Goal: Task Accomplishment & Management: Use online tool/utility

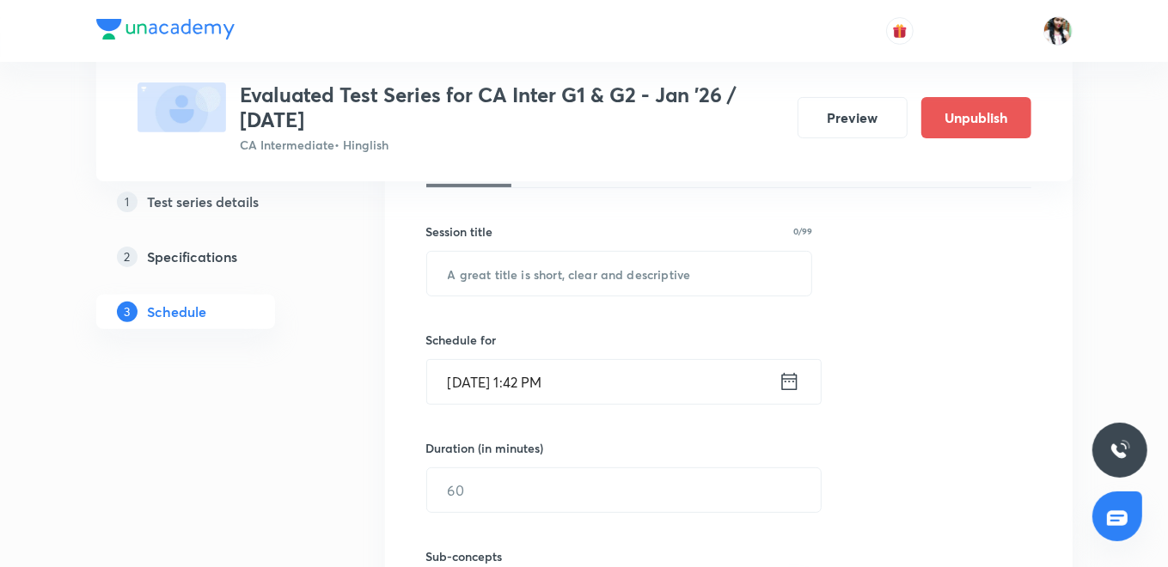
scroll to position [191, 0]
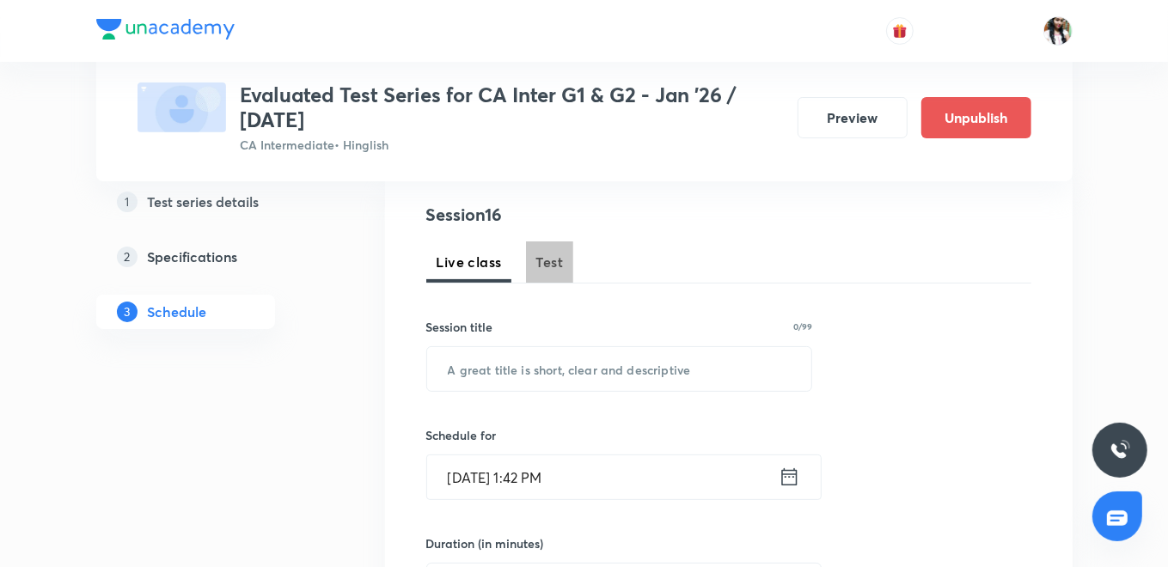
click at [557, 259] on span "Test" at bounding box center [549, 262] width 27 height 21
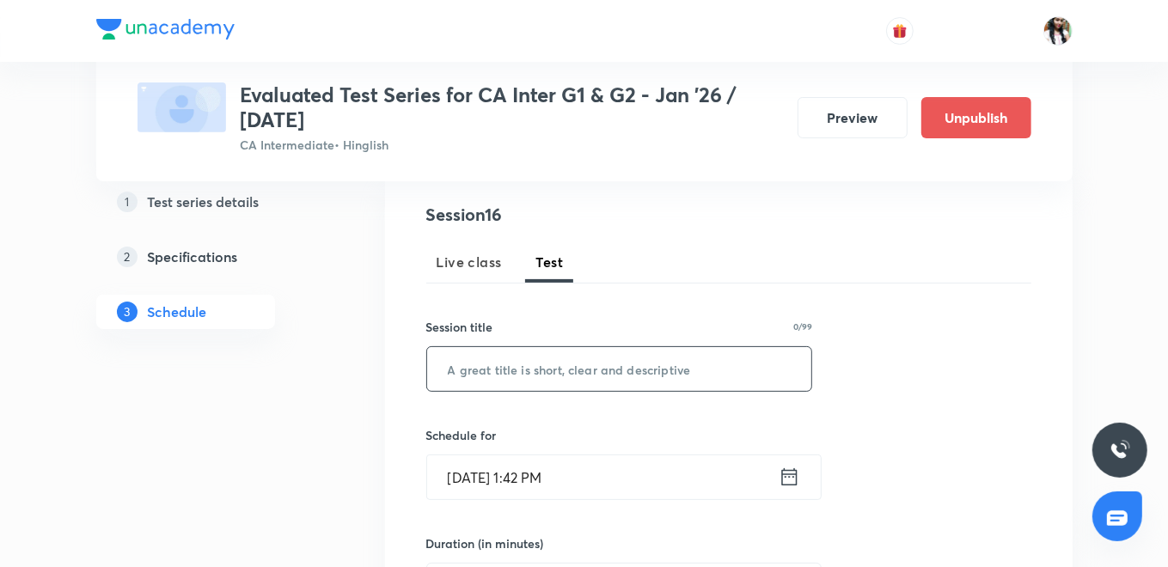
click at [534, 386] on input "text" at bounding box center [619, 369] width 385 height 44
type input "Auditing & Ethics"
click at [787, 481] on icon at bounding box center [788, 477] width 21 height 24
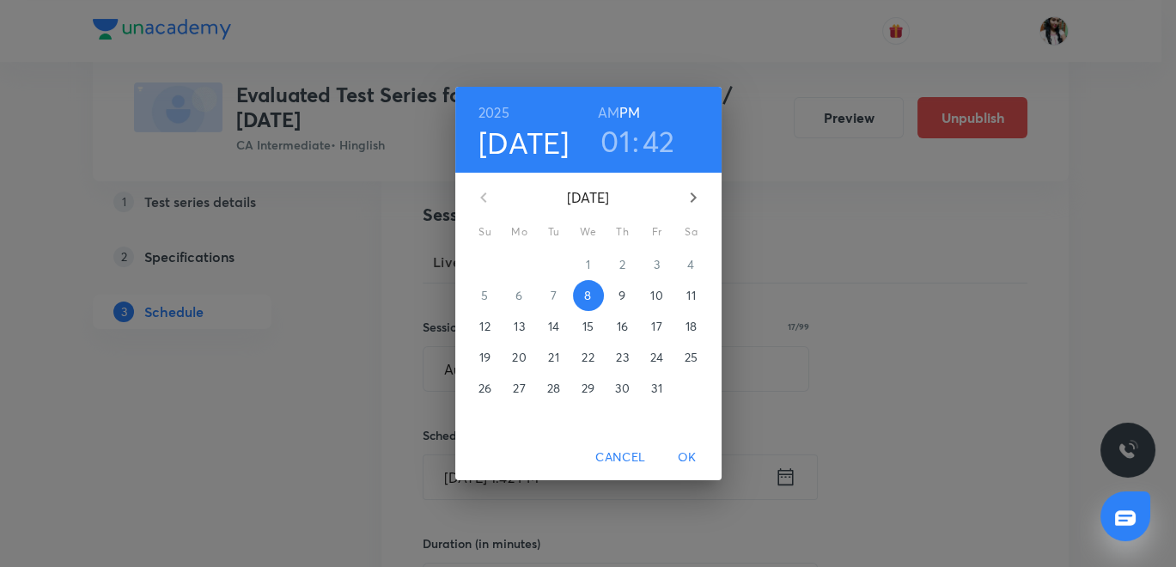
click at [657, 390] on p "31" at bounding box center [656, 388] width 10 height 17
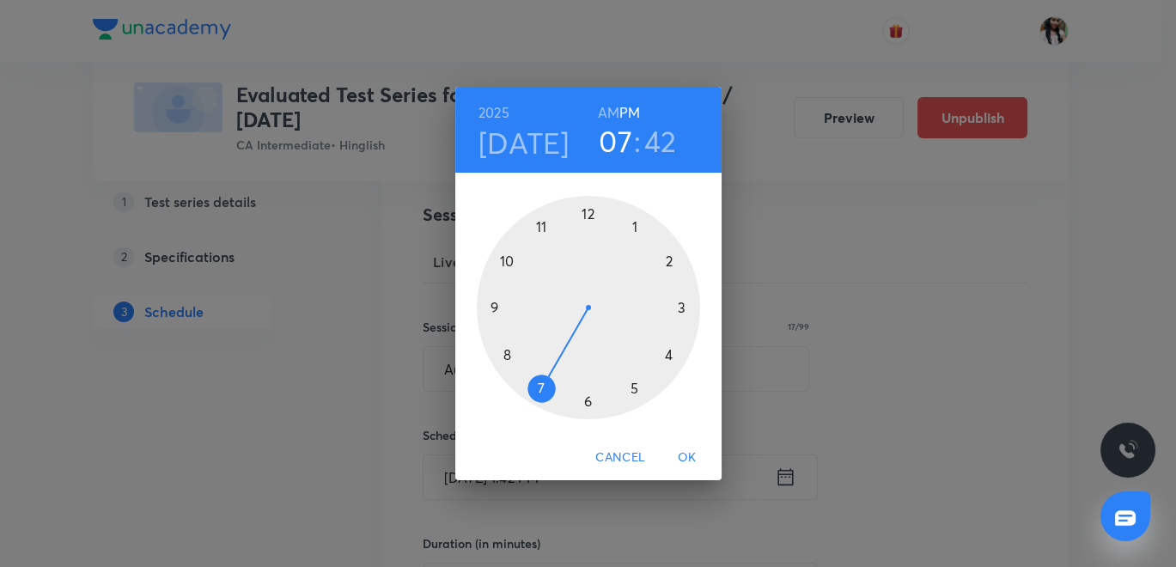
click at [541, 393] on div at bounding box center [588, 307] width 223 height 223
click at [589, 207] on div at bounding box center [588, 307] width 223 height 223
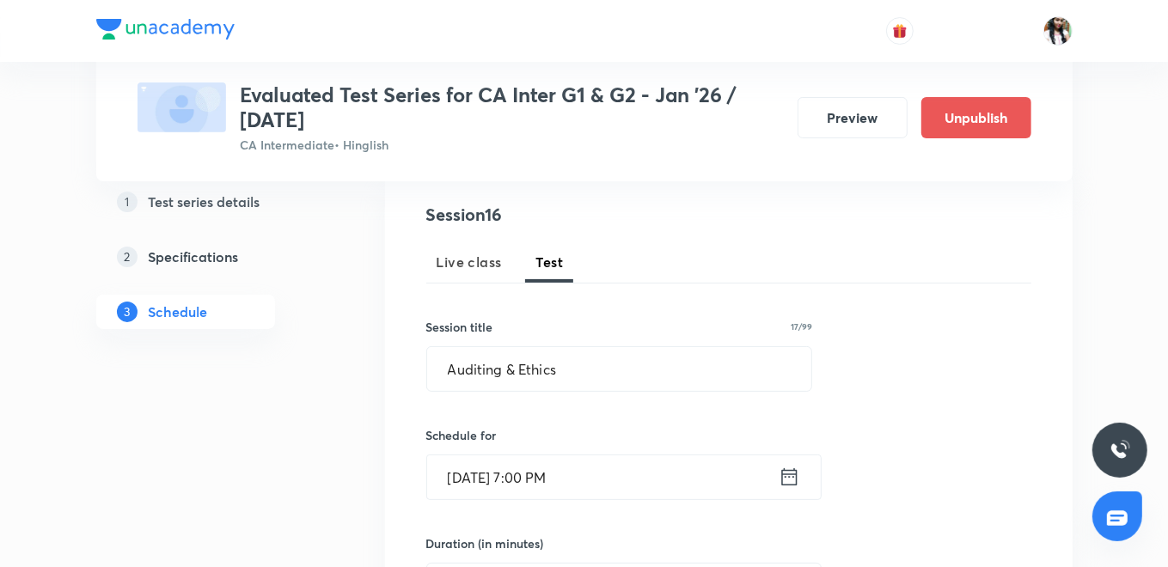
scroll to position [286, 0]
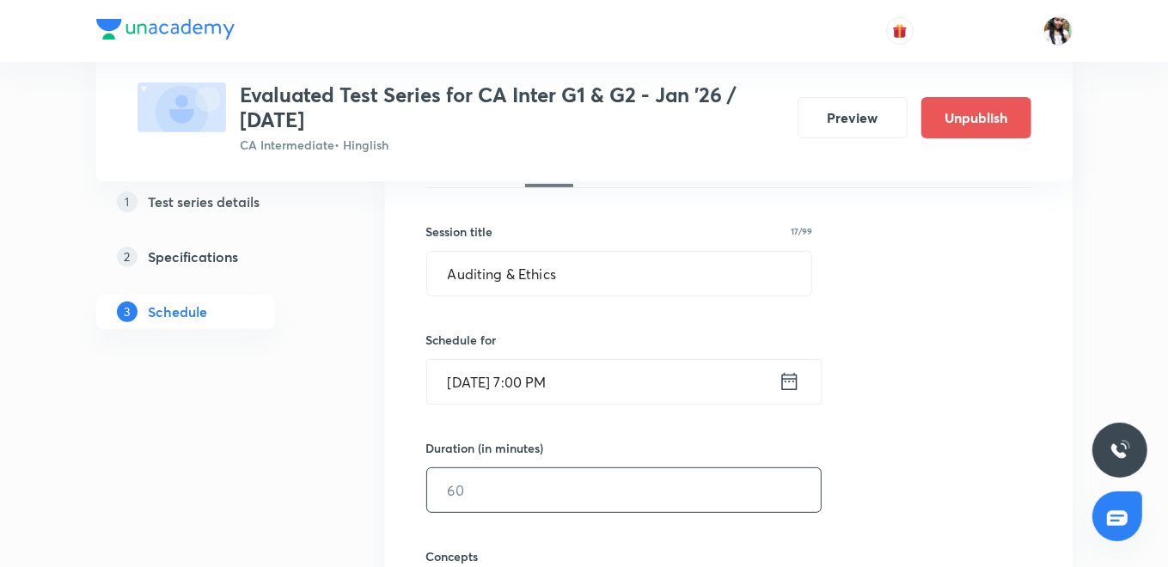
drag, startPoint x: 555, startPoint y: 503, endPoint x: 556, endPoint y: 485, distance: 18.1
click at [547, 496] on input "text" at bounding box center [624, 490] width 394 height 44
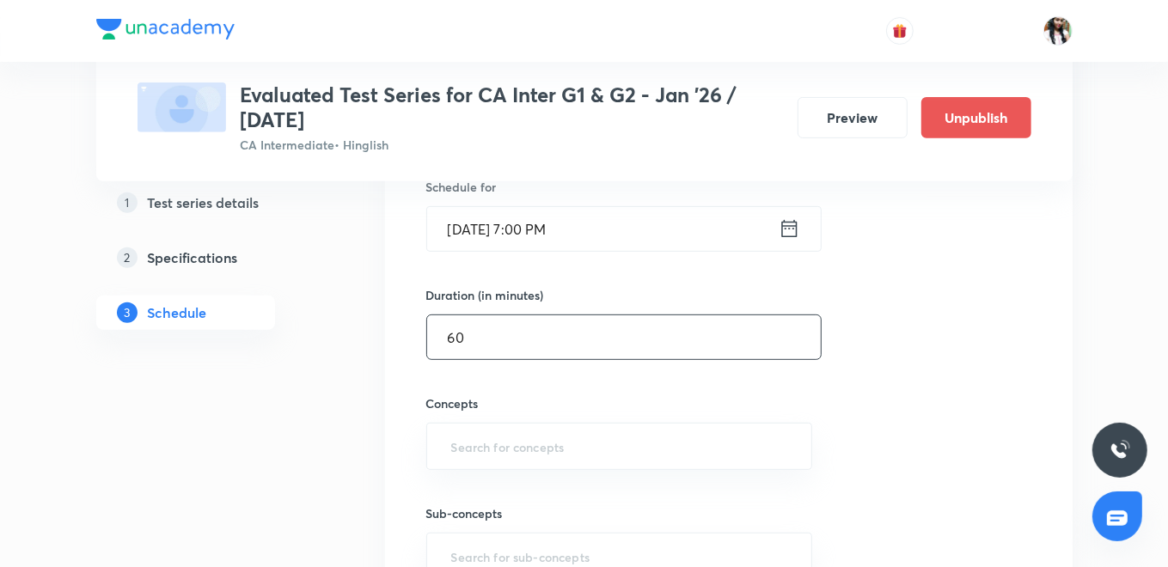
scroll to position [477, 0]
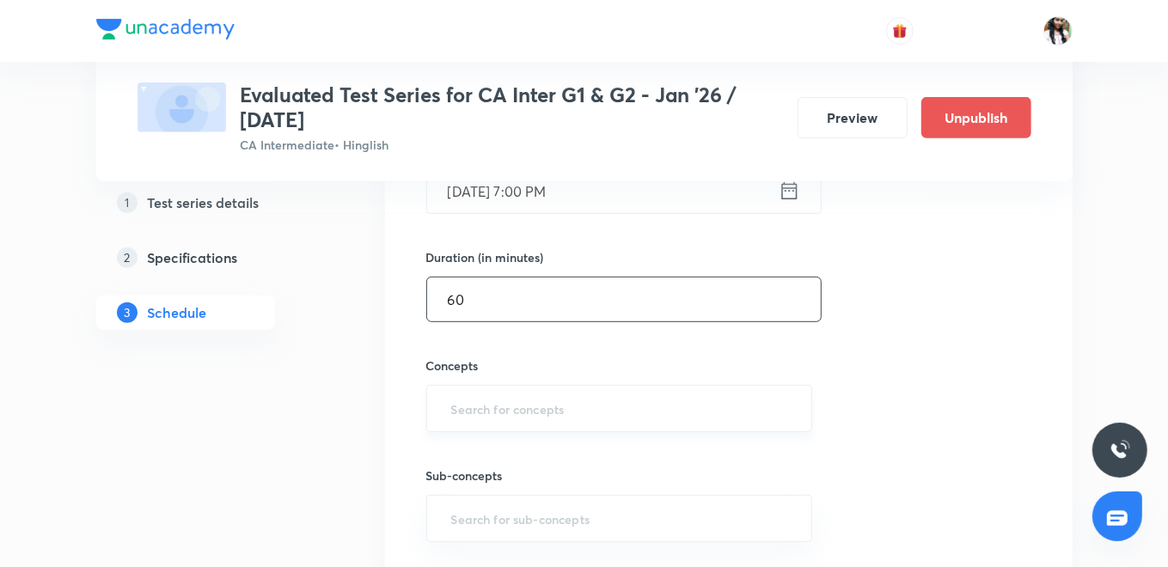
type input "60"
click at [544, 406] on input "text" at bounding box center [620, 409] width 344 height 32
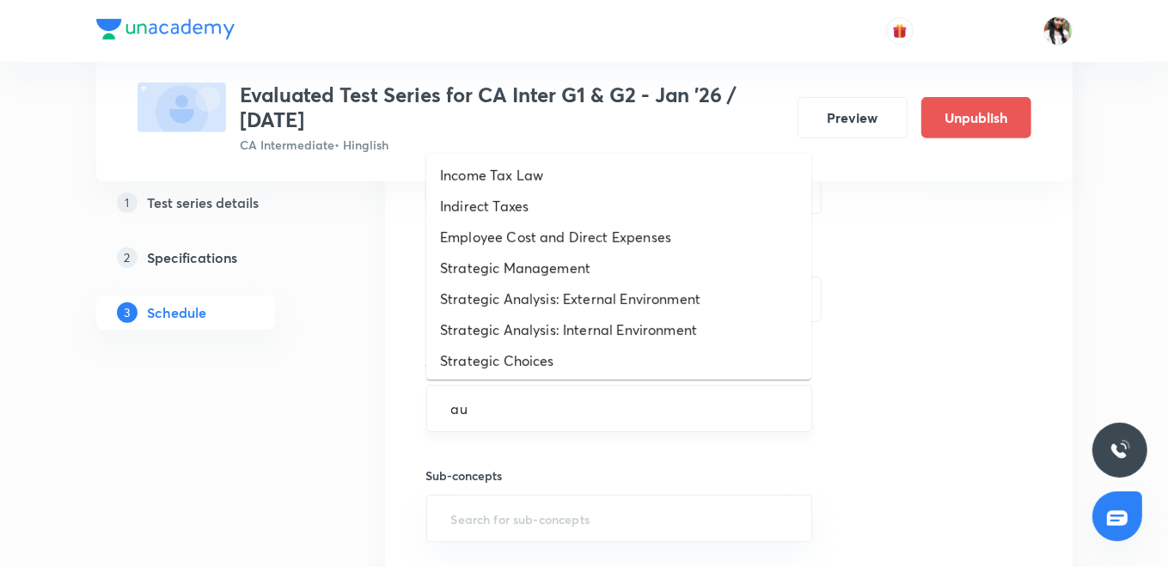
type input "aud"
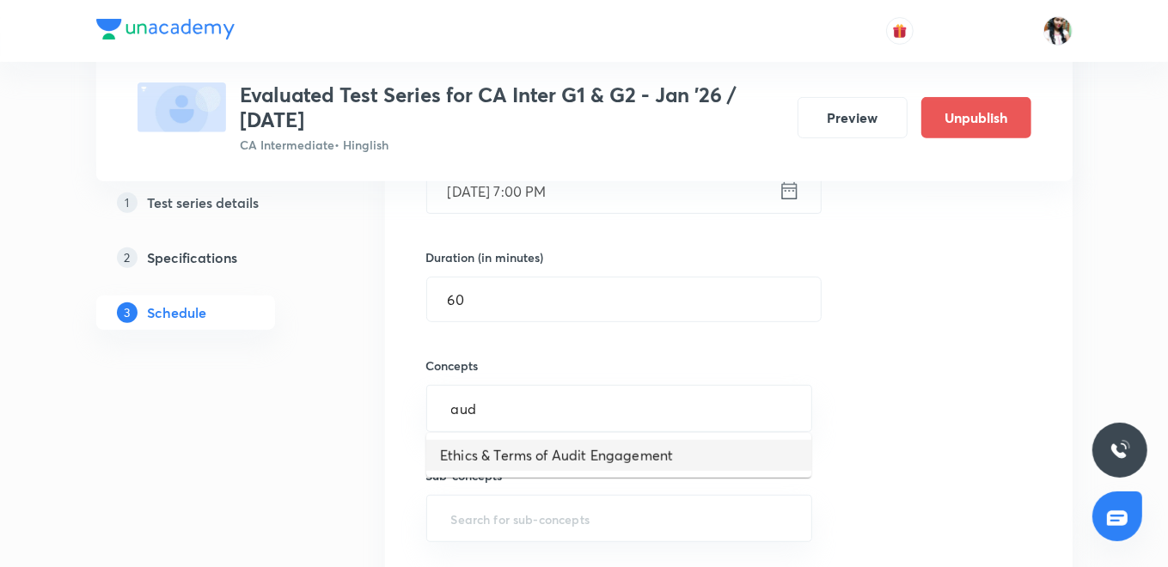
click at [558, 455] on li "Ethics & Terms of Audit Engagement" at bounding box center [618, 455] width 385 height 31
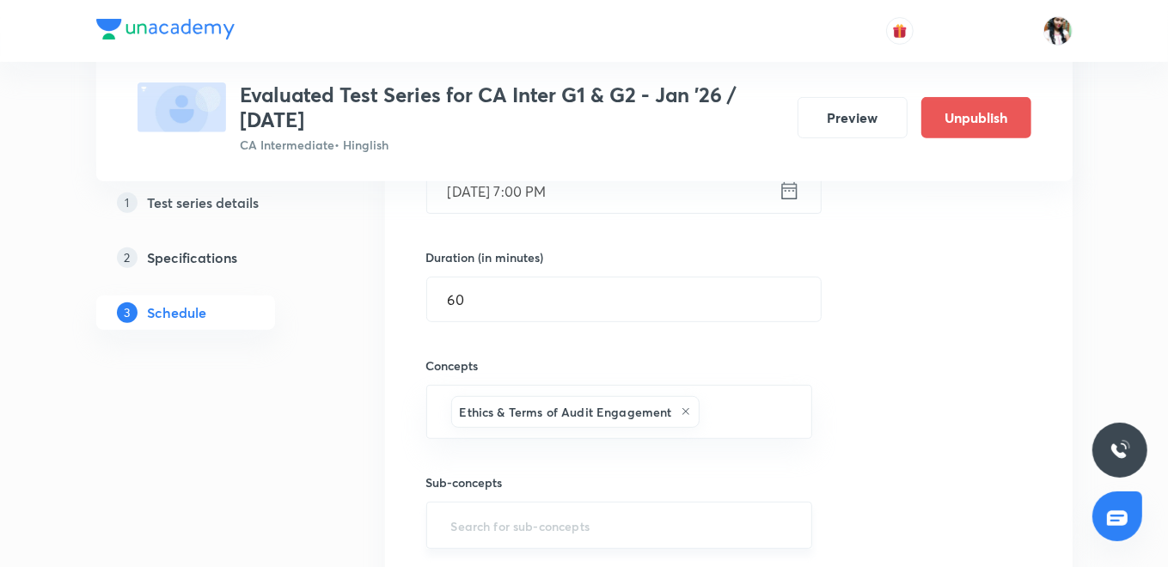
click at [553, 534] on input "text" at bounding box center [620, 526] width 344 height 32
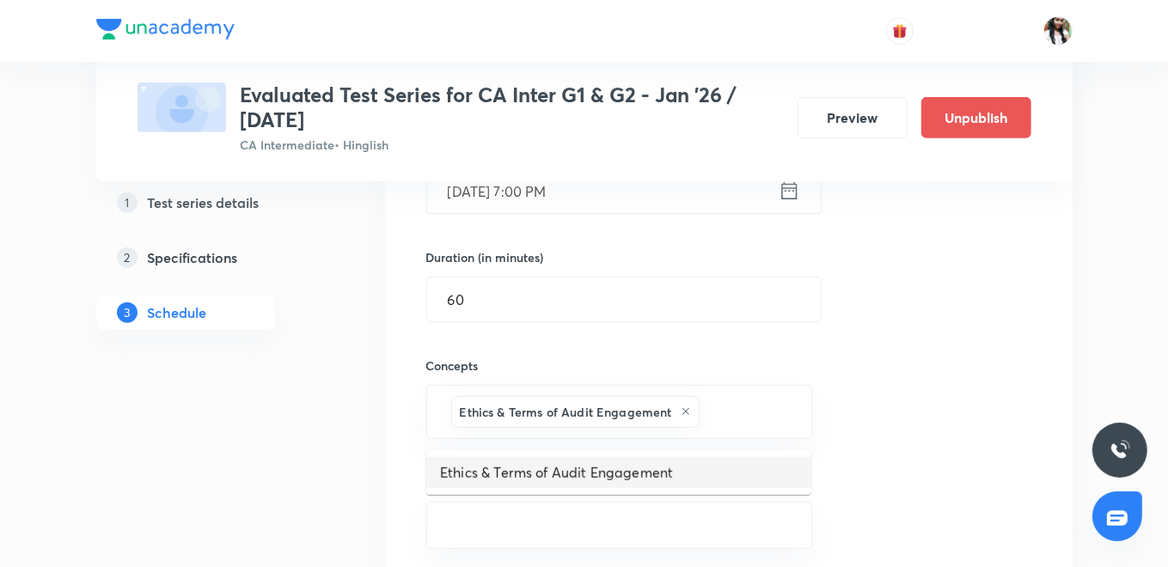
click at [546, 473] on li "Ethics & Terms of Audit Engagement" at bounding box center [618, 472] width 385 height 31
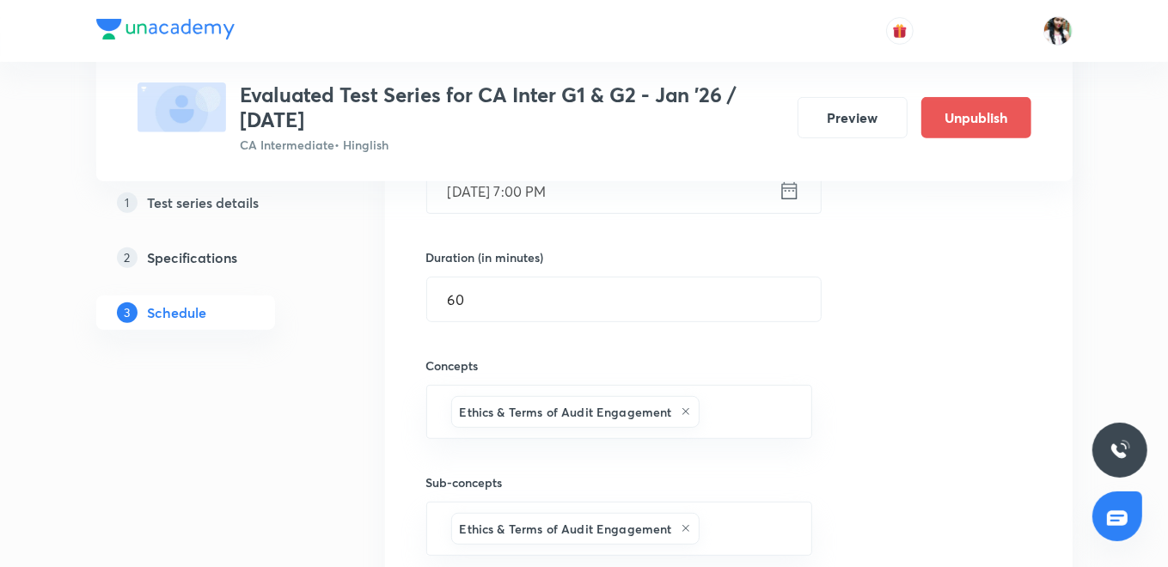
scroll to position [668, 0]
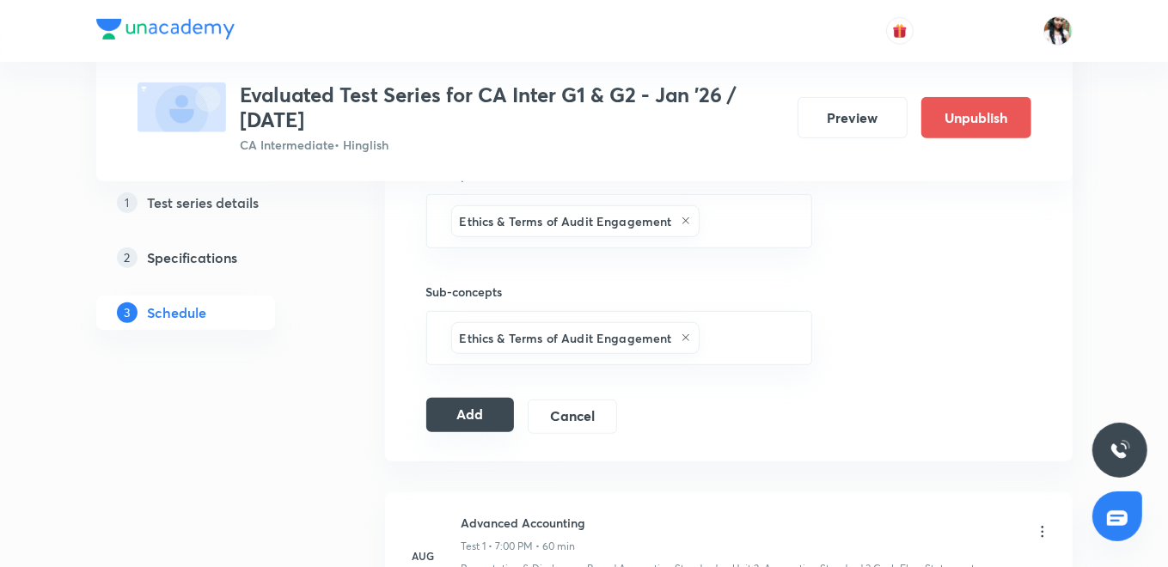
click at [455, 413] on button "Add" at bounding box center [470, 415] width 88 height 34
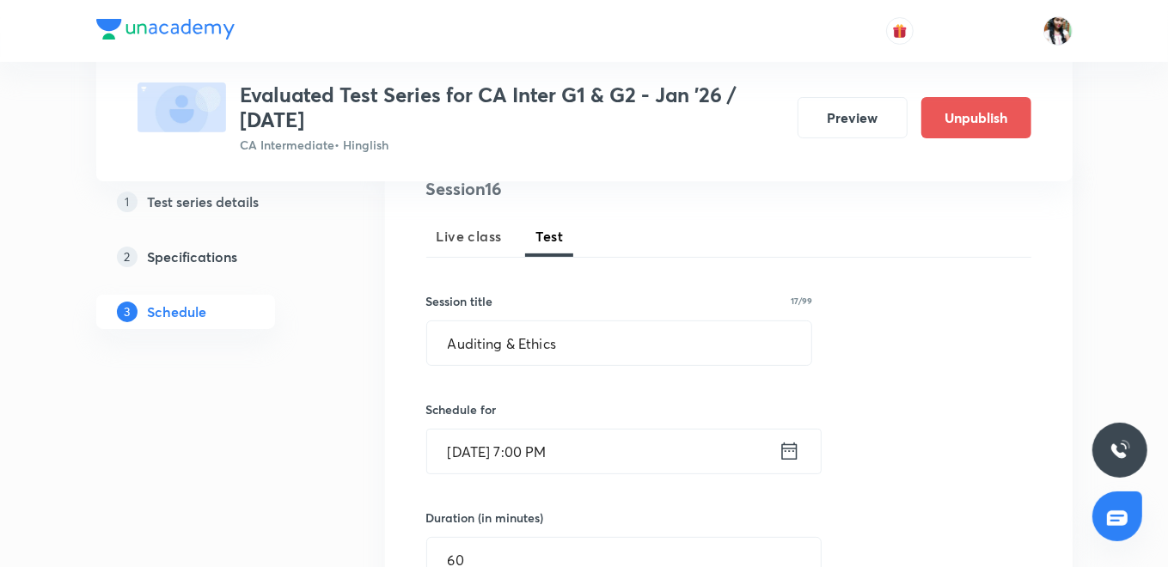
scroll to position [191, 0]
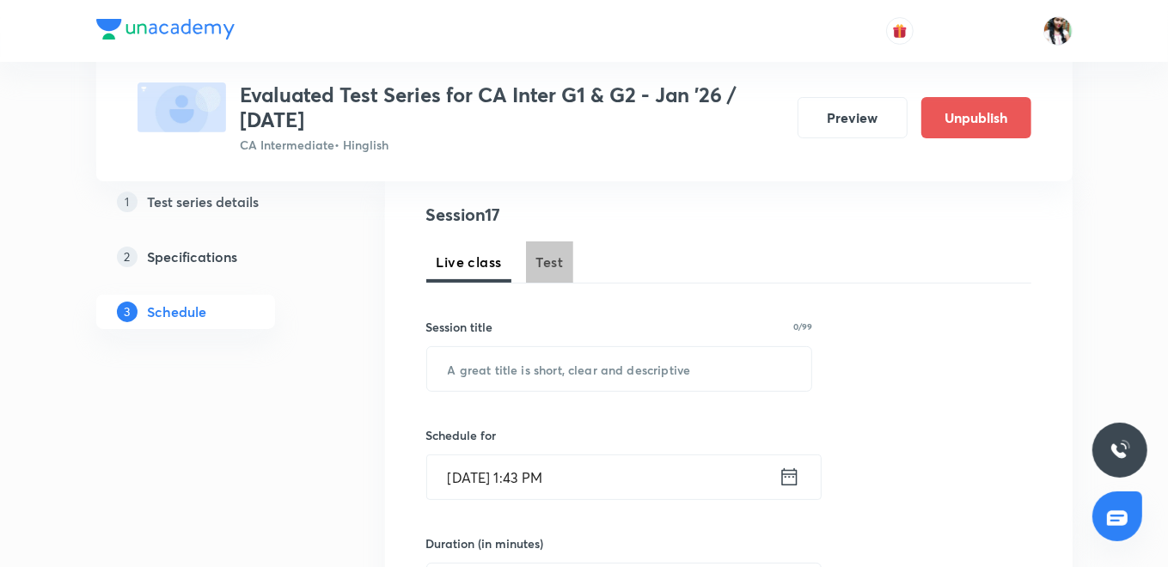
click at [559, 268] on span "Test" at bounding box center [549, 262] width 27 height 21
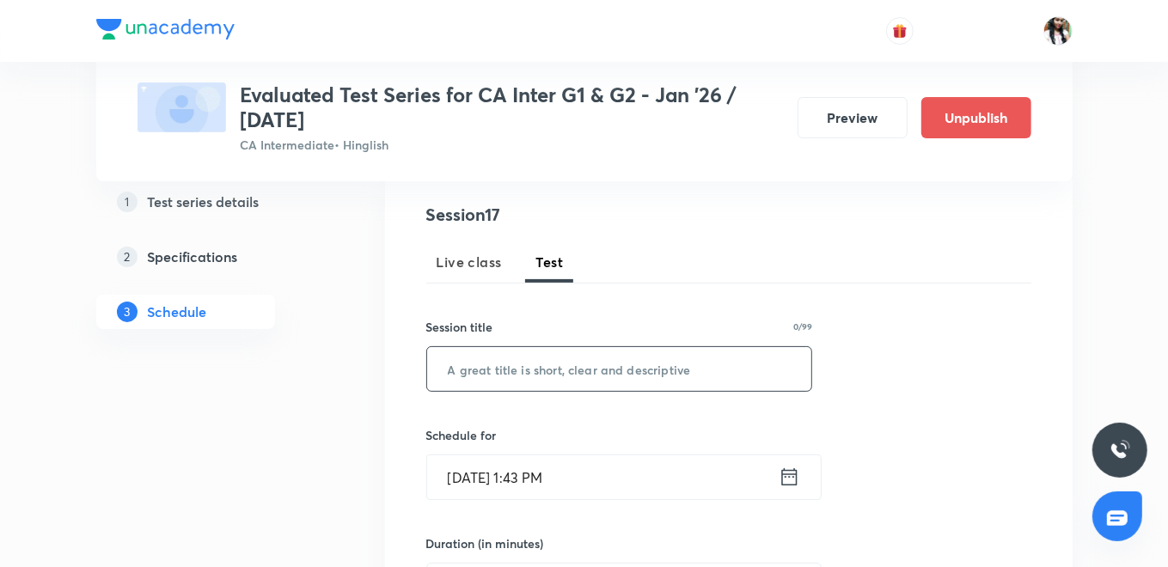
click at [543, 369] on input "text" at bounding box center [619, 369] width 385 height 44
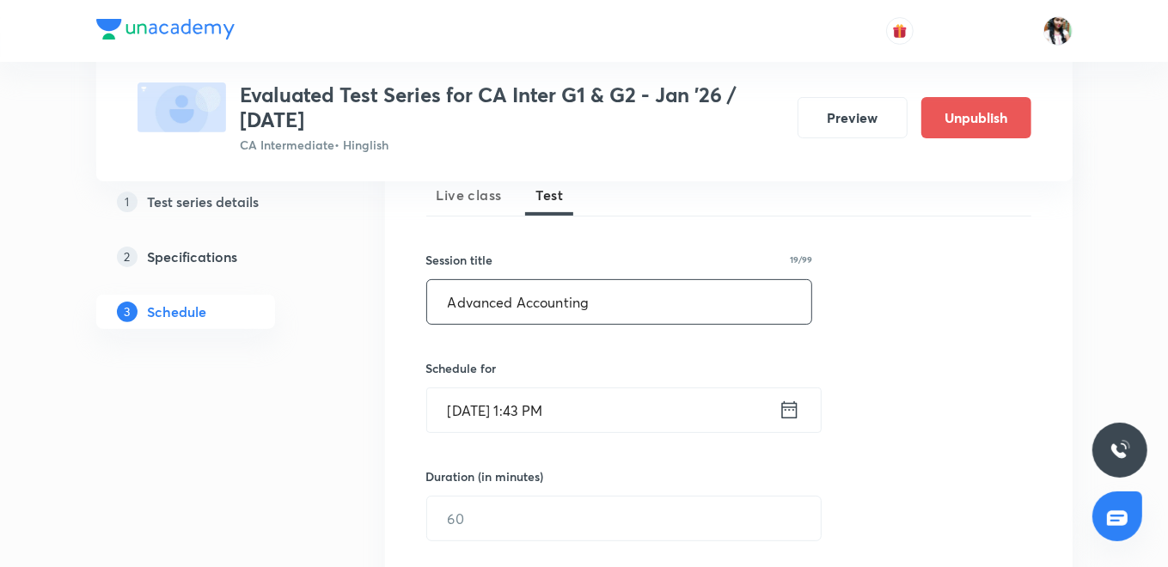
scroll to position [286, 0]
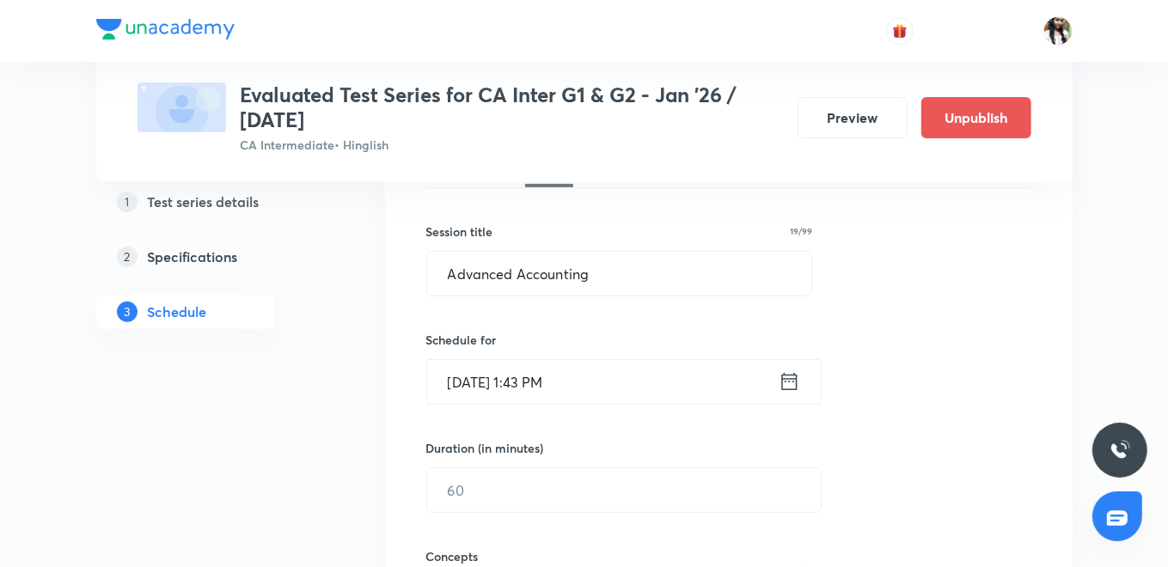
click at [778, 380] on icon at bounding box center [788, 381] width 21 height 24
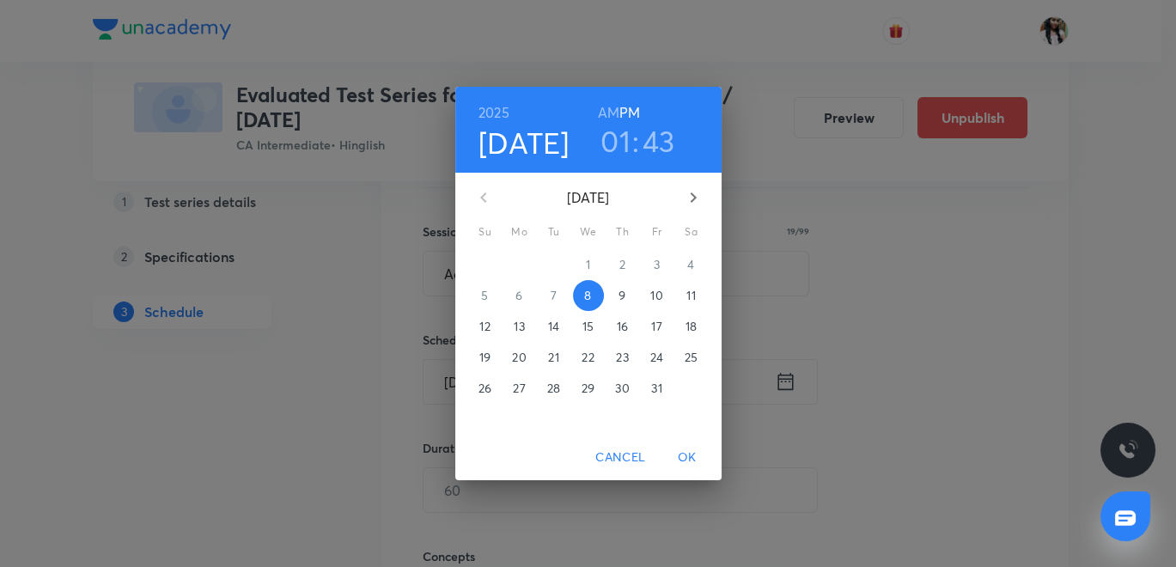
click at [558, 394] on p "28" at bounding box center [553, 388] width 13 height 17
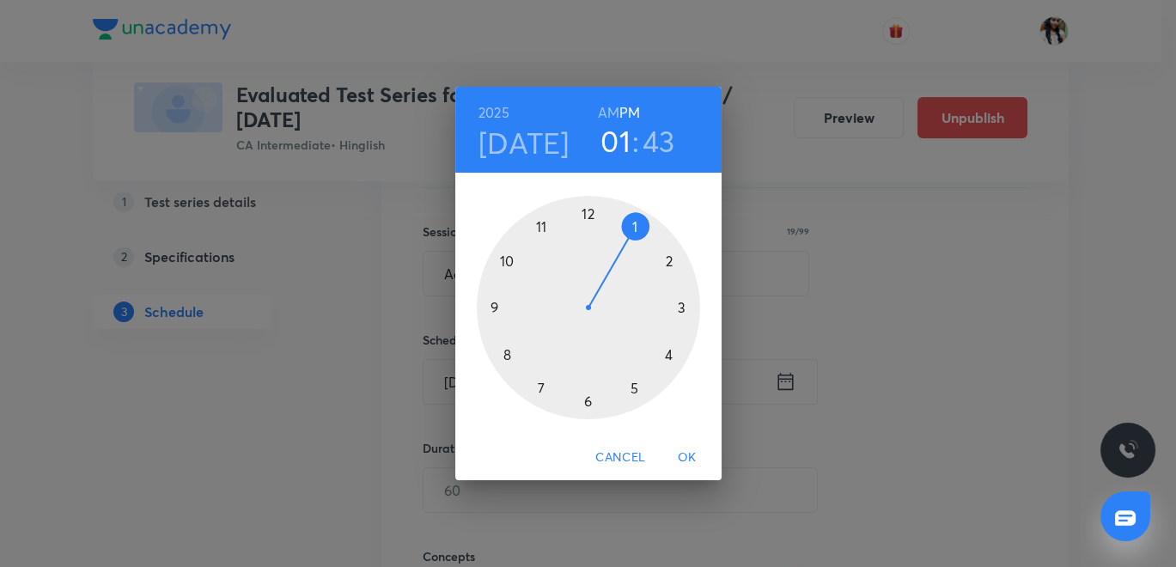
click at [540, 386] on div at bounding box center [588, 307] width 223 height 223
click at [589, 213] on div at bounding box center [588, 307] width 223 height 223
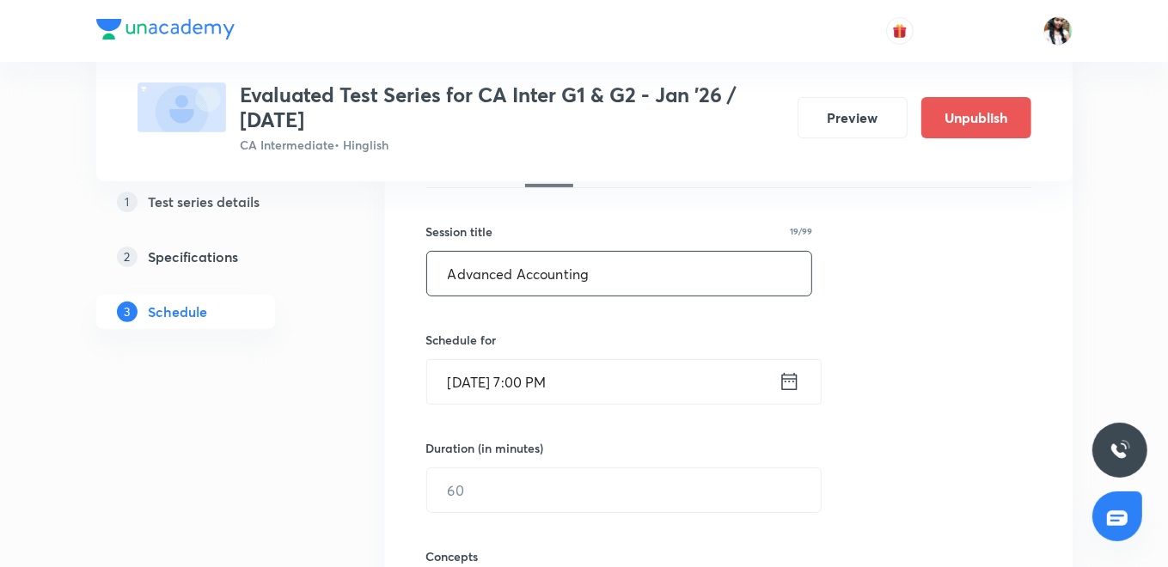
click at [618, 262] on input "Advanced Accounting" at bounding box center [619, 274] width 385 height 44
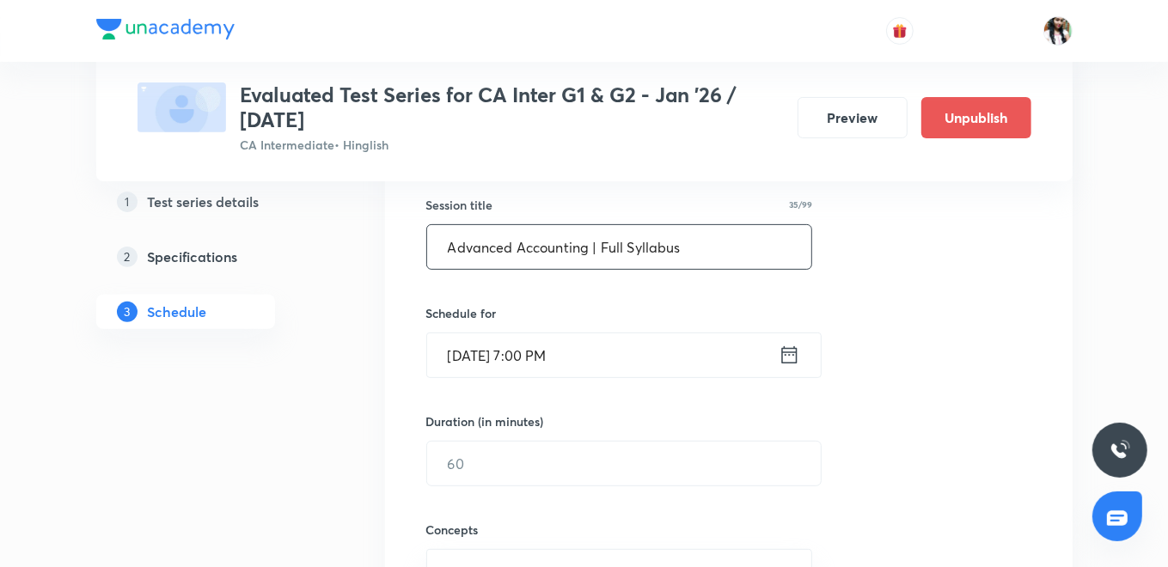
scroll to position [381, 0]
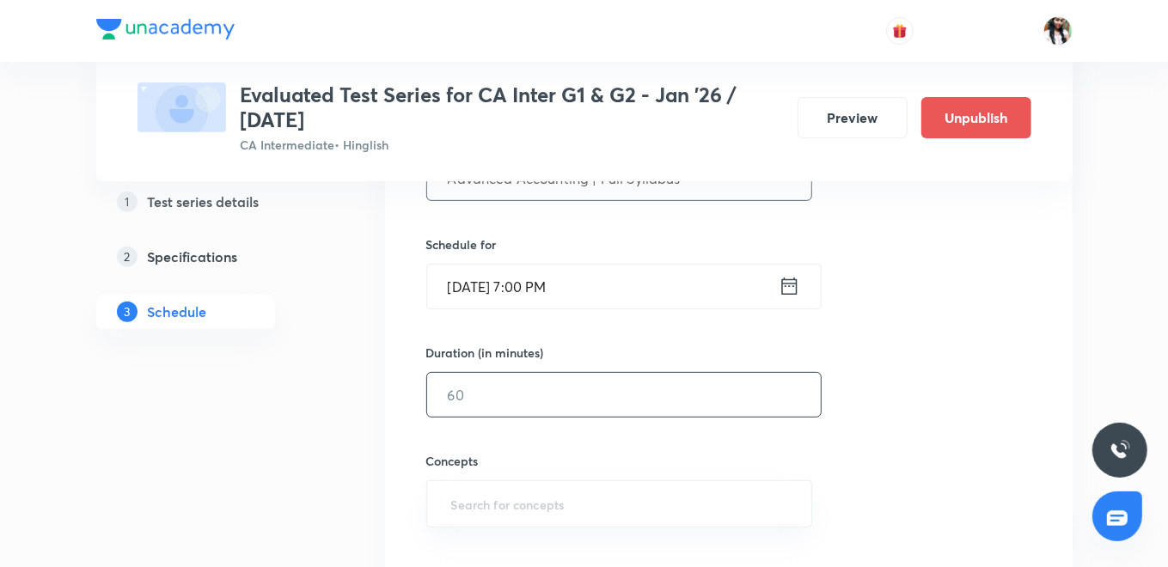
type input "Advanced Accounting | Full Syllabus"
click at [608, 392] on input "text" at bounding box center [624, 395] width 394 height 44
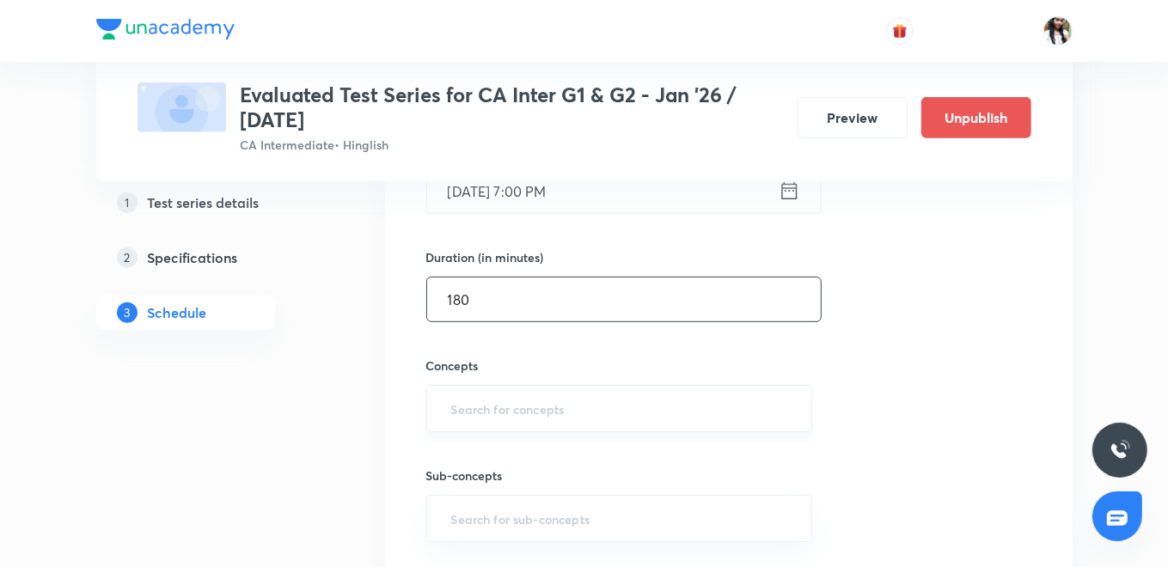
type input "180"
click at [616, 393] on input "text" at bounding box center [620, 409] width 344 height 32
type input "acc"
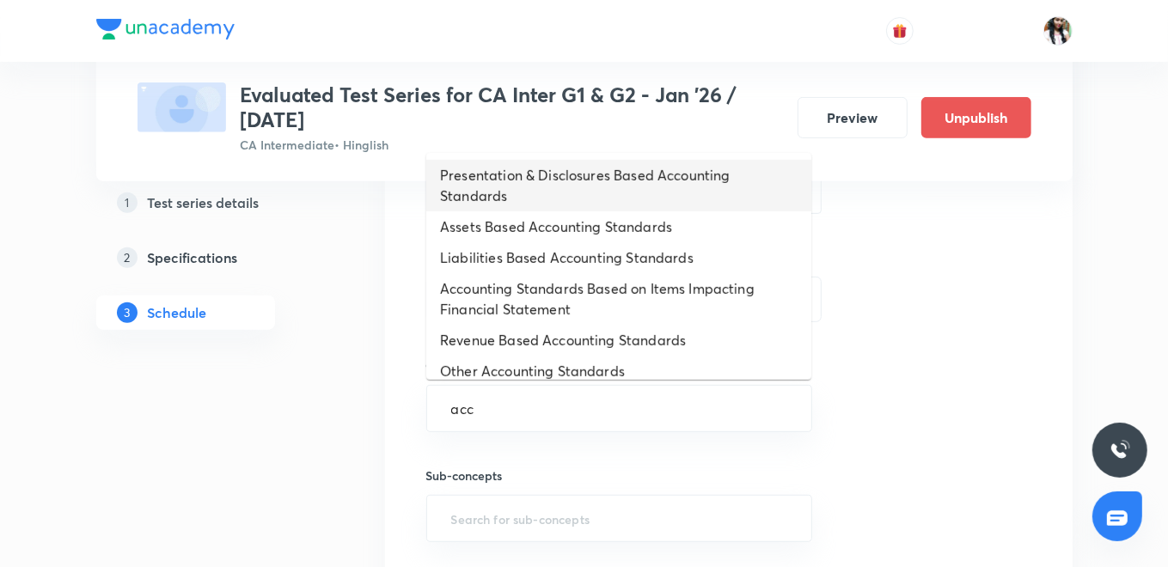
click at [612, 185] on li "Presentation & Disclosures Based Accounting Standards" at bounding box center [618, 186] width 385 height 52
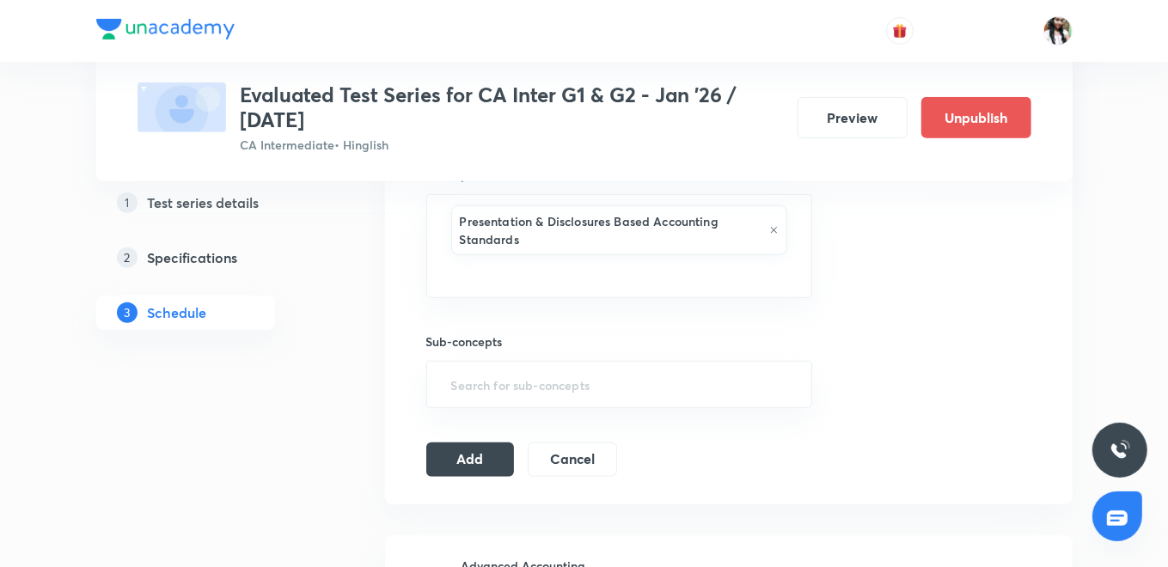
scroll to position [668, 0]
click at [567, 373] on input "text" at bounding box center [620, 385] width 344 height 32
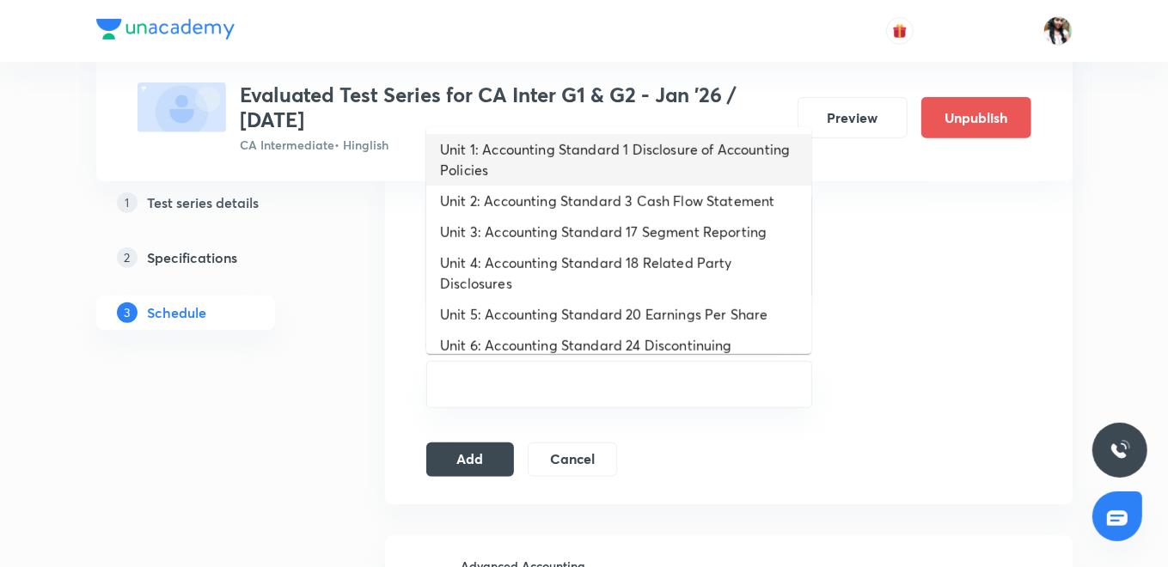
drag, startPoint x: 551, startPoint y: 165, endPoint x: 558, endPoint y: 192, distance: 27.5
click at [552, 166] on li "Unit 1: Accounting Standard 1 Disclosure of Accounting Policies" at bounding box center [618, 160] width 385 height 52
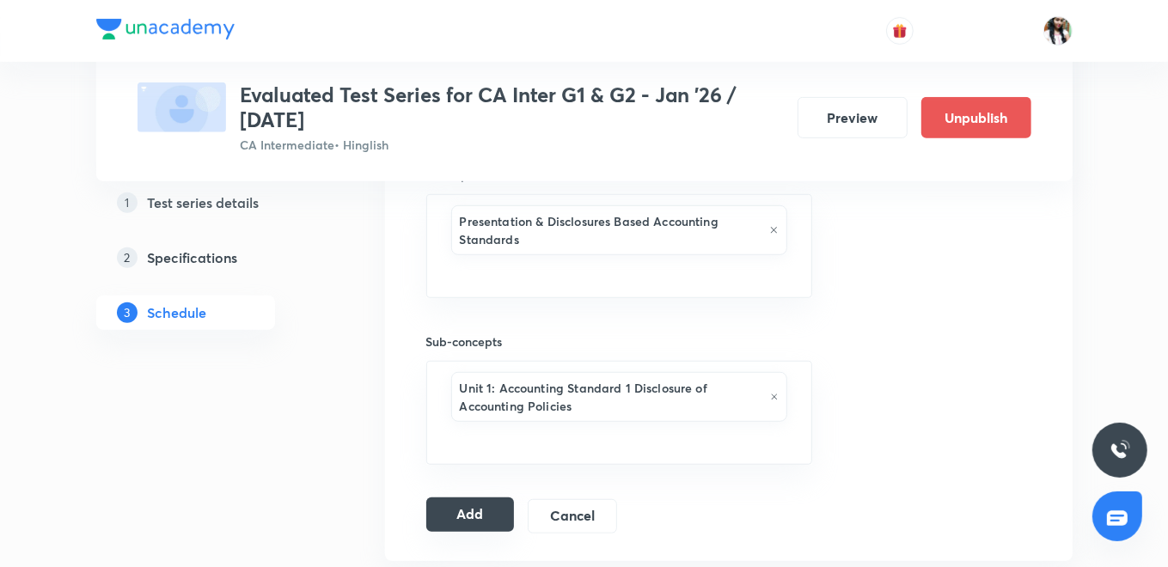
click at [485, 500] on button "Add" at bounding box center [470, 514] width 88 height 34
drag, startPoint x: 487, startPoint y: 514, endPoint x: 484, endPoint y: 484, distance: 30.3
click at [485, 514] on button "Add" at bounding box center [470, 516] width 88 height 34
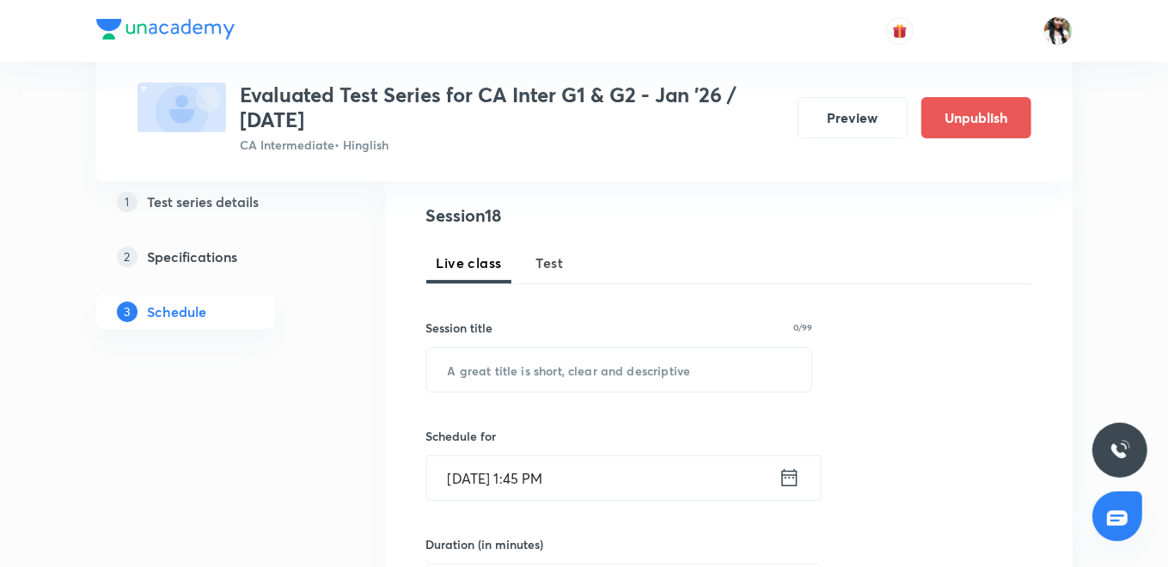
scroll to position [191, 0]
drag, startPoint x: 545, startPoint y: 261, endPoint x: 570, endPoint y: 378, distance: 119.5
click at [545, 260] on span "Test" at bounding box center [549, 262] width 27 height 21
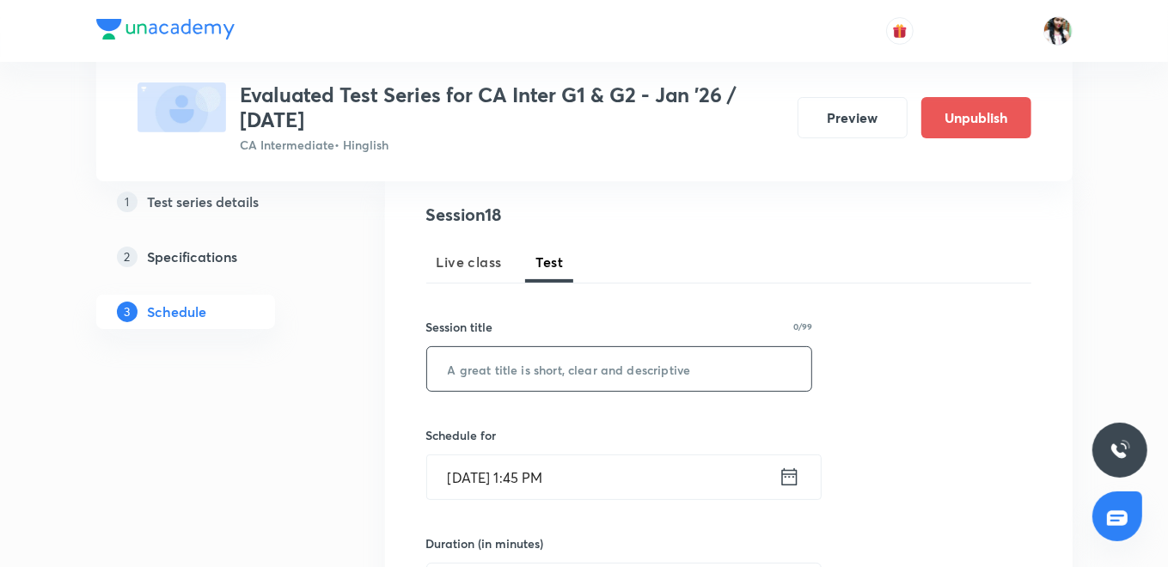
click at [569, 375] on input "text" at bounding box center [619, 369] width 385 height 44
type input "A"
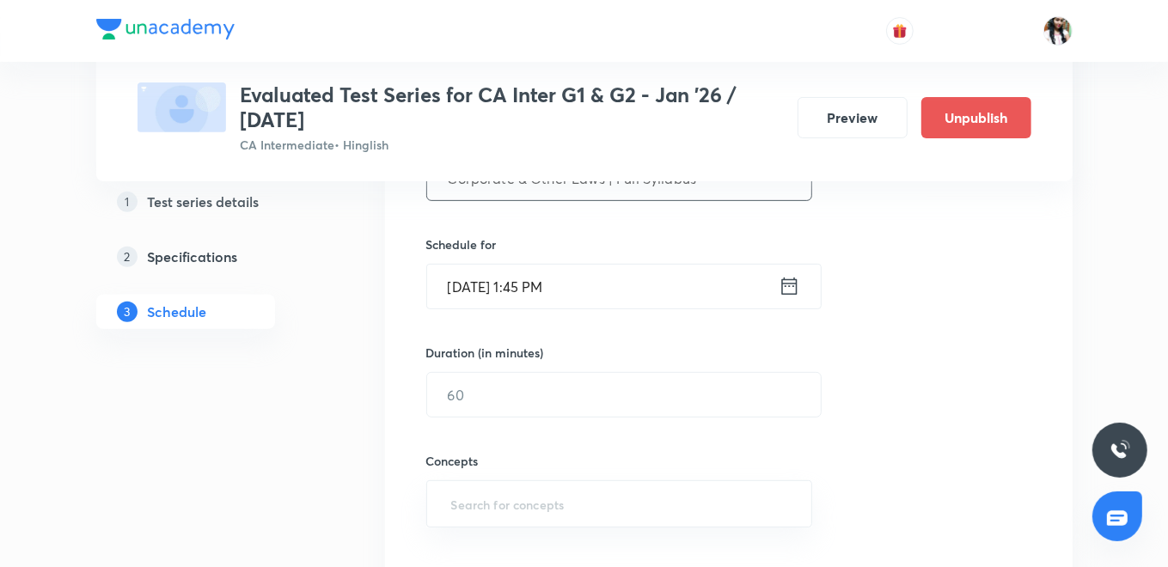
type input "Corporate & Other Laws | Full Syllabus"
click at [785, 290] on icon at bounding box center [788, 286] width 21 height 24
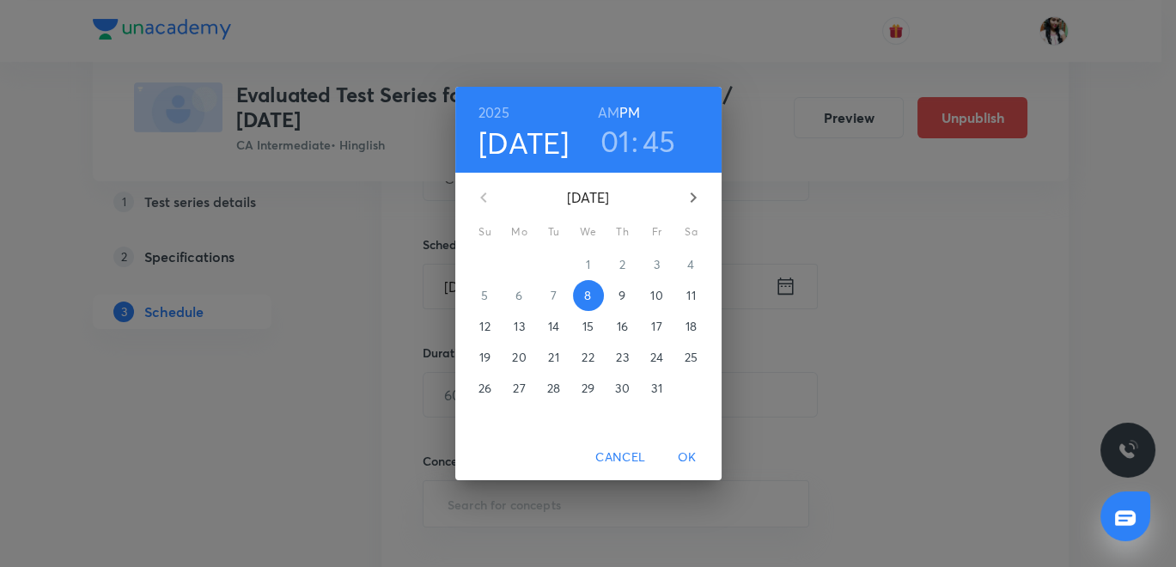
click at [584, 388] on p "29" at bounding box center [588, 388] width 13 height 17
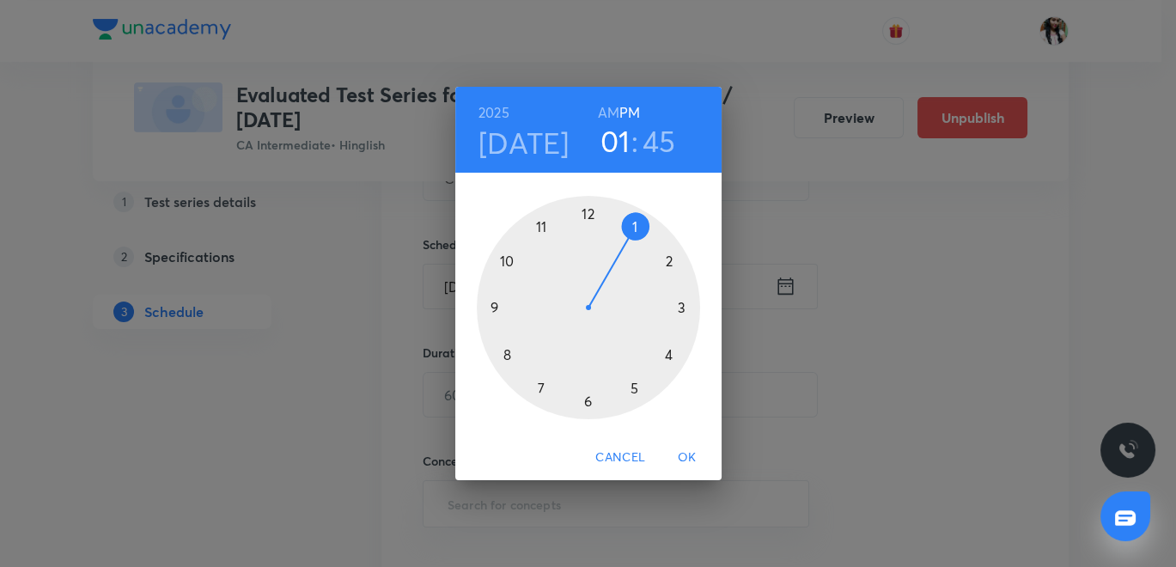
click at [538, 388] on div at bounding box center [588, 307] width 223 height 223
click at [590, 211] on div at bounding box center [588, 307] width 223 height 223
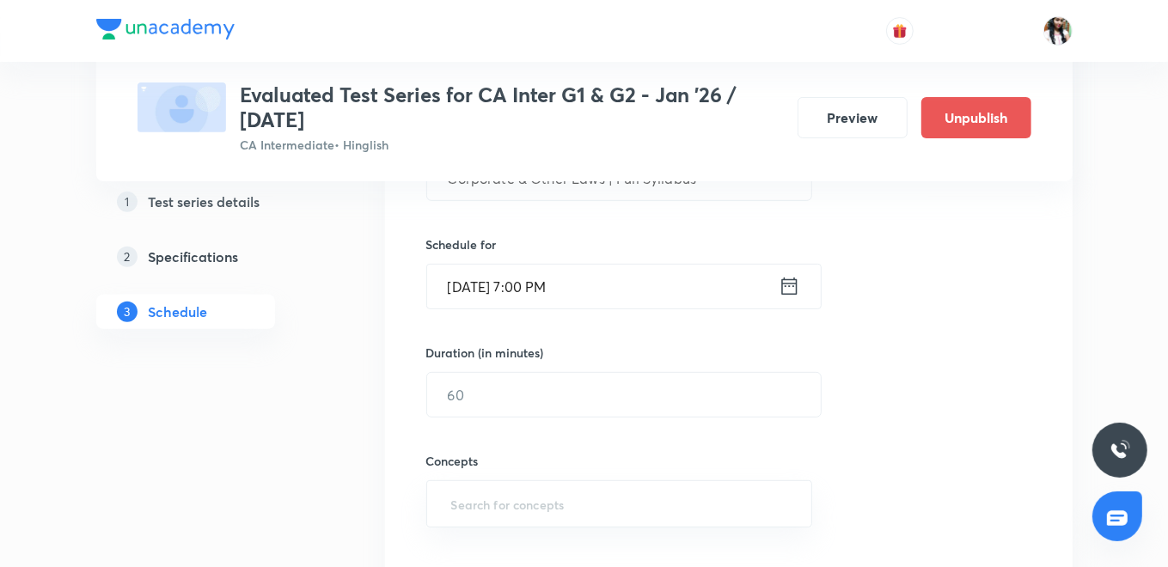
scroll to position [477, 0]
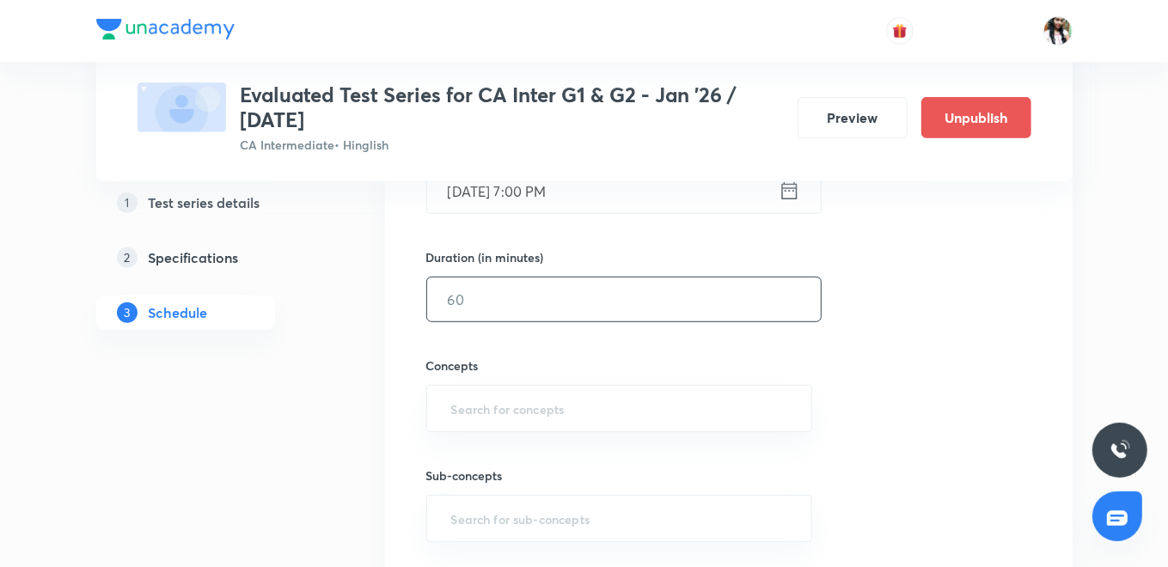
click at [528, 299] on input "text" at bounding box center [624, 300] width 394 height 44
type input "180"
click at [589, 410] on input "text" at bounding box center [620, 409] width 344 height 32
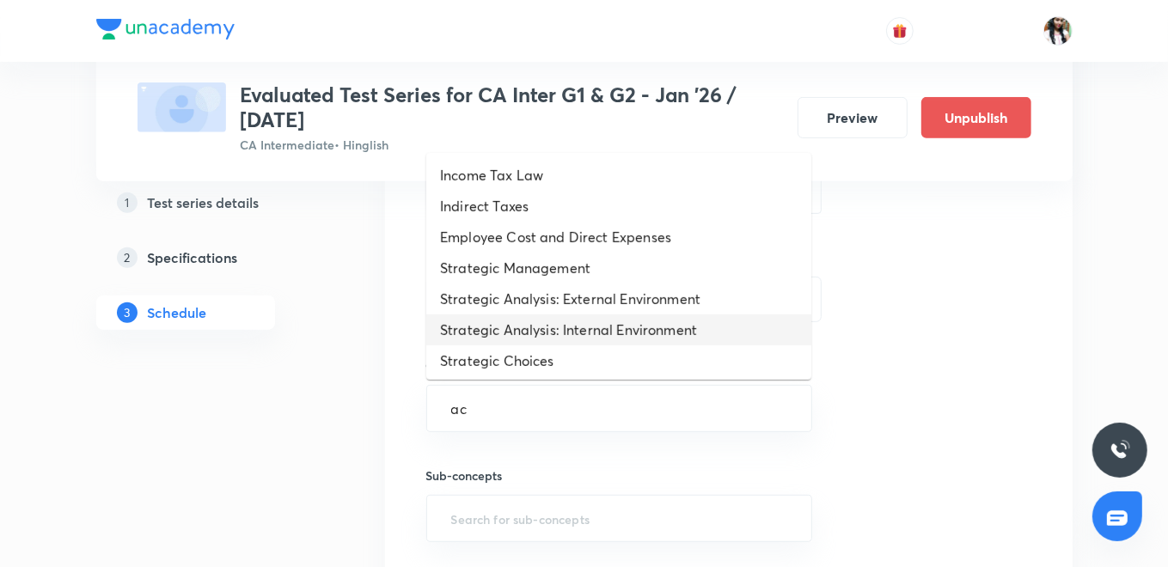
type input "act"
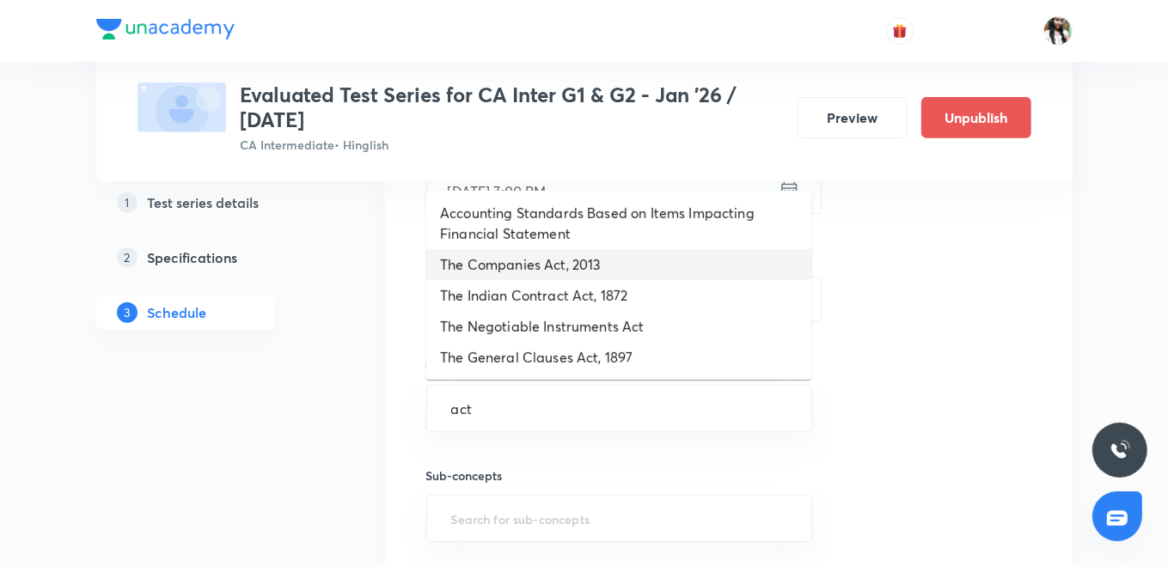
click at [550, 266] on li "The Companies Act, 2013" at bounding box center [618, 264] width 385 height 31
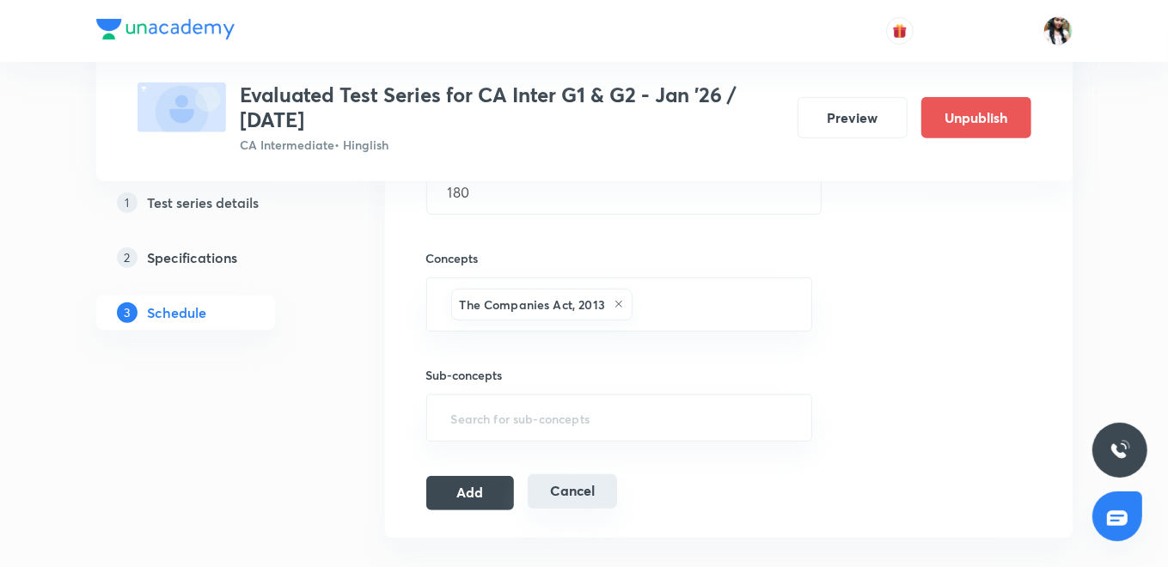
scroll to position [668, 0]
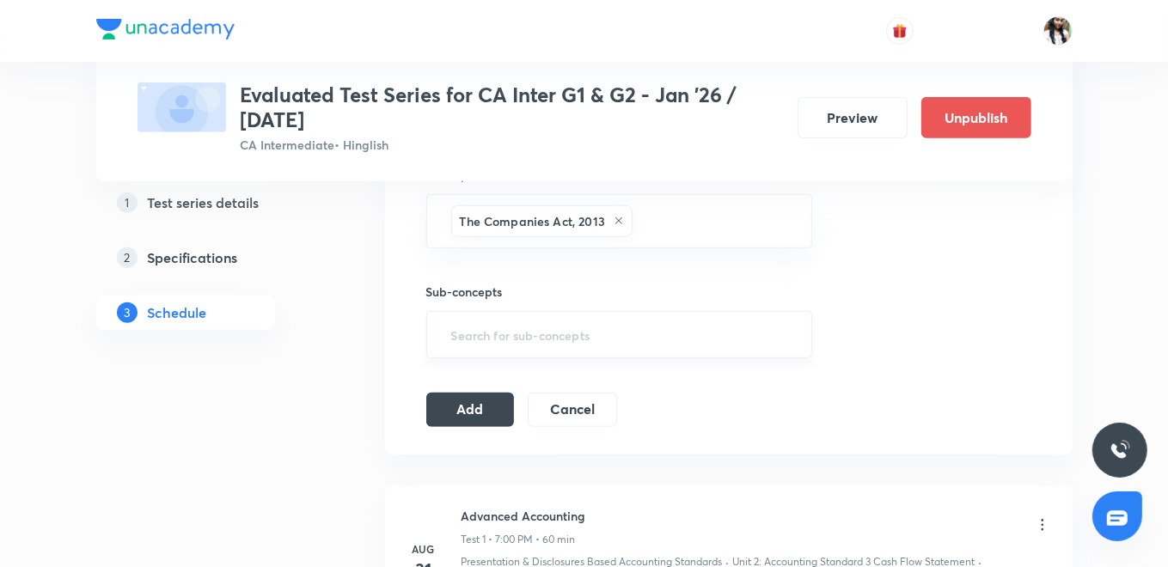
click at [506, 340] on input "text" at bounding box center [620, 335] width 344 height 32
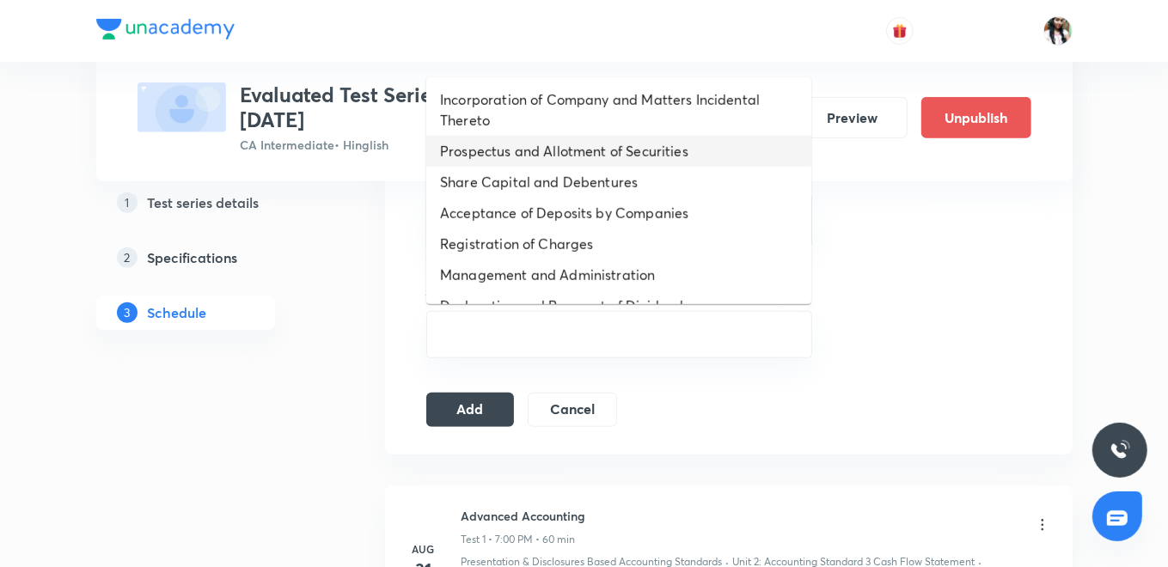
click at [537, 155] on li "Prospectus and Allotment of Securities" at bounding box center [618, 151] width 385 height 31
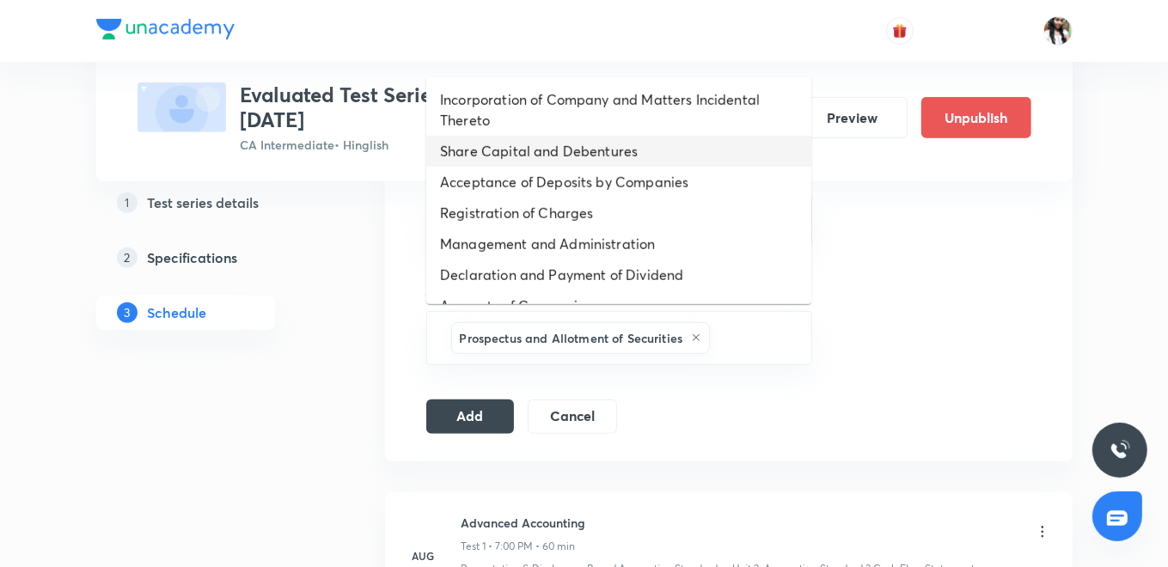
click at [523, 143] on li "Share Capital and Debentures" at bounding box center [618, 151] width 385 height 31
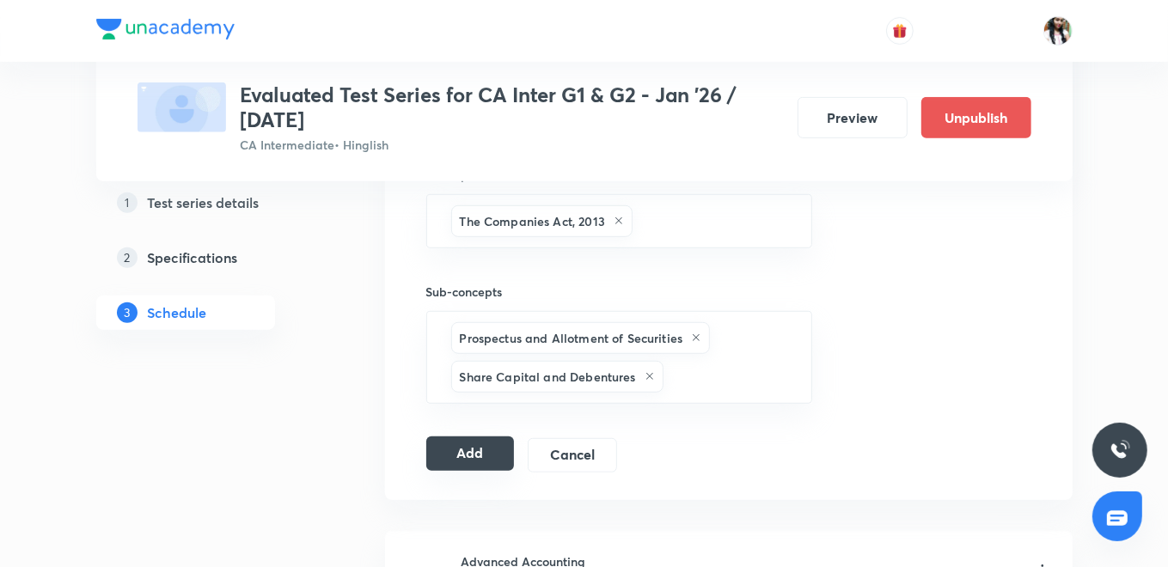
click at [488, 452] on button "Add" at bounding box center [470, 453] width 88 height 34
click at [484, 445] on button "Add" at bounding box center [470, 453] width 88 height 34
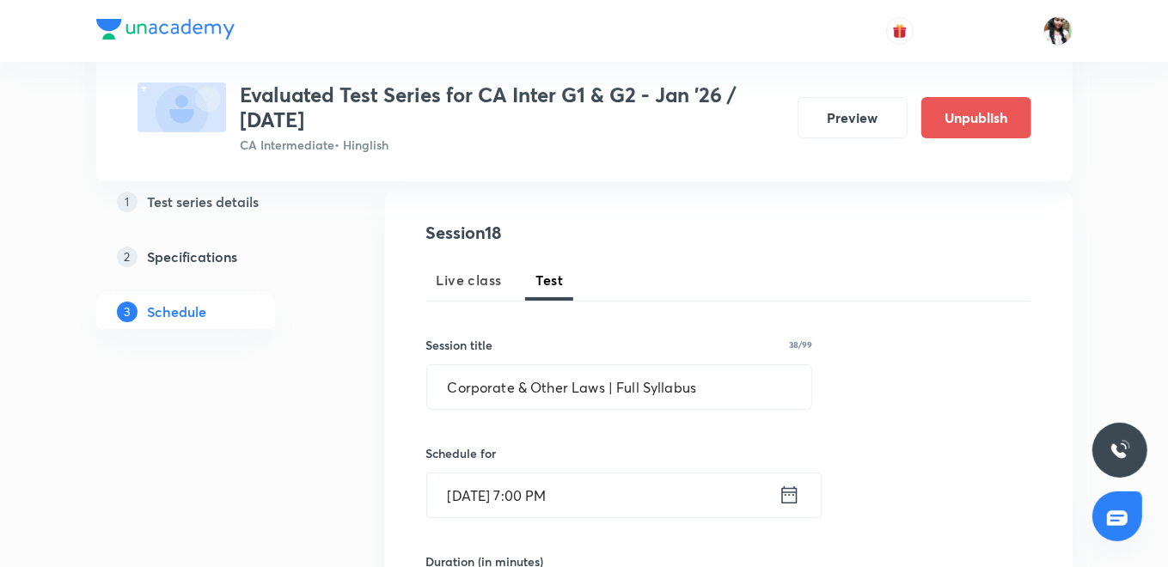
scroll to position [95, 0]
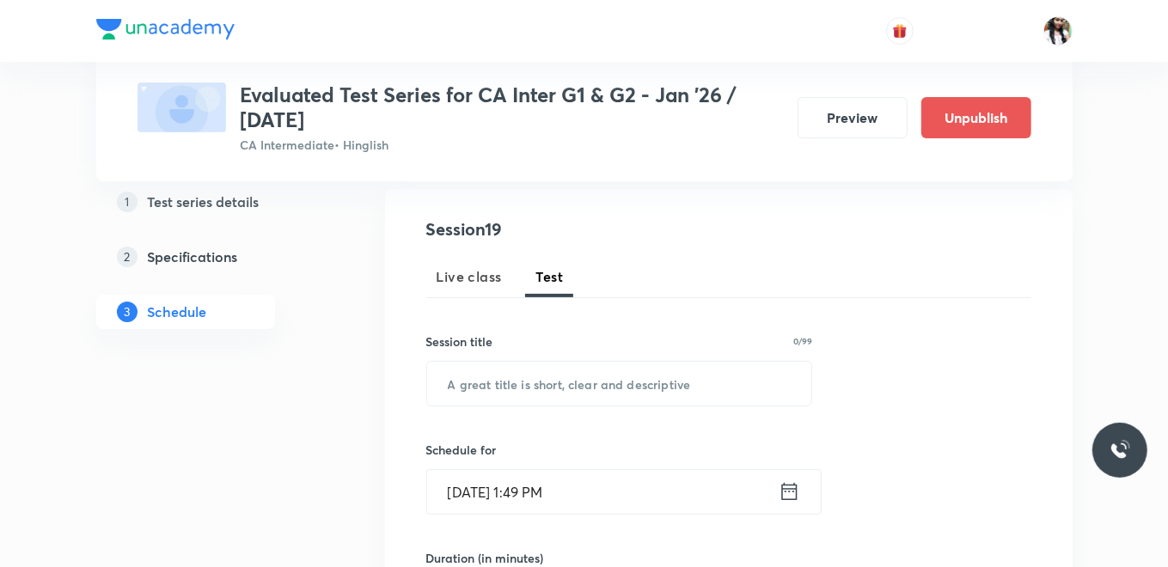
scroll to position [286, 0]
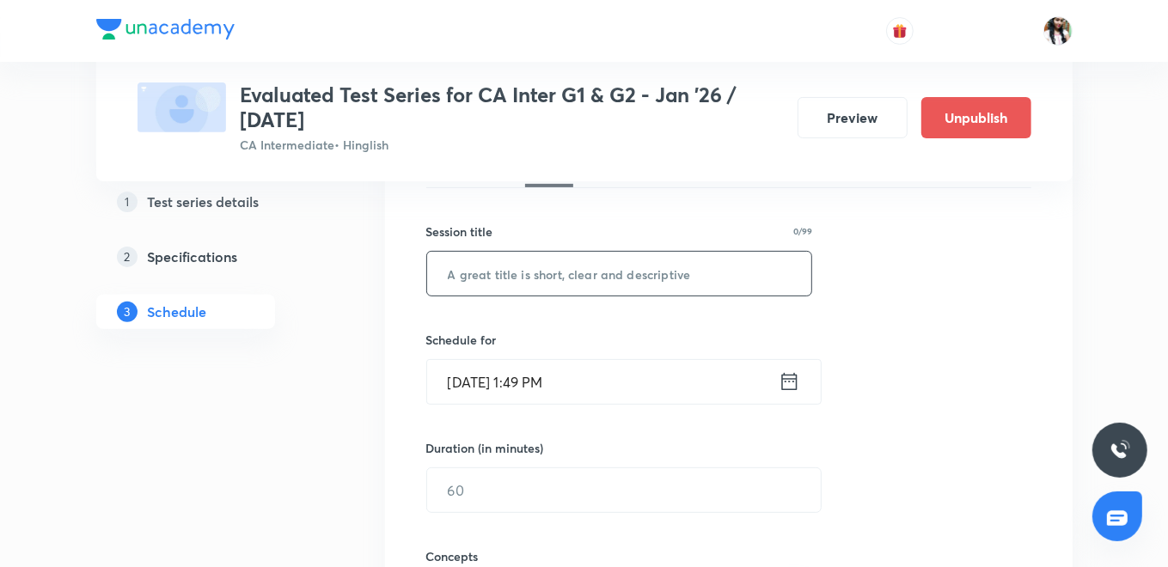
click at [584, 272] on input "text" at bounding box center [619, 274] width 385 height 44
type input "A"
type input "Taxation | Full Syllabus"
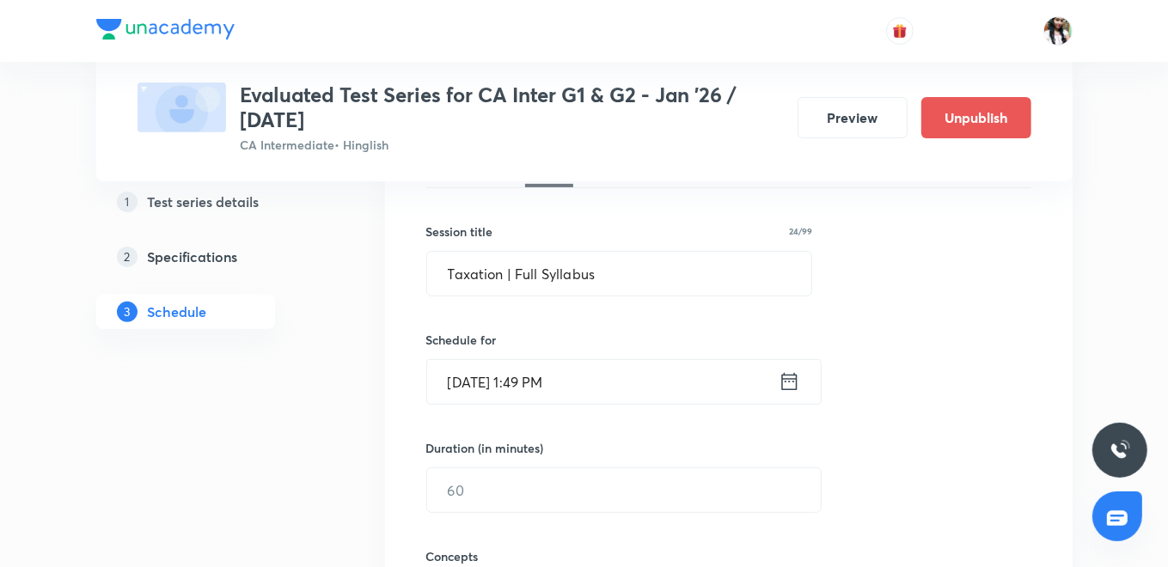
click at [790, 381] on icon at bounding box center [788, 381] width 21 height 24
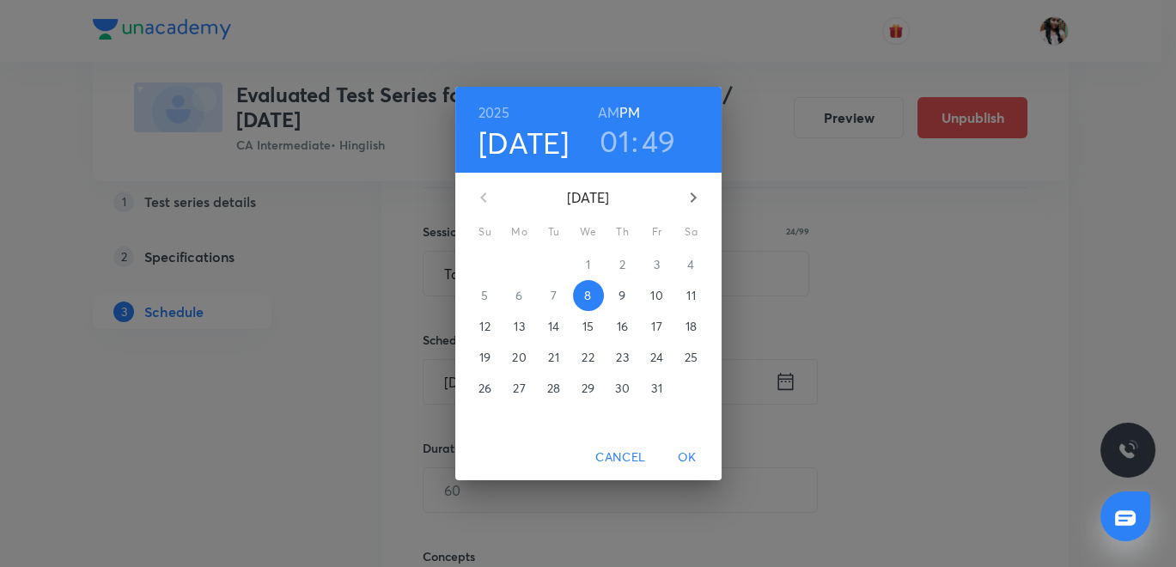
click at [632, 389] on span "30" at bounding box center [622, 388] width 31 height 17
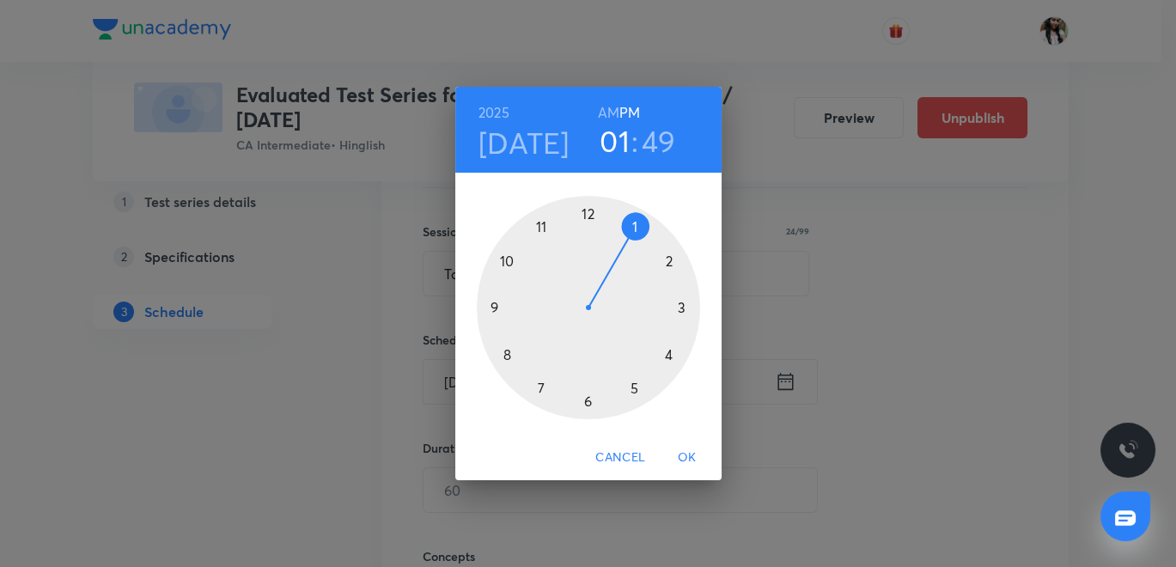
click at [540, 385] on div at bounding box center [588, 307] width 223 height 223
click at [586, 211] on div at bounding box center [588, 307] width 223 height 223
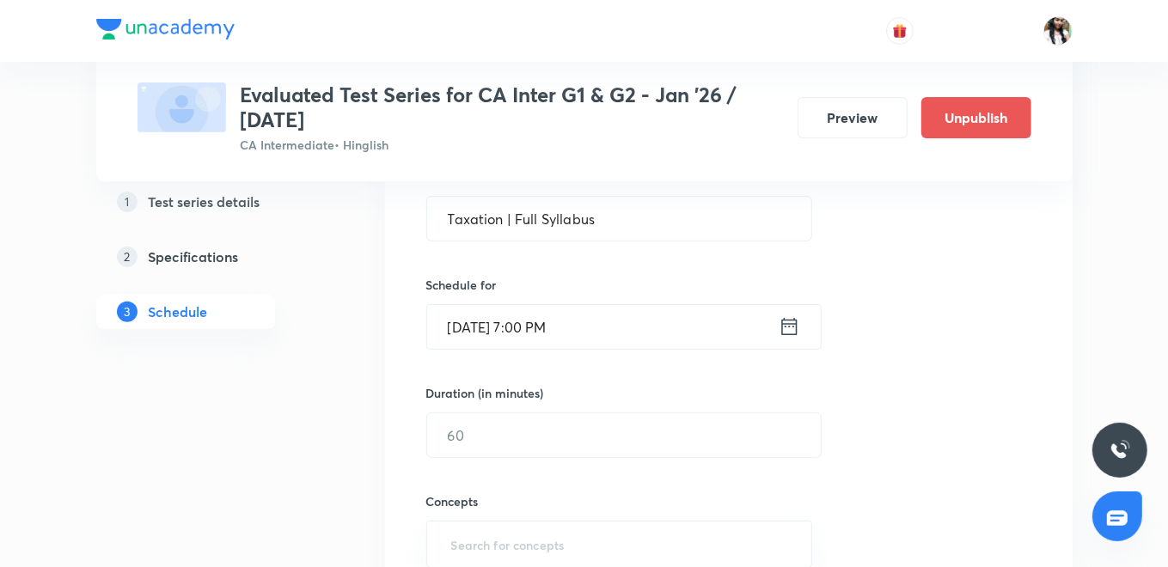
scroll to position [477, 0]
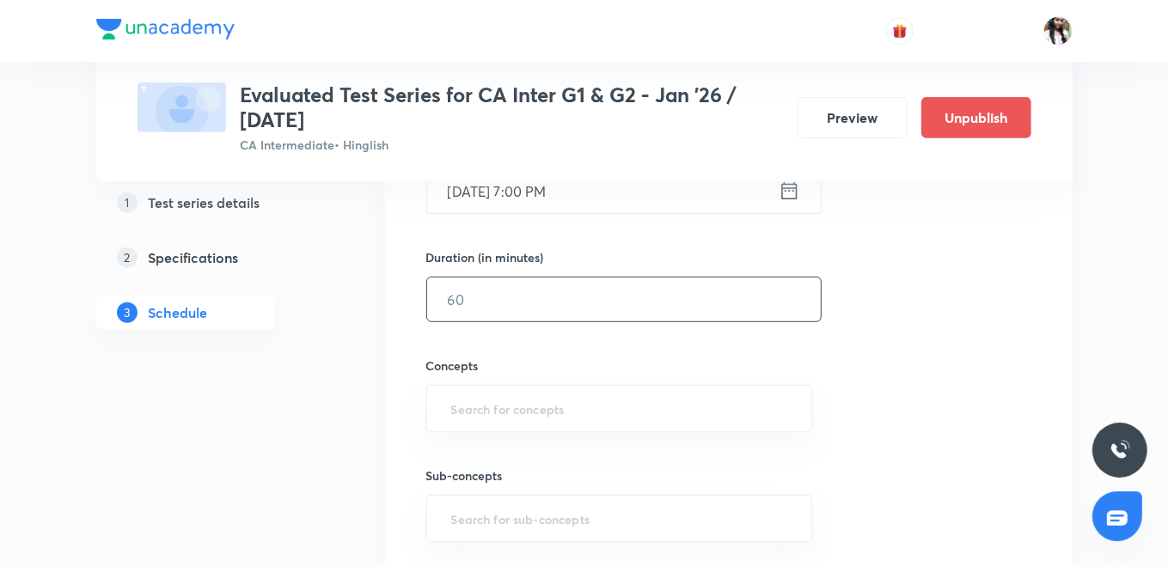
click at [507, 292] on input "text" at bounding box center [624, 300] width 394 height 44
type input "180"
click at [500, 397] on input "text" at bounding box center [620, 409] width 344 height 32
type input "income"
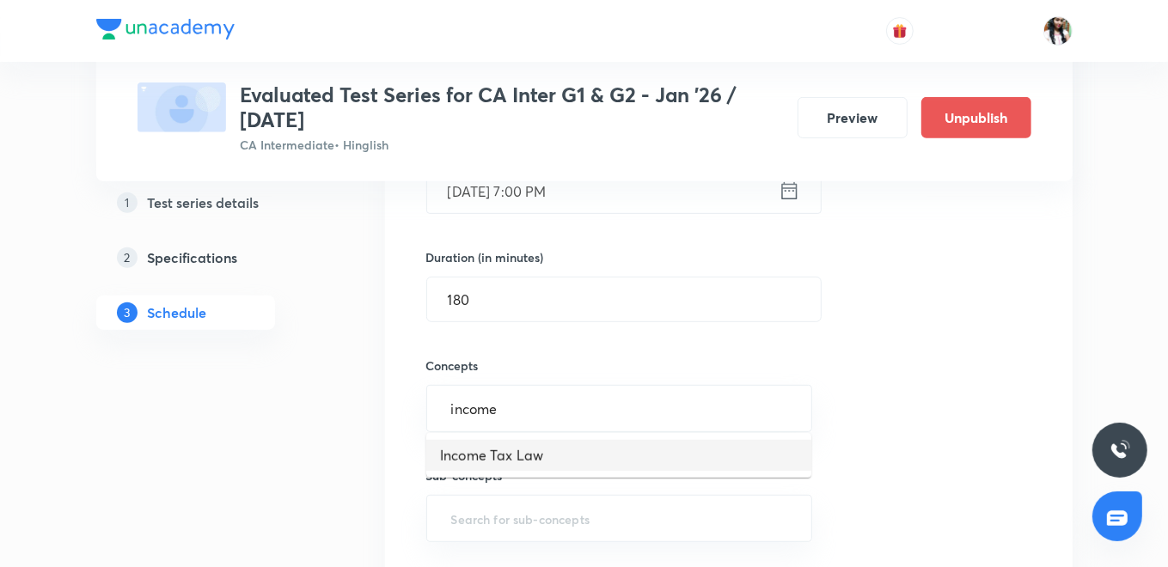
click at [503, 457] on li "Income Tax Law" at bounding box center [618, 455] width 385 height 31
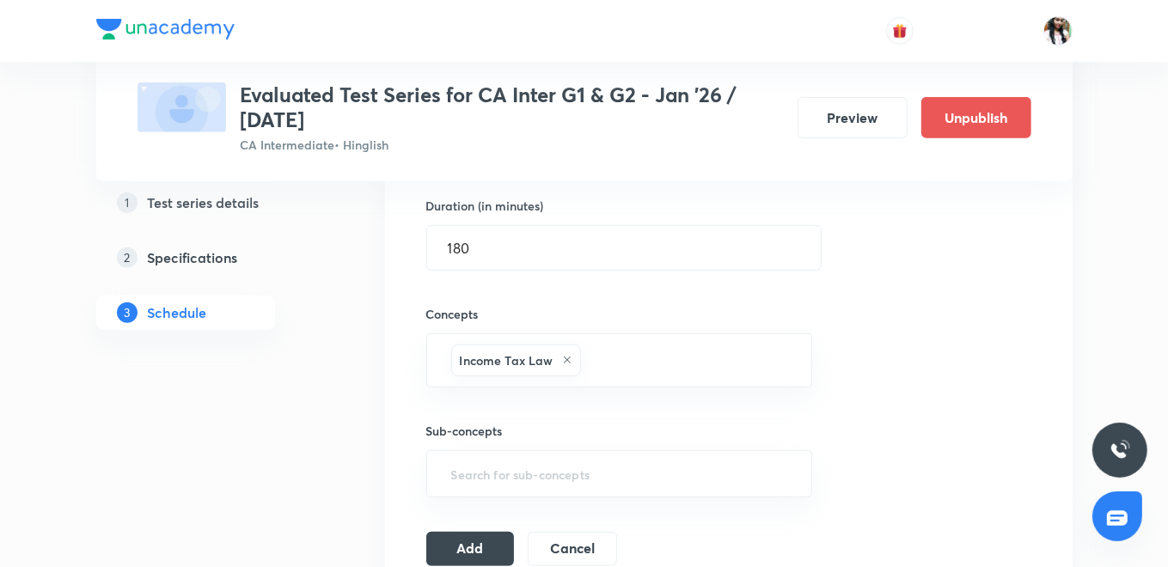
scroll to position [572, 0]
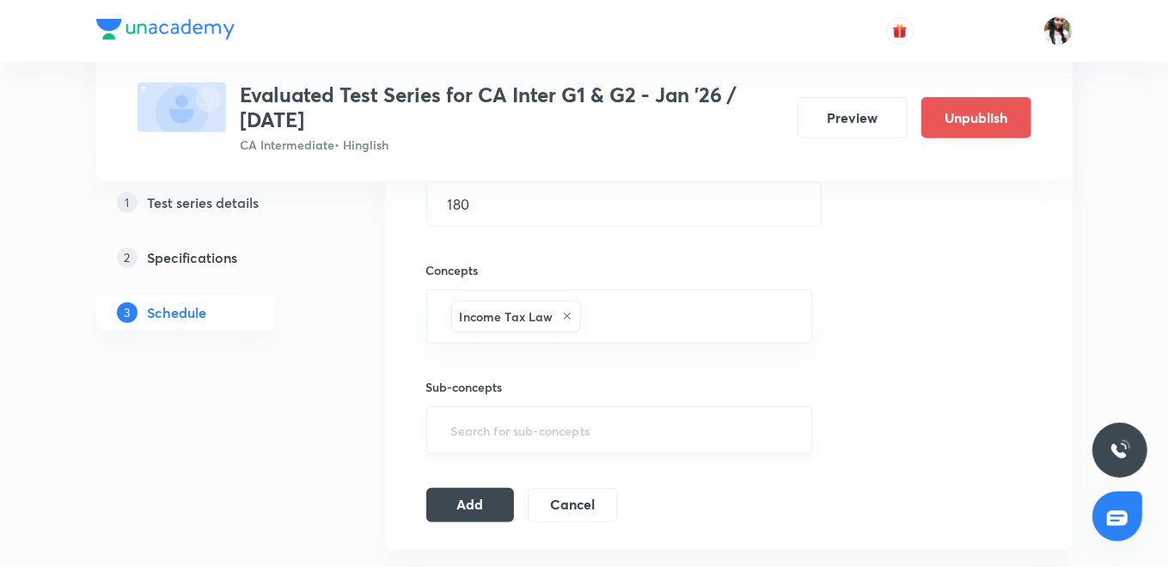
click at [508, 418] on input "text" at bounding box center [620, 430] width 344 height 32
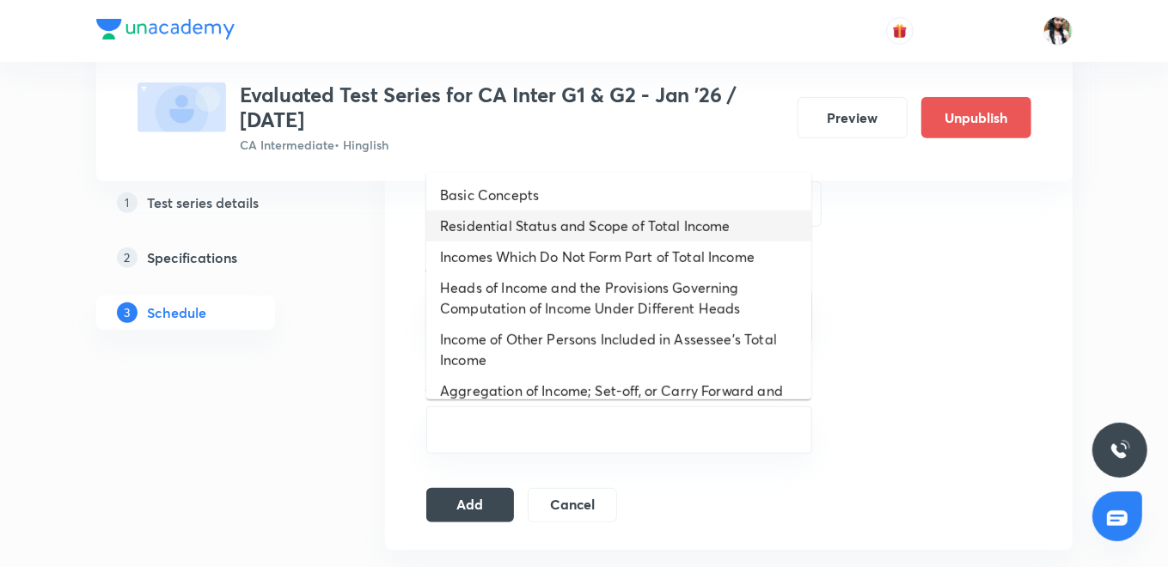
click at [534, 228] on li "Residential Status and Scope of Total Income" at bounding box center [618, 226] width 385 height 31
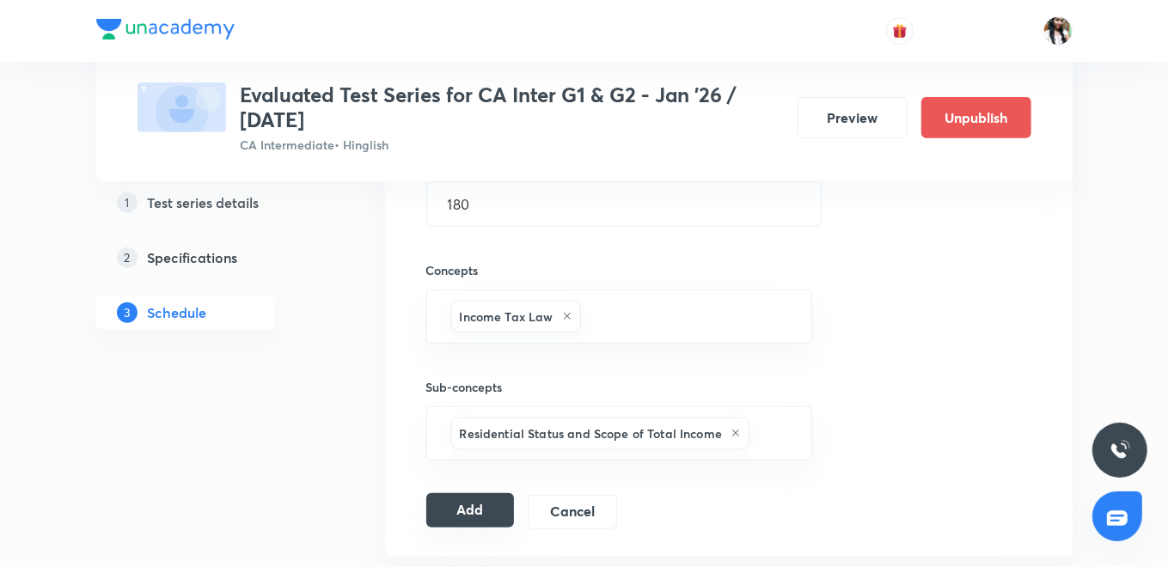
click at [457, 504] on button "Add" at bounding box center [470, 510] width 88 height 34
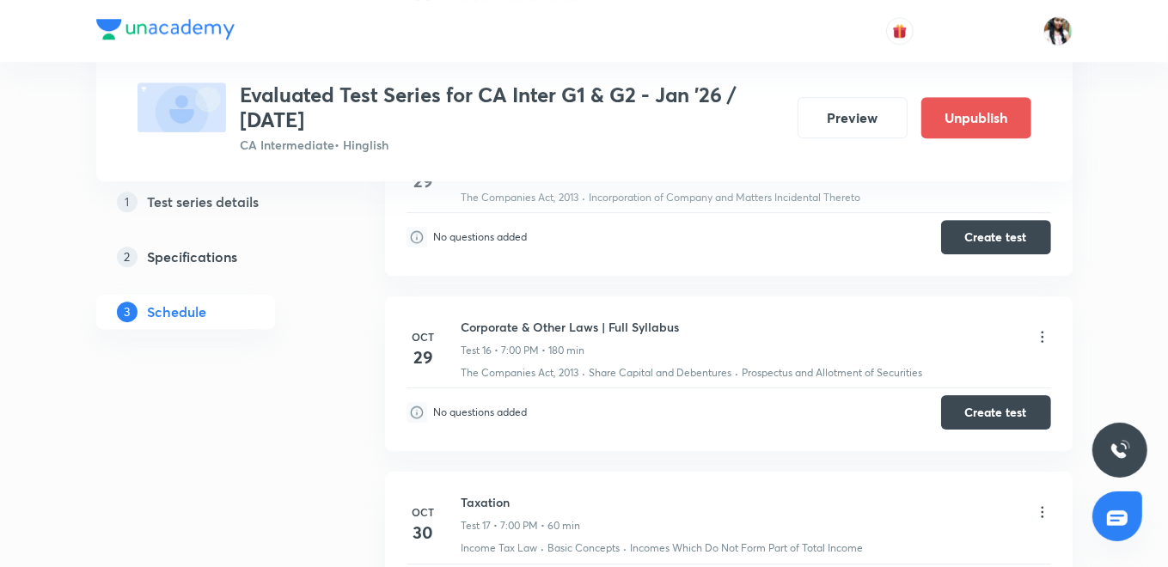
scroll to position [3579, 0]
click at [1043, 327] on icon at bounding box center [1042, 335] width 17 height 17
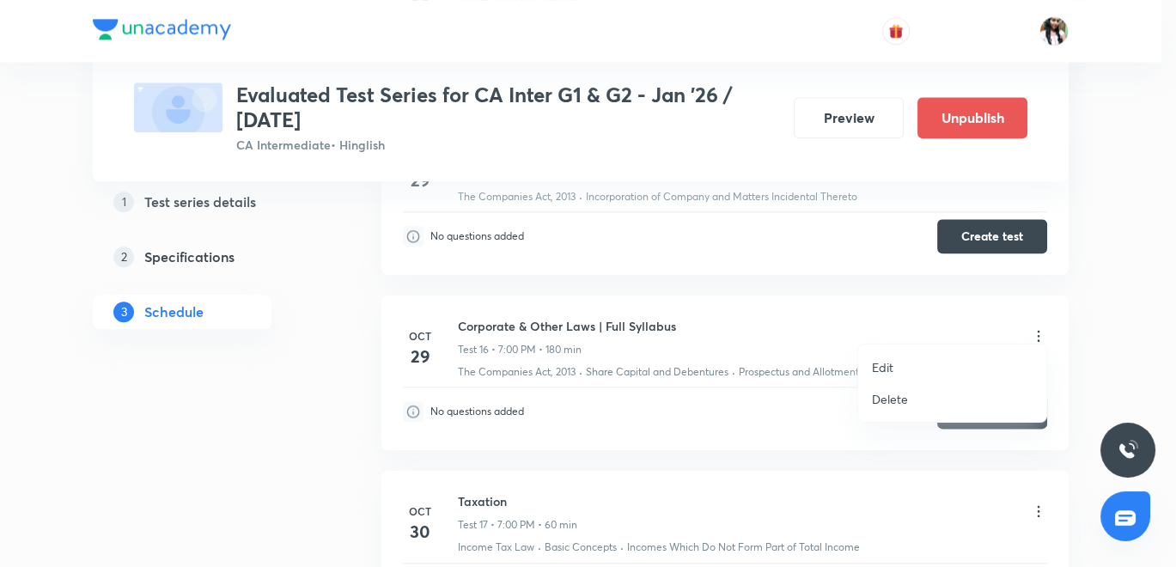
click at [881, 367] on p "Edit" at bounding box center [882, 367] width 21 height 18
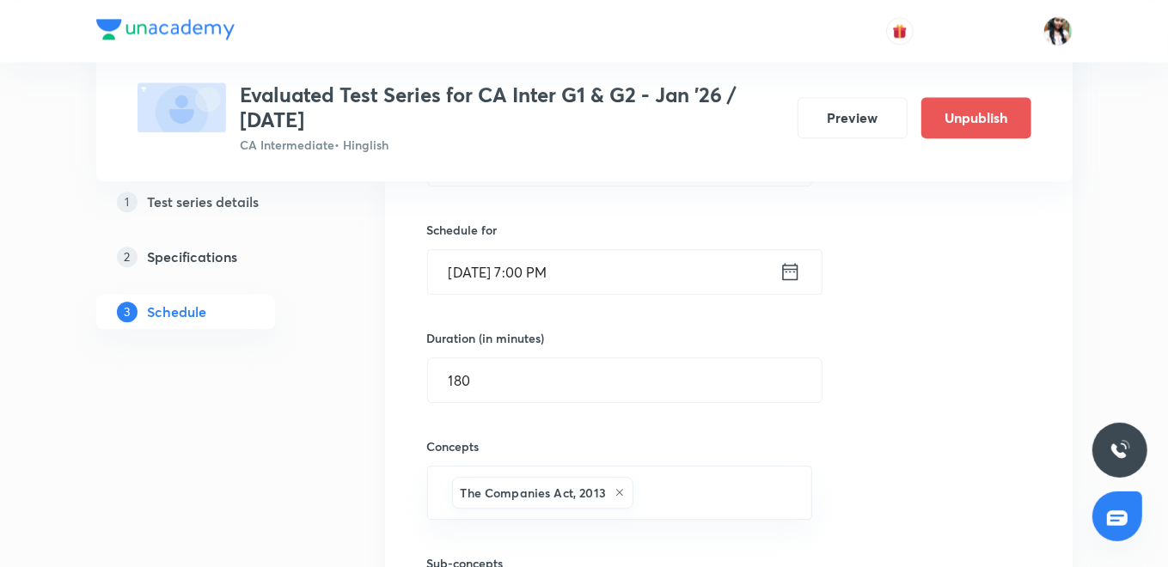
scroll to position [3102, 0]
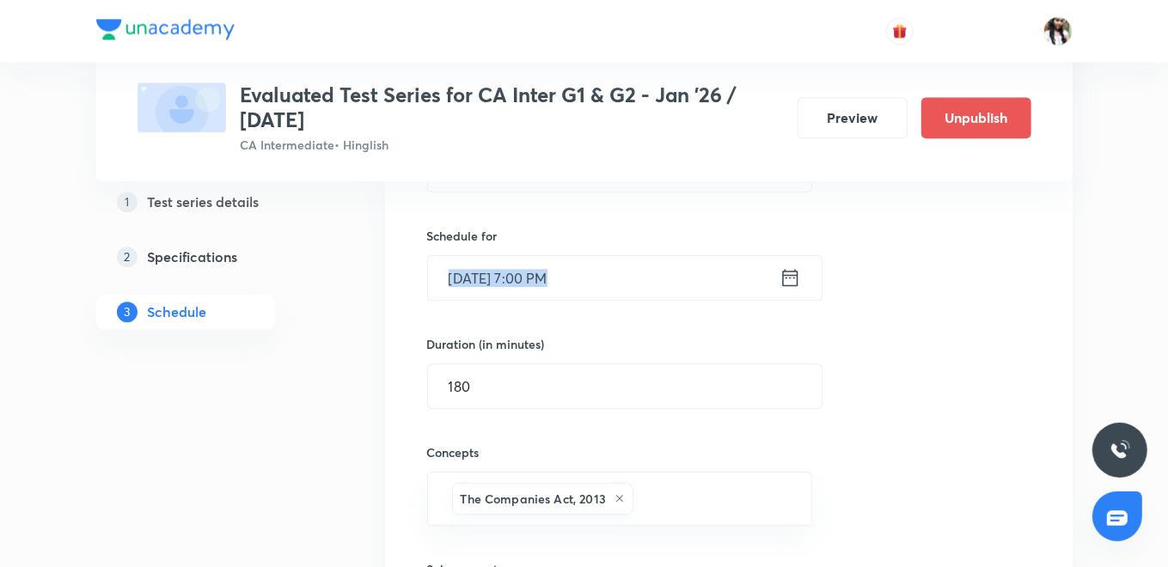
click at [778, 271] on div "Oct 29, 2025, 7:00 PM ​" at bounding box center [624, 278] width 395 height 46
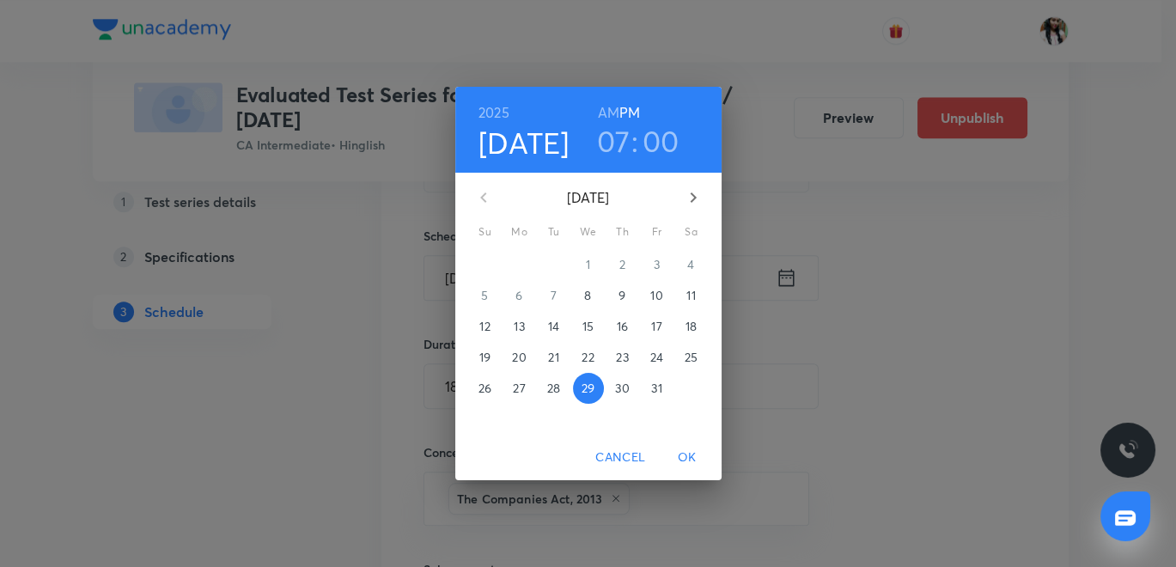
click at [622, 387] on p "30" at bounding box center [622, 388] width 14 height 17
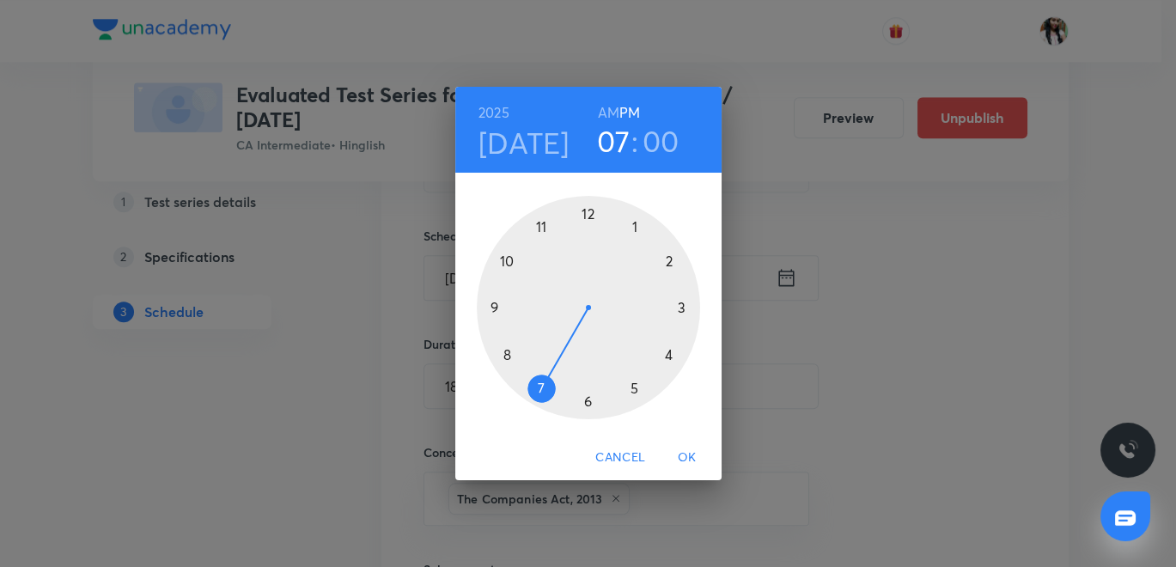
click at [687, 453] on span "OK" at bounding box center [687, 457] width 41 height 21
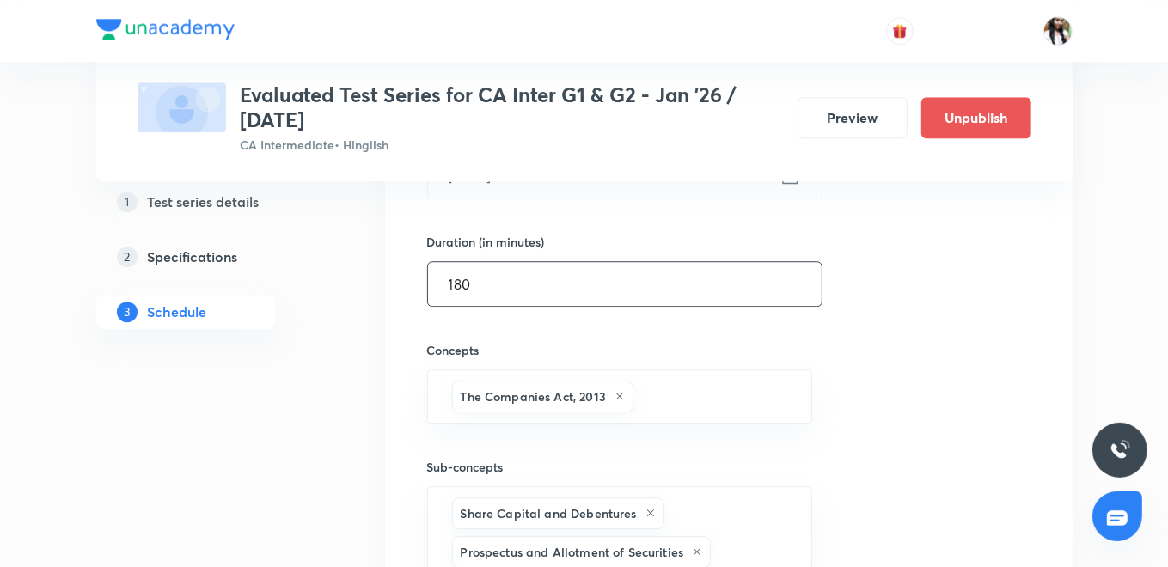
scroll to position [3292, 0]
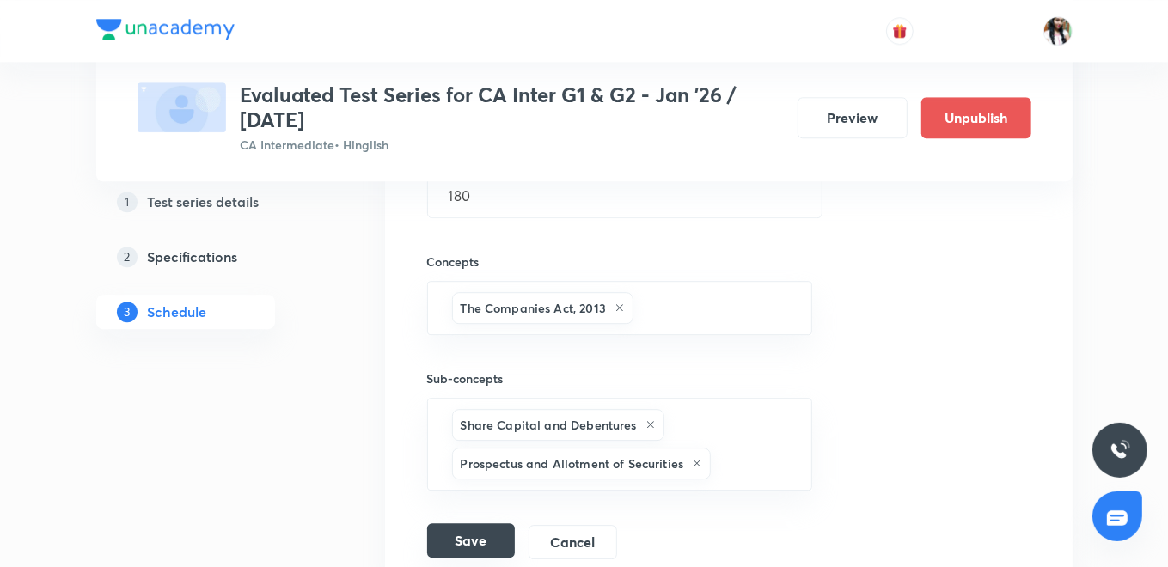
click at [480, 527] on button "Save" at bounding box center [471, 540] width 88 height 34
click at [473, 525] on button "Save" at bounding box center [471, 540] width 88 height 34
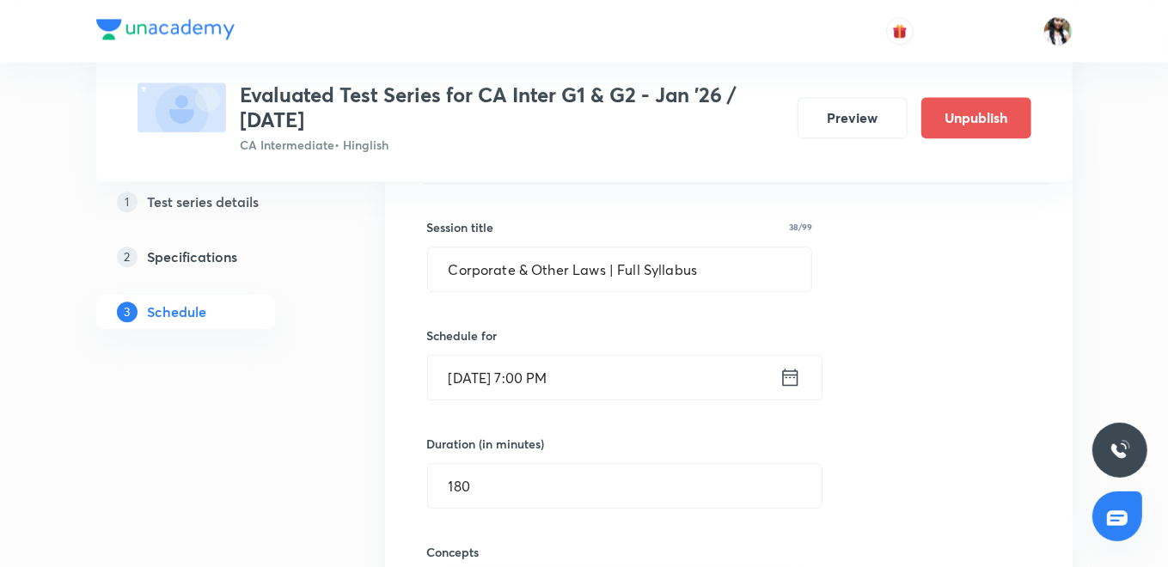
scroll to position [2911, 0]
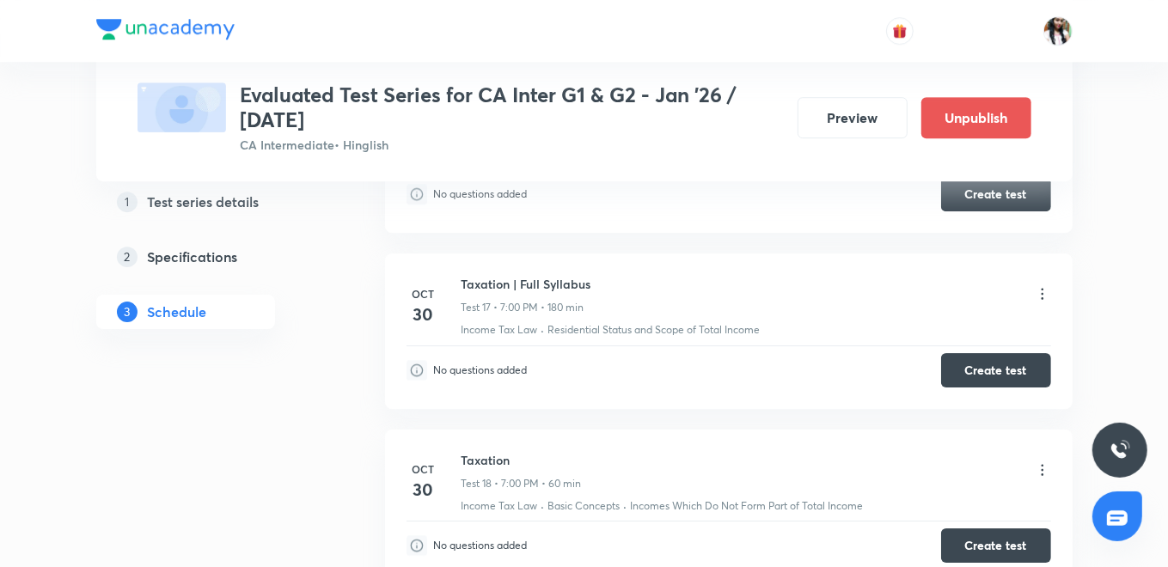
scroll to position [3675, 0]
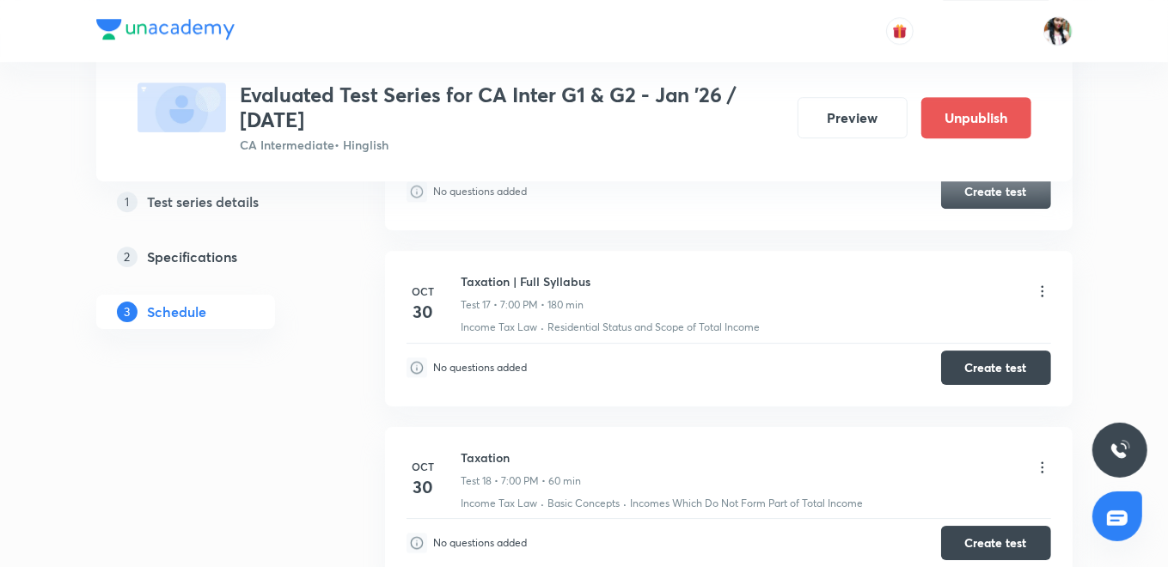
click at [1039, 283] on icon at bounding box center [1042, 291] width 17 height 17
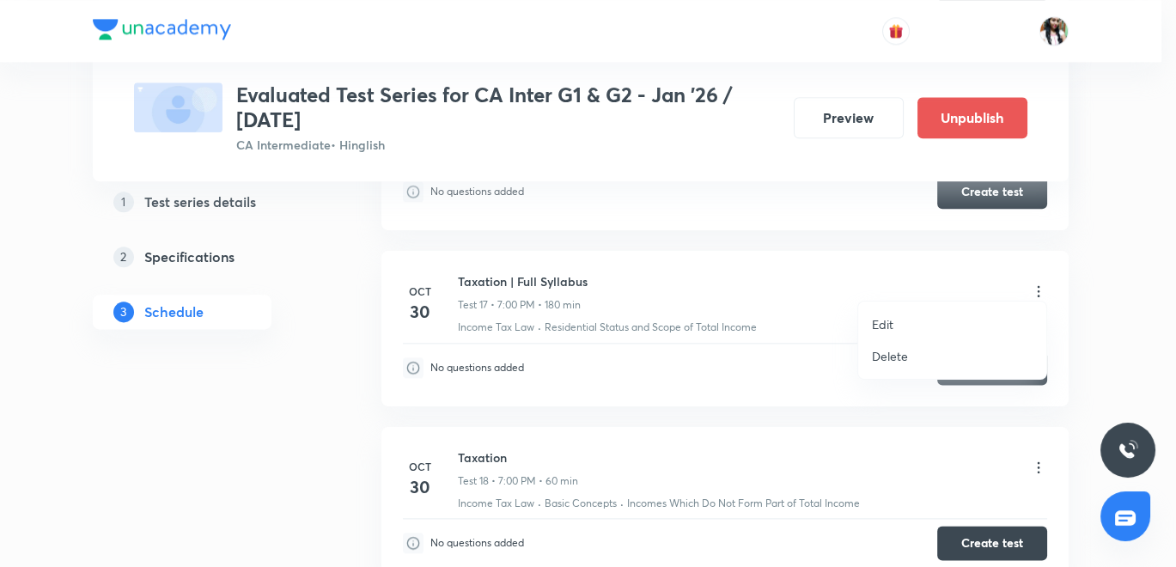
click at [890, 326] on p "Edit" at bounding box center [882, 324] width 21 height 18
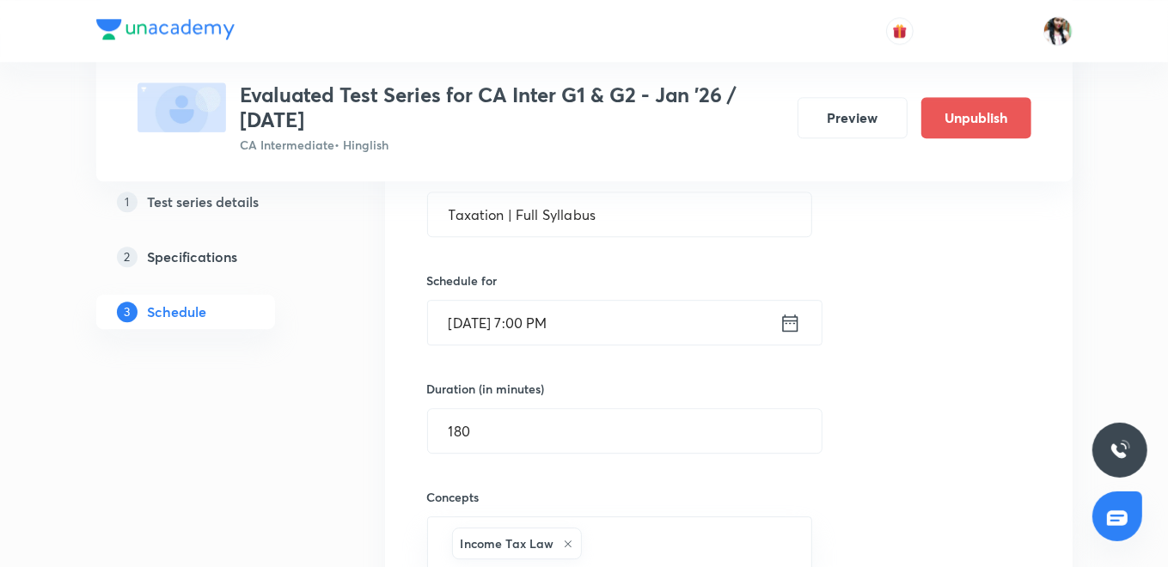
scroll to position [3197, 0]
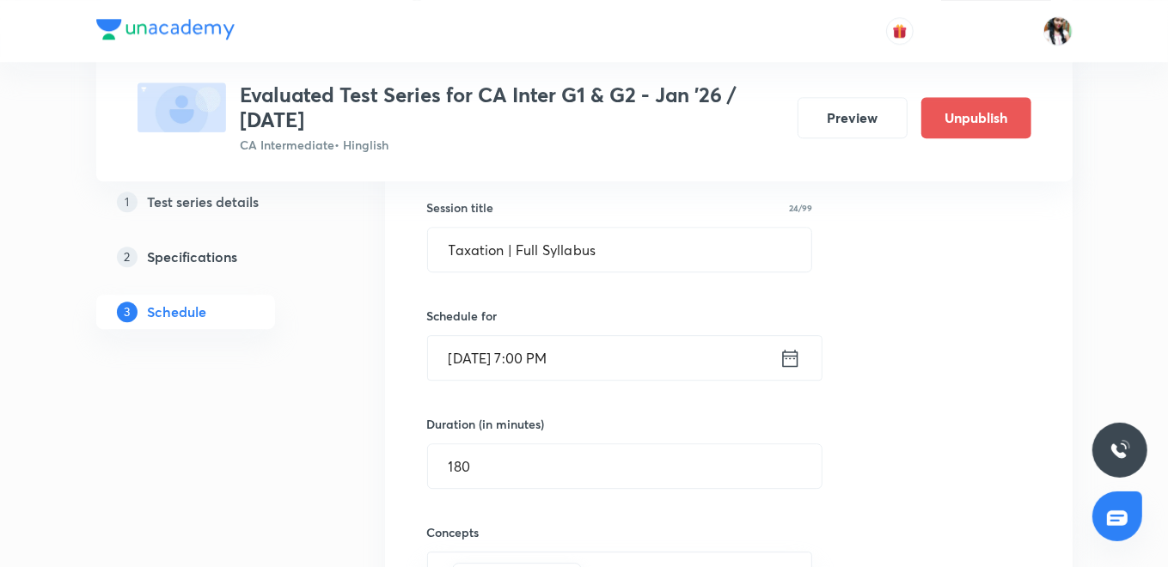
click at [795, 346] on icon at bounding box center [789, 358] width 21 height 24
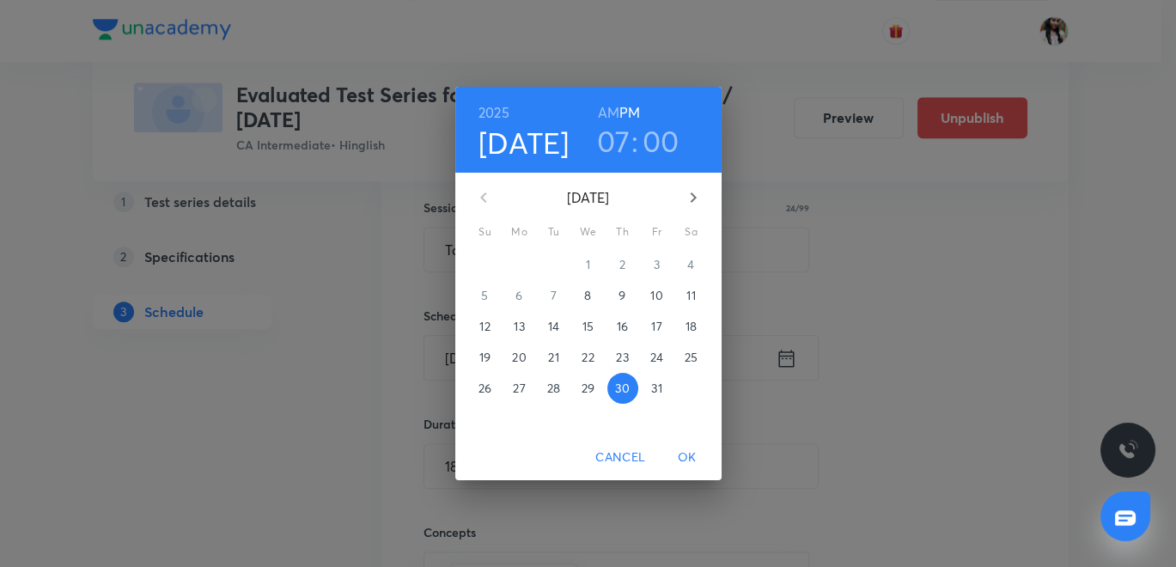
click at [656, 388] on p "31" at bounding box center [656, 388] width 10 height 17
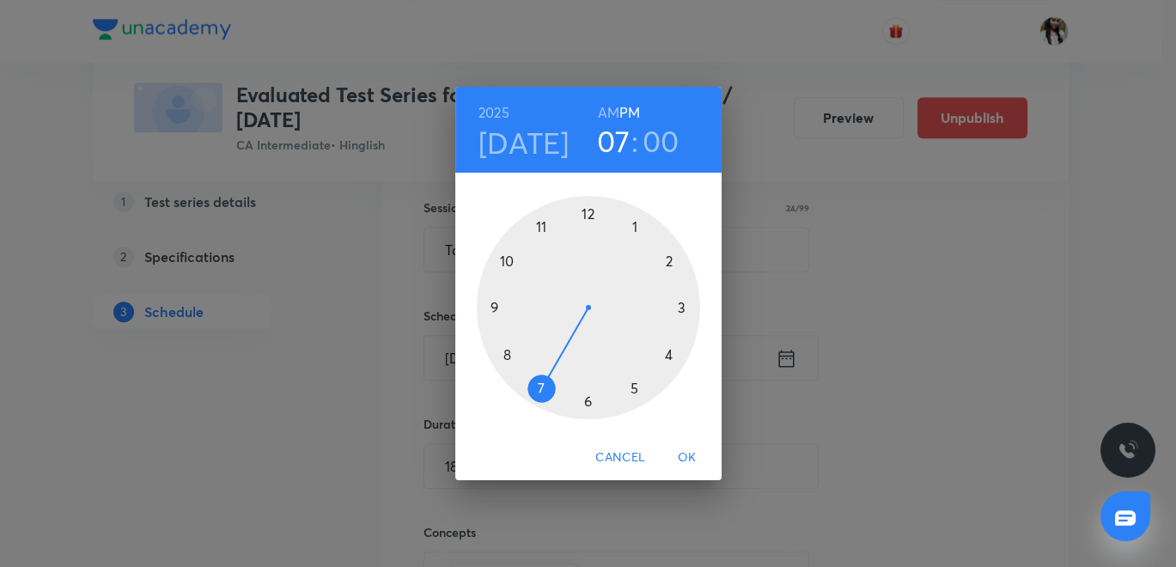
click at [693, 455] on span "OK" at bounding box center [687, 457] width 41 height 21
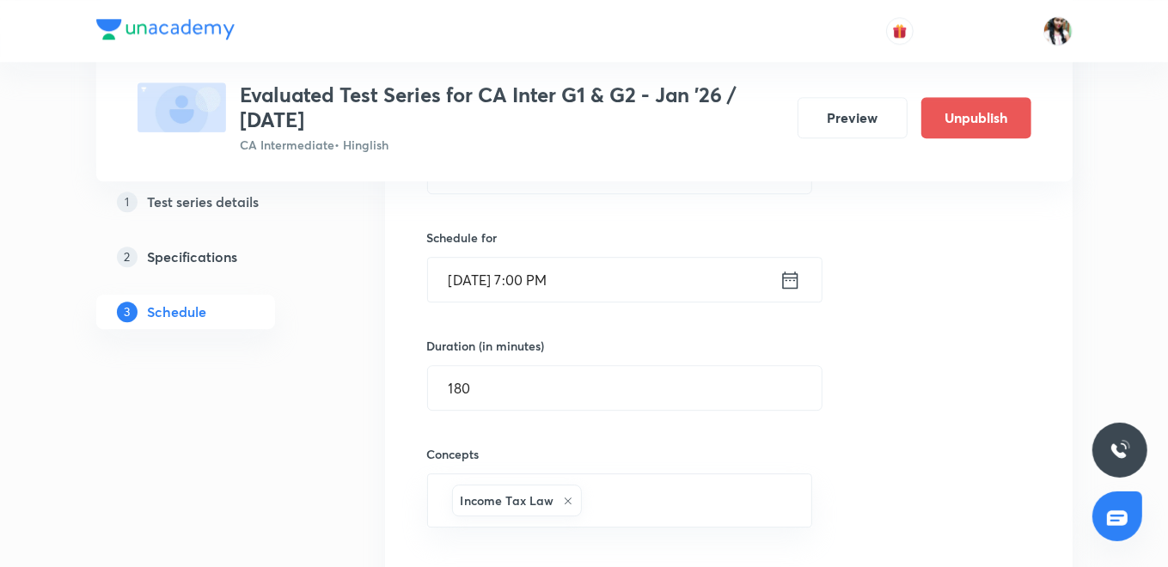
scroll to position [3483, 0]
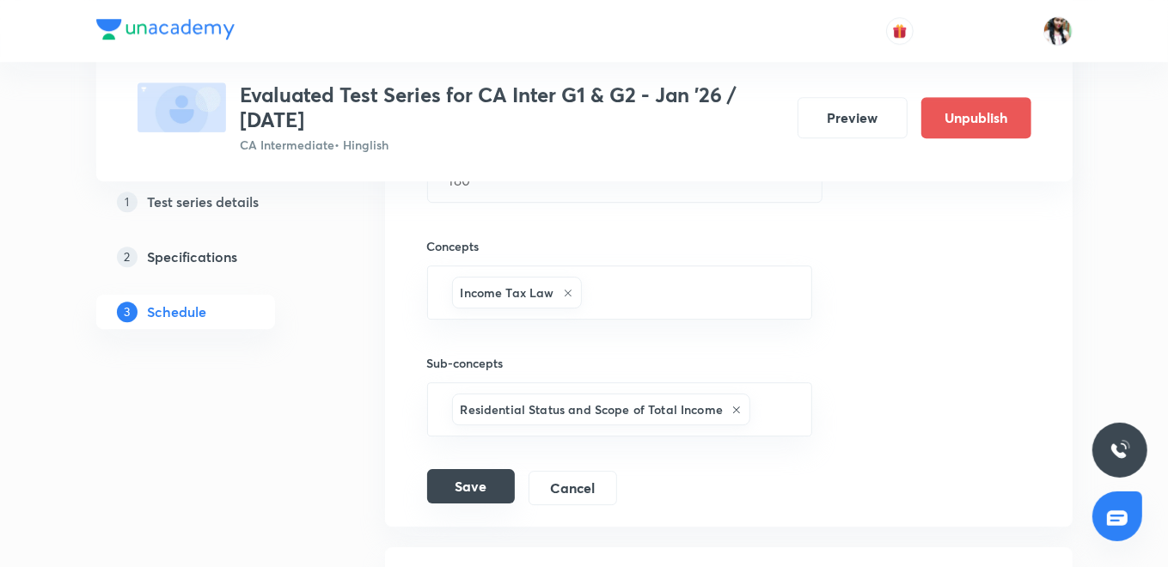
click at [495, 473] on button "Save" at bounding box center [471, 486] width 88 height 34
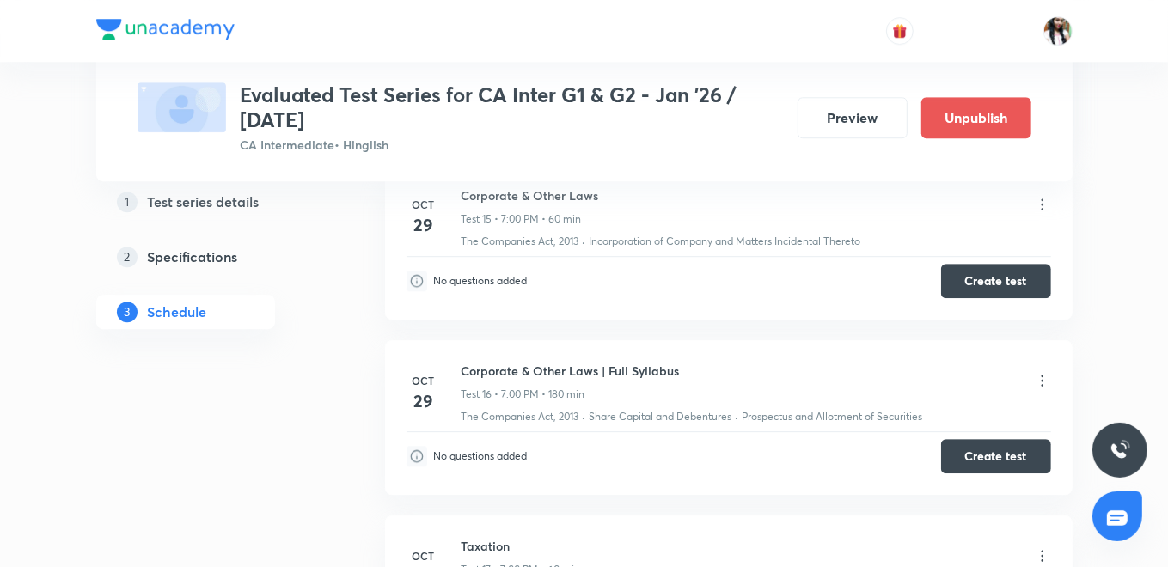
scroll to position [3440, 0]
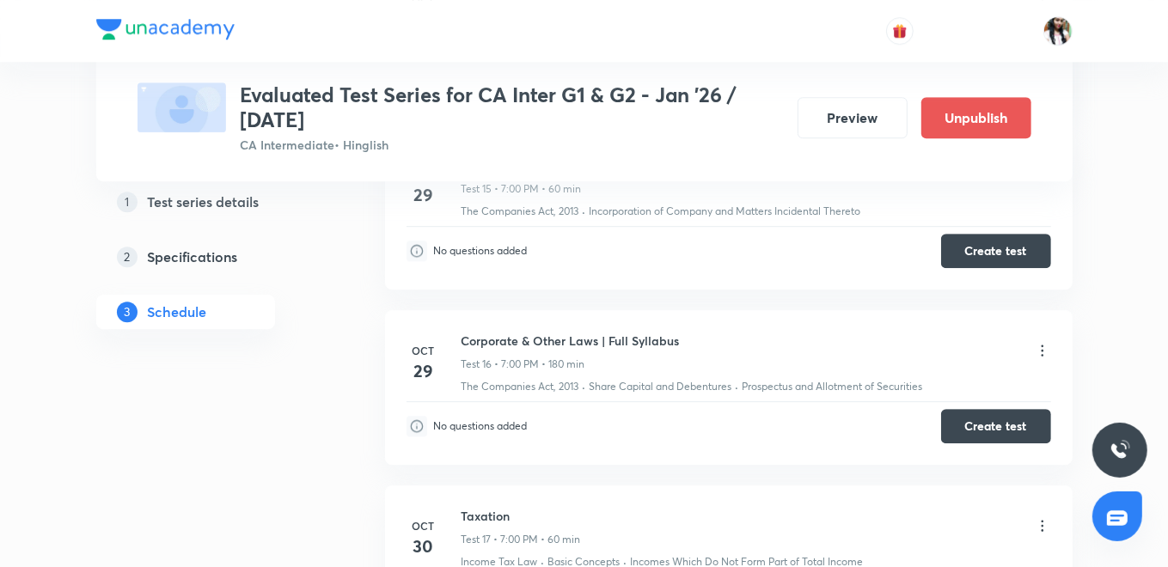
click at [1034, 342] on icon at bounding box center [1042, 350] width 17 height 17
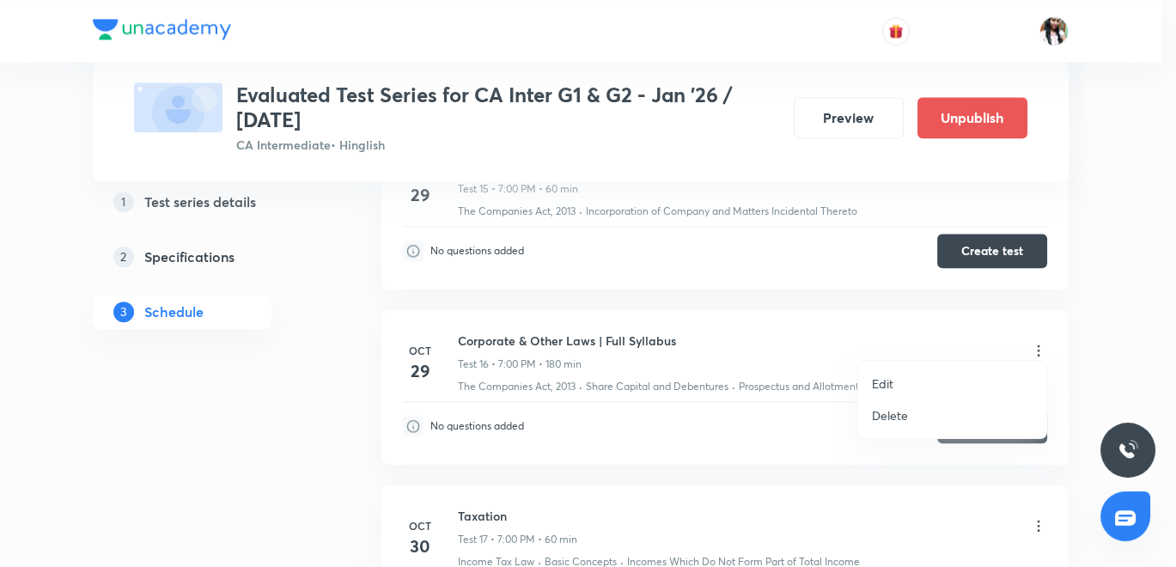
click at [879, 385] on p "Edit" at bounding box center [882, 384] width 21 height 18
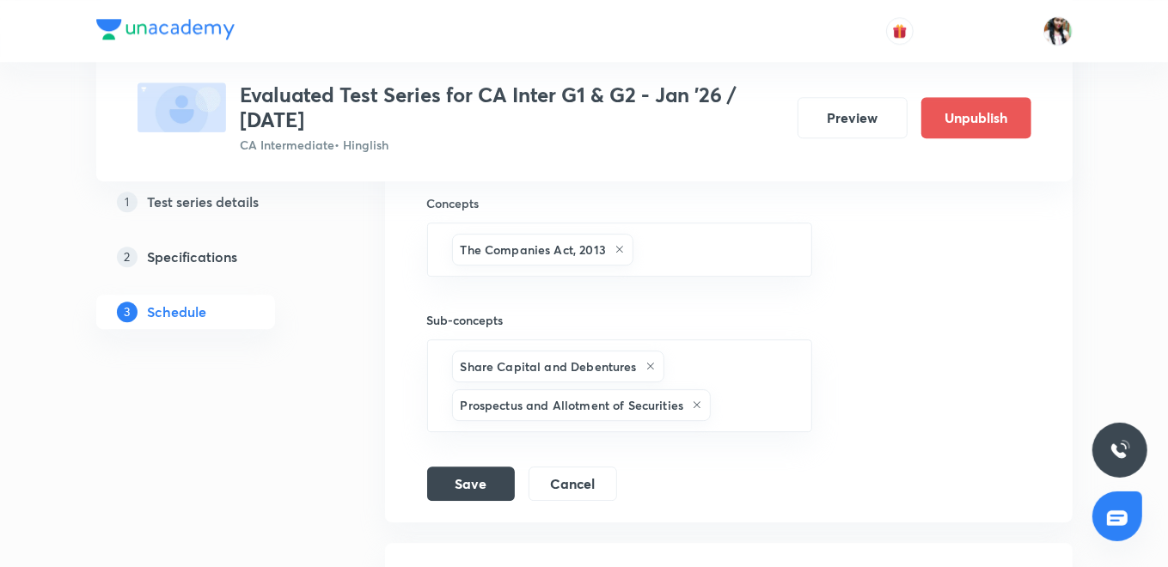
scroll to position [3154, 0]
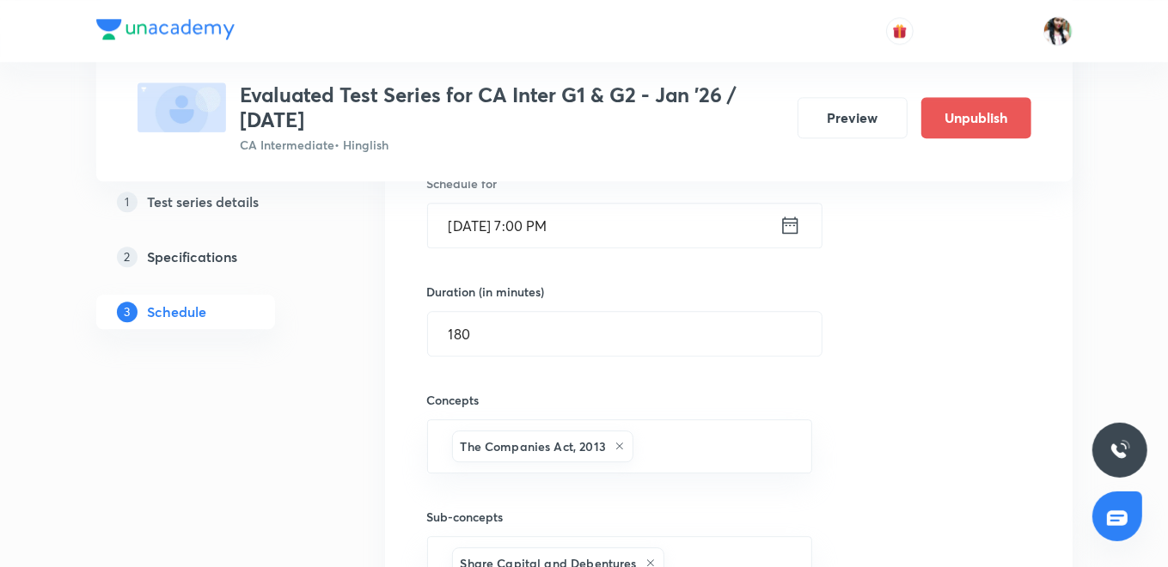
click at [786, 217] on icon at bounding box center [789, 225] width 21 height 24
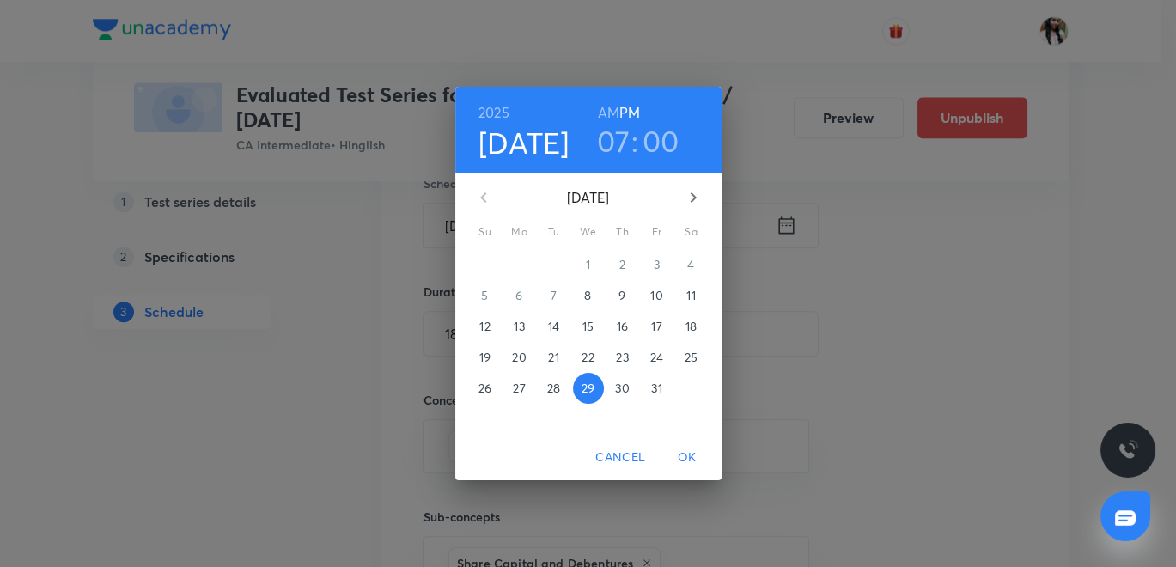
click at [616, 388] on p "30" at bounding box center [622, 388] width 14 height 17
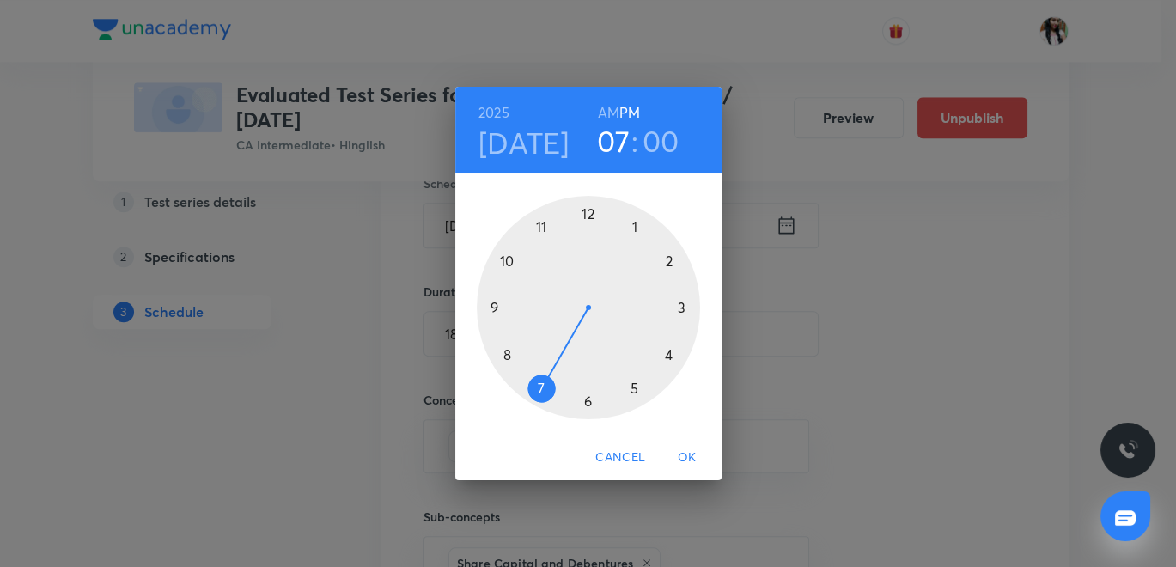
click at [687, 447] on span "OK" at bounding box center [687, 457] width 41 height 21
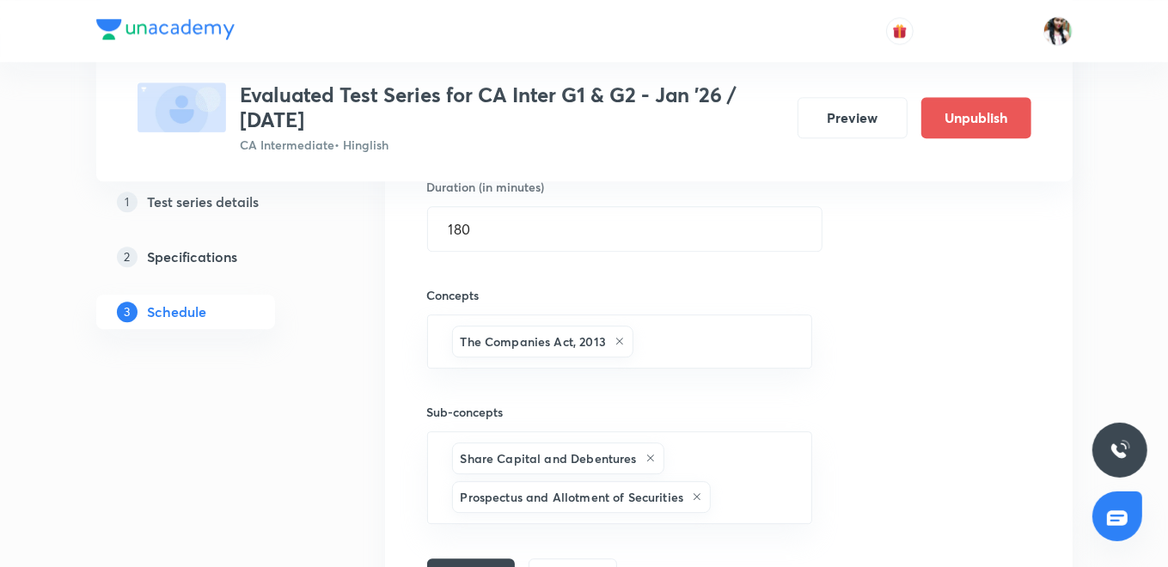
scroll to position [3440, 0]
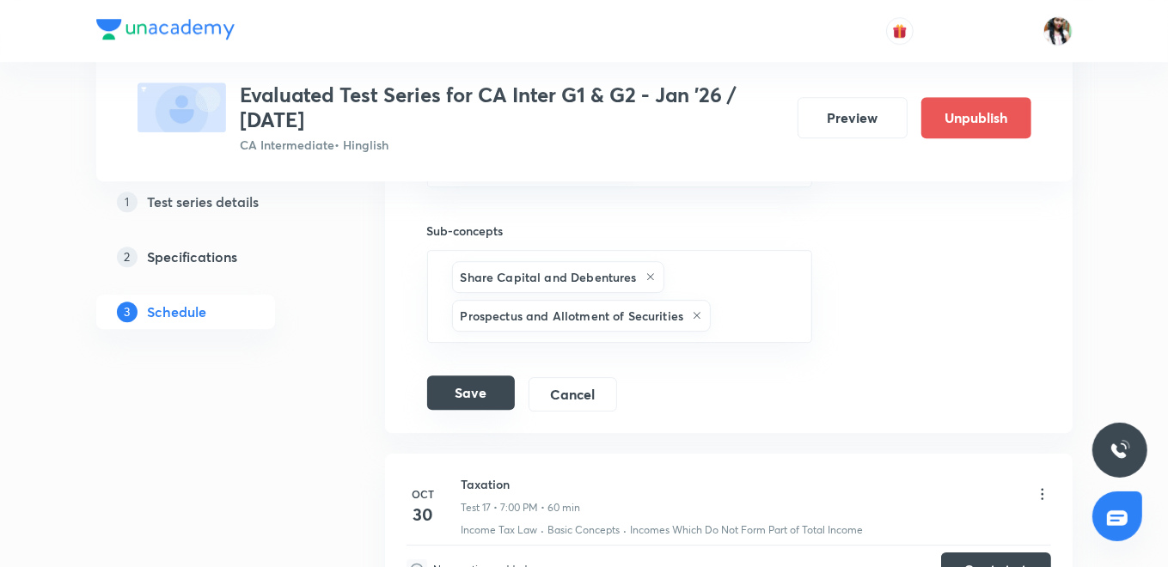
click at [477, 376] on button "Save" at bounding box center [471, 392] width 88 height 34
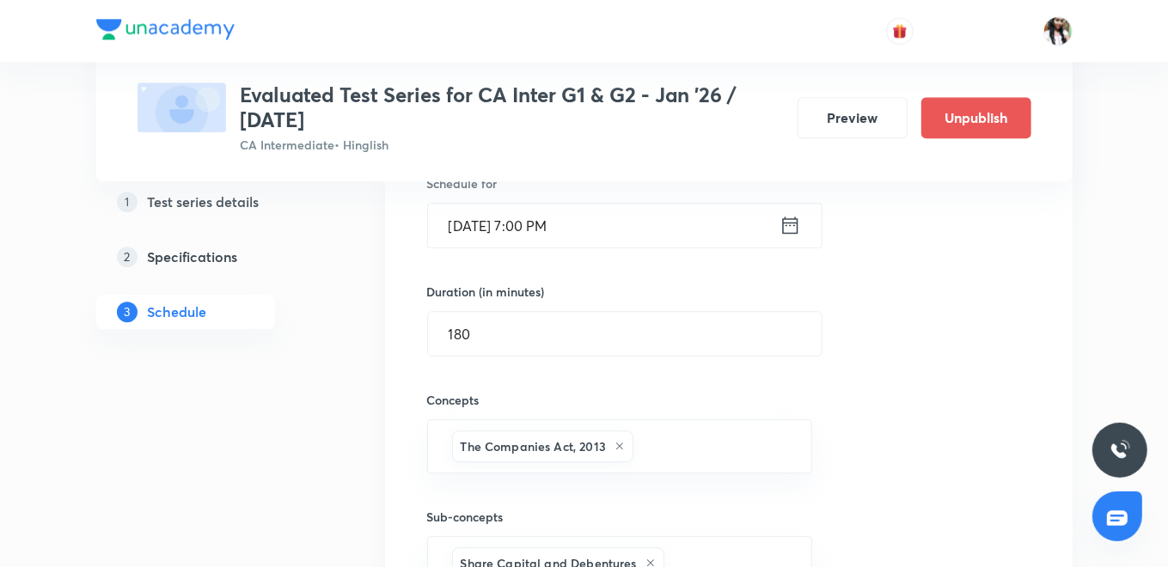
scroll to position [3345, 0]
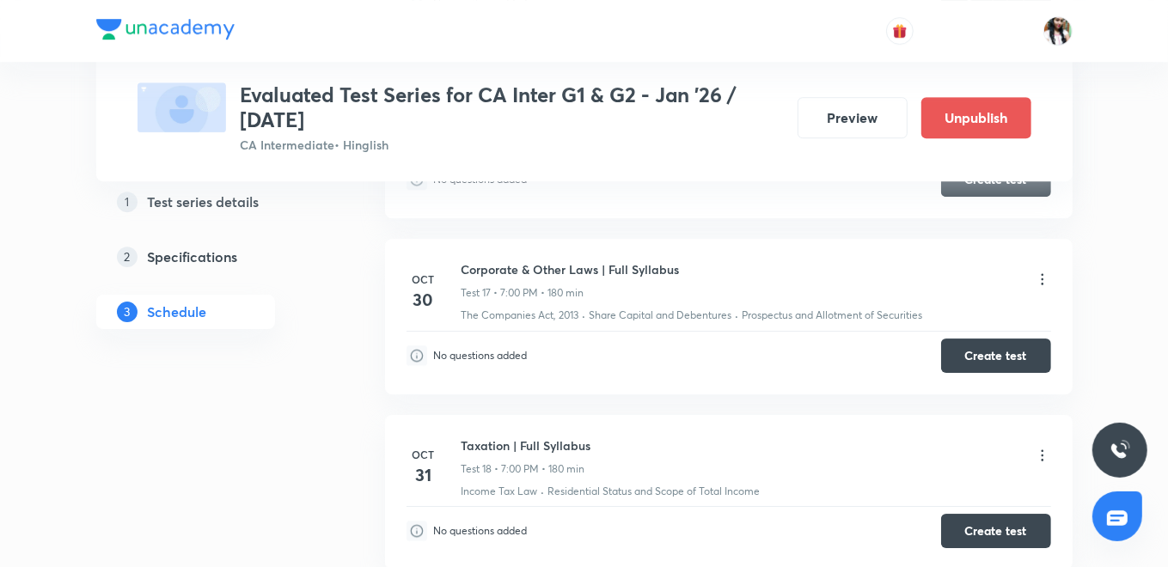
scroll to position [3726, 0]
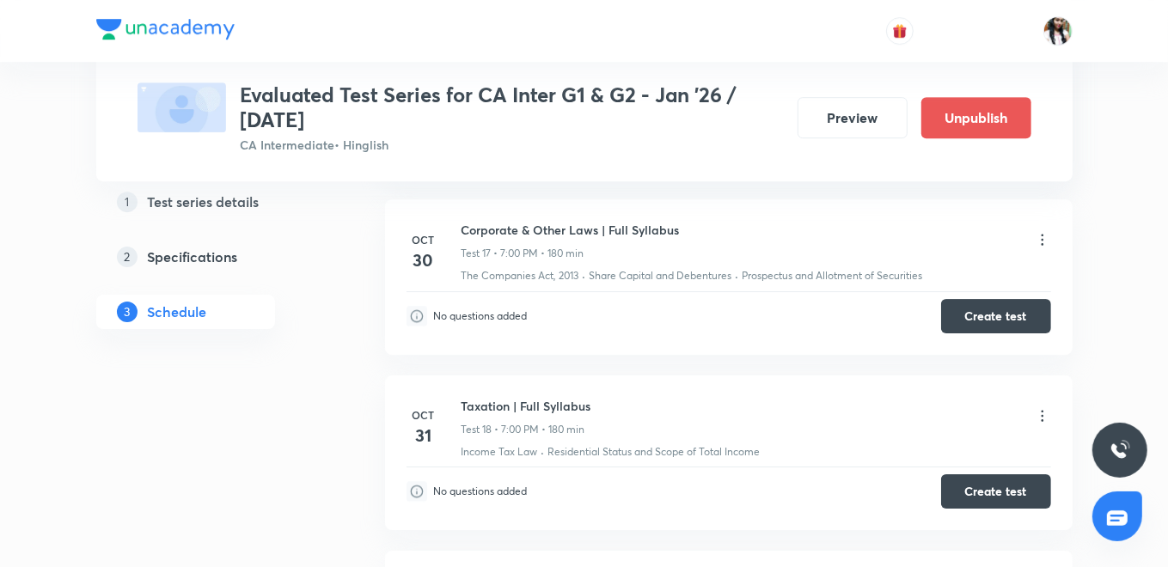
click at [1042, 407] on icon at bounding box center [1042, 415] width 17 height 17
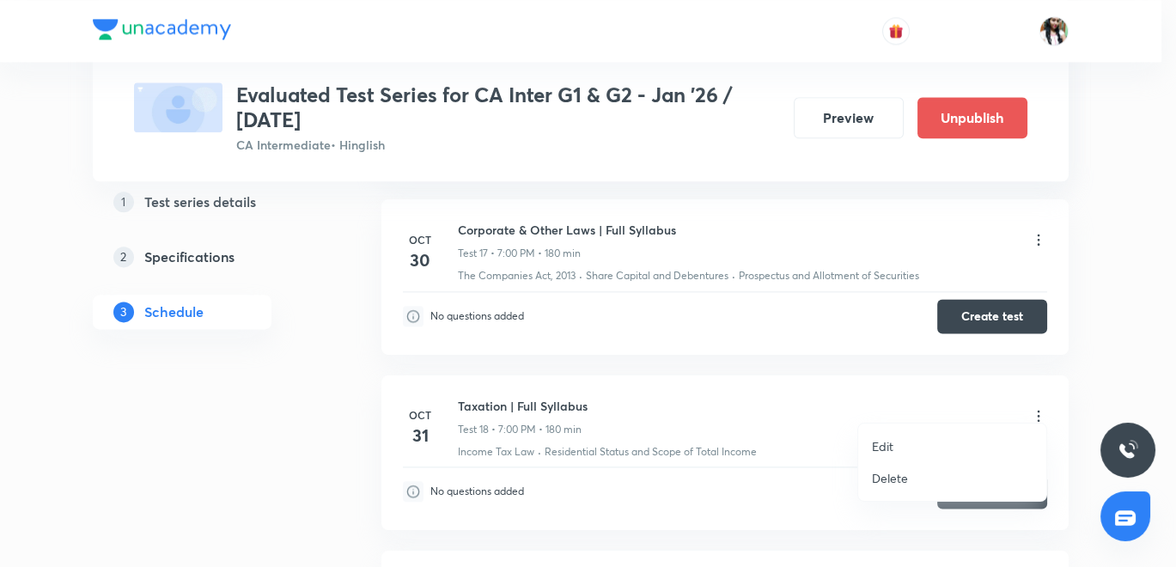
click at [883, 449] on p "Edit" at bounding box center [882, 446] width 21 height 18
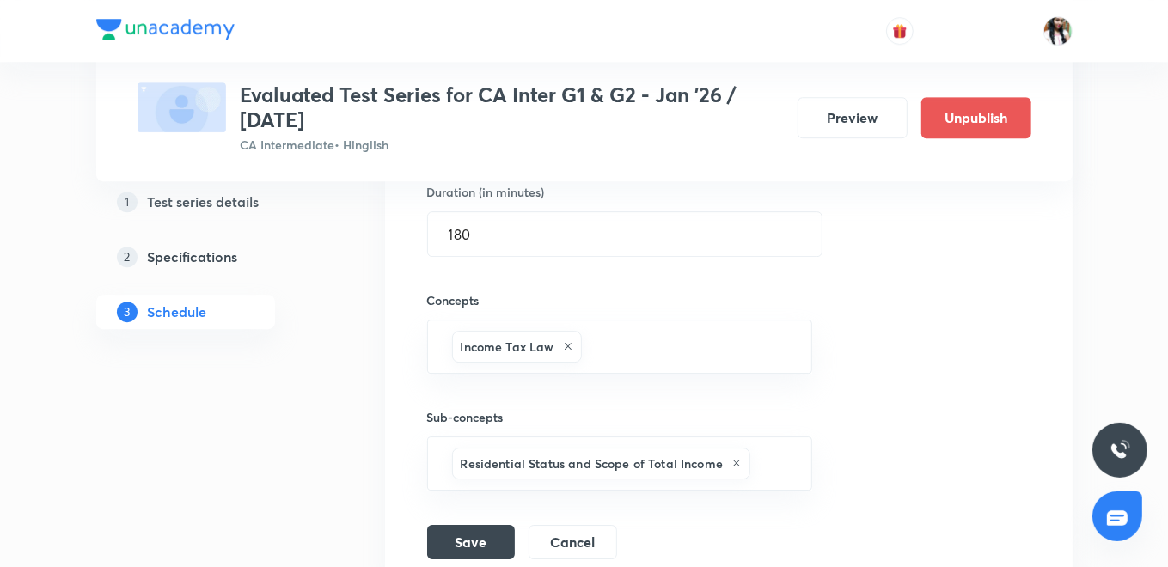
scroll to position [3536, 0]
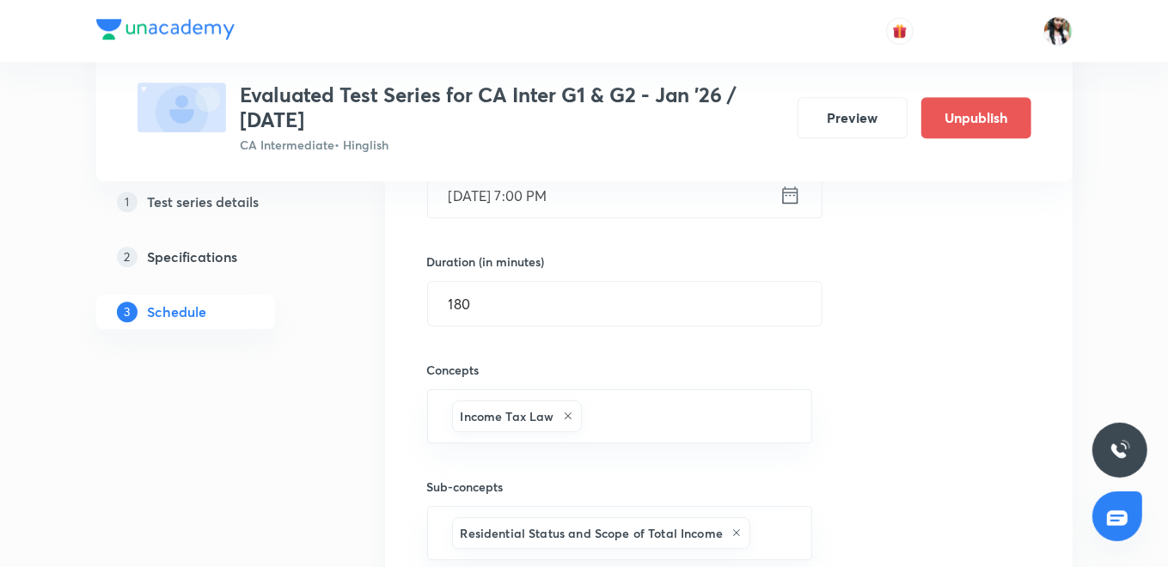
click at [783, 188] on icon at bounding box center [789, 195] width 21 height 24
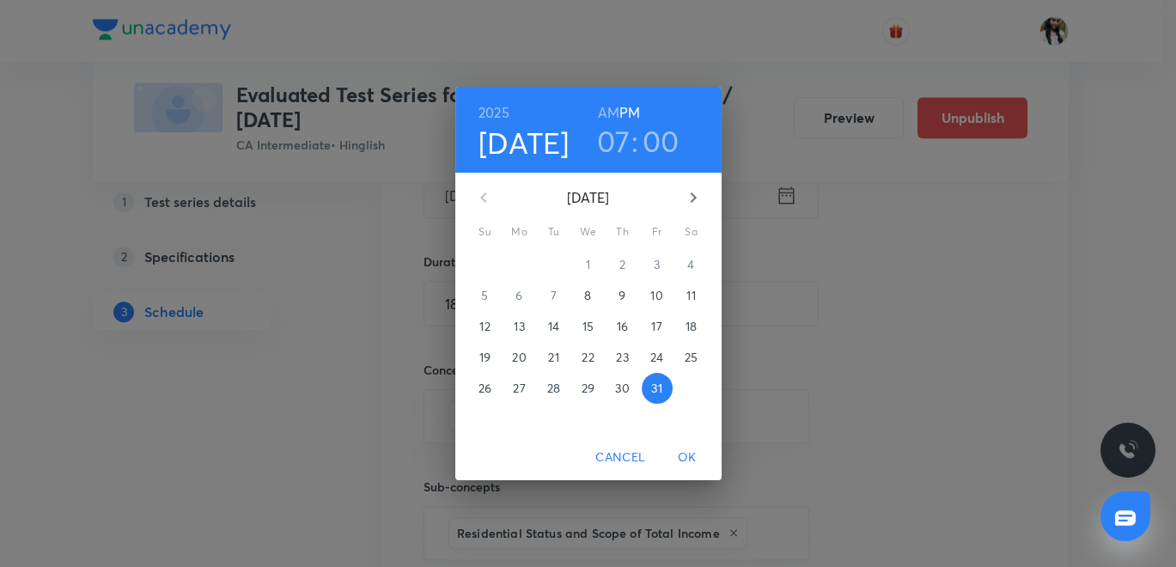
click at [694, 196] on icon "button" at bounding box center [693, 197] width 6 height 10
click at [689, 260] on p "1" at bounding box center [691, 264] width 4 height 17
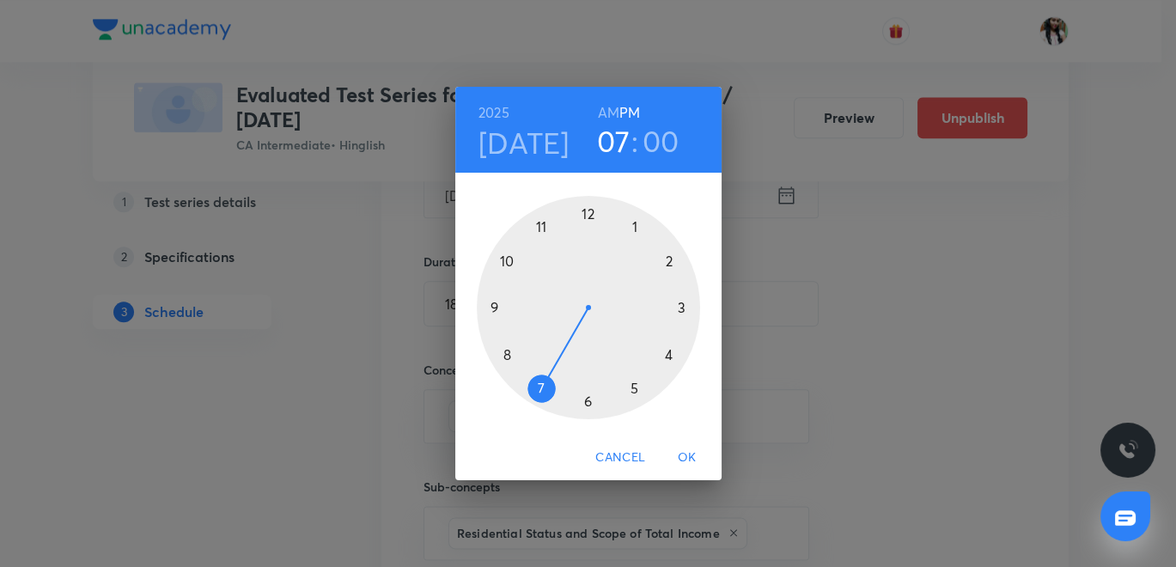
click at [685, 461] on span "OK" at bounding box center [687, 457] width 41 height 21
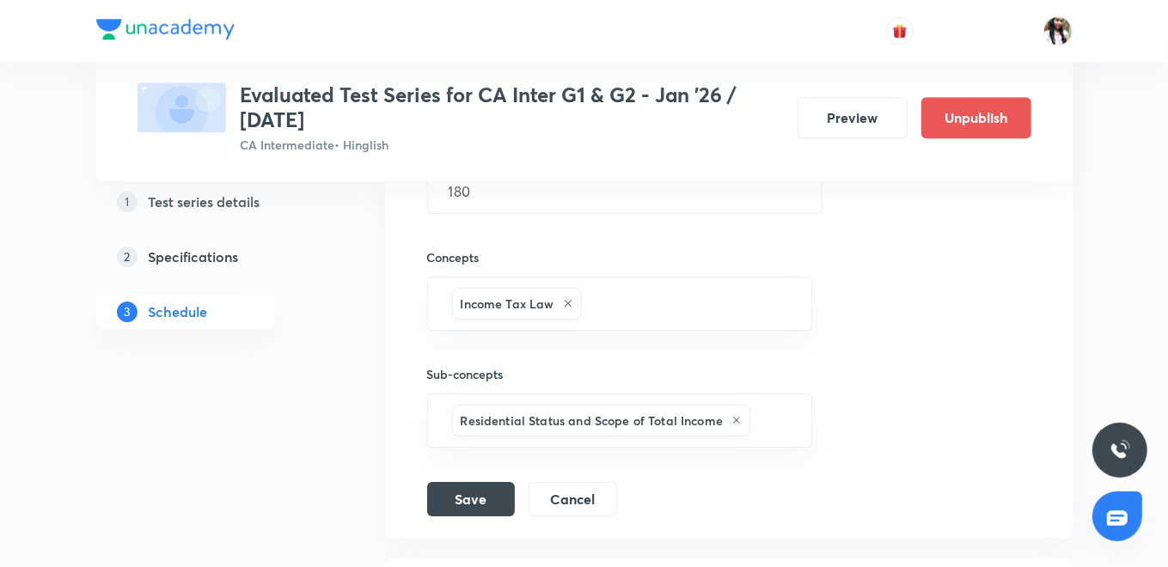
scroll to position [3726, 0]
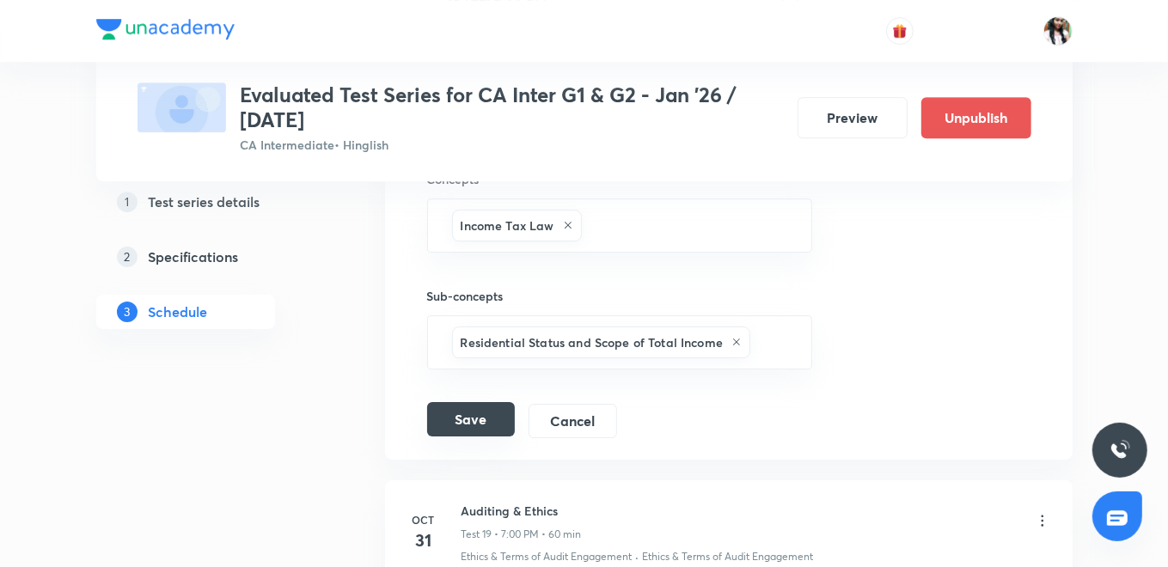
click at [481, 405] on button "Save" at bounding box center [471, 419] width 88 height 34
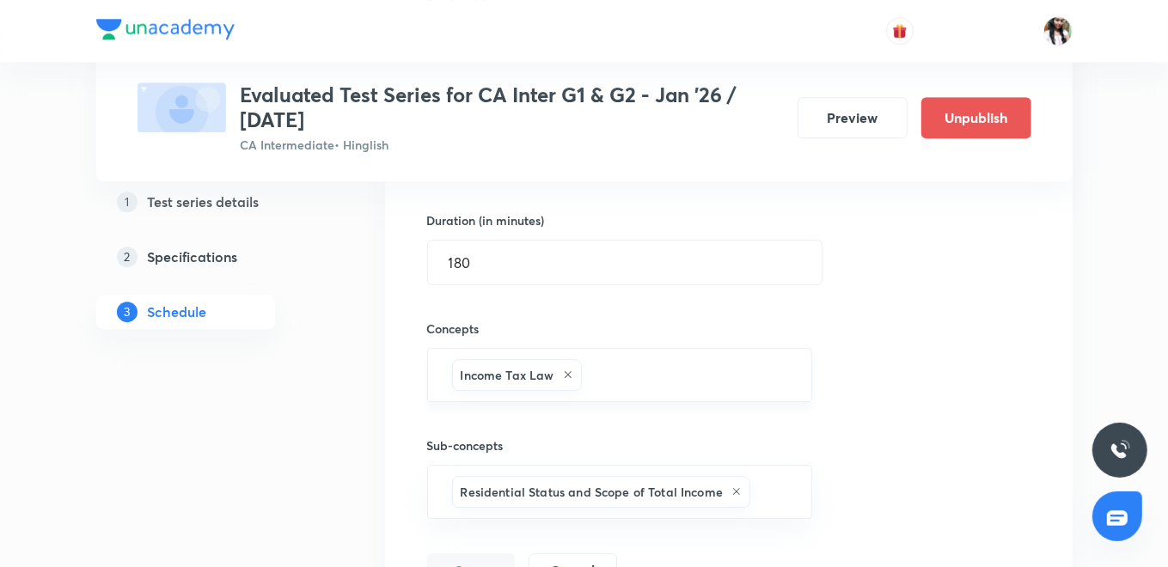
scroll to position [3631, 0]
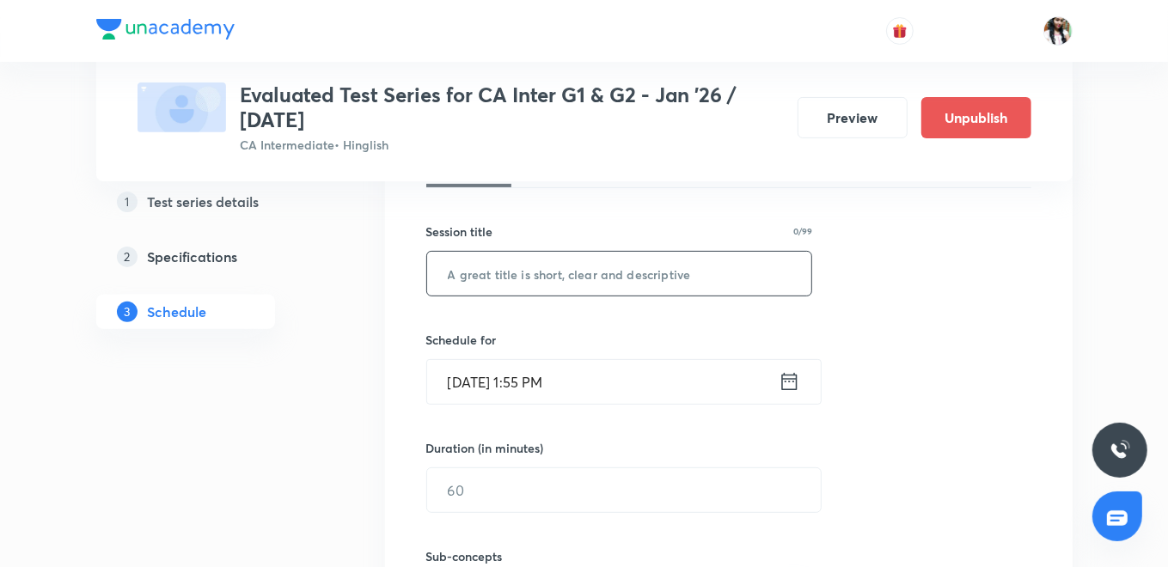
scroll to position [191, 0]
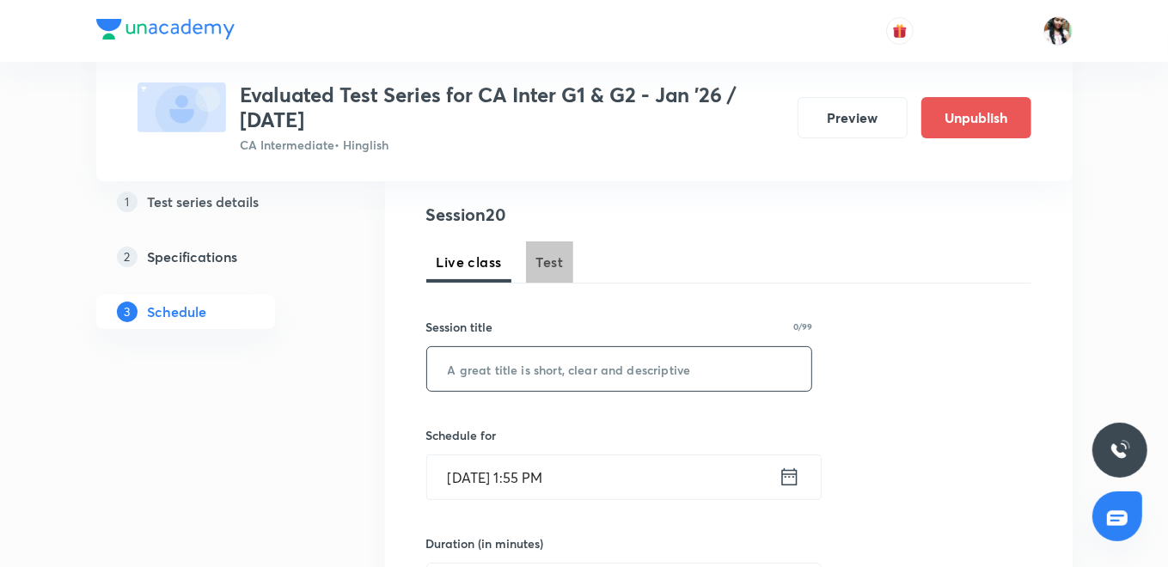
drag, startPoint x: 552, startPoint y: 253, endPoint x: 513, endPoint y: 351, distance: 105.6
click at [552, 255] on span "Test" at bounding box center [549, 262] width 27 height 21
click at [492, 375] on input "text" at bounding box center [619, 369] width 385 height 44
type input "Costing | Full Syllabus"
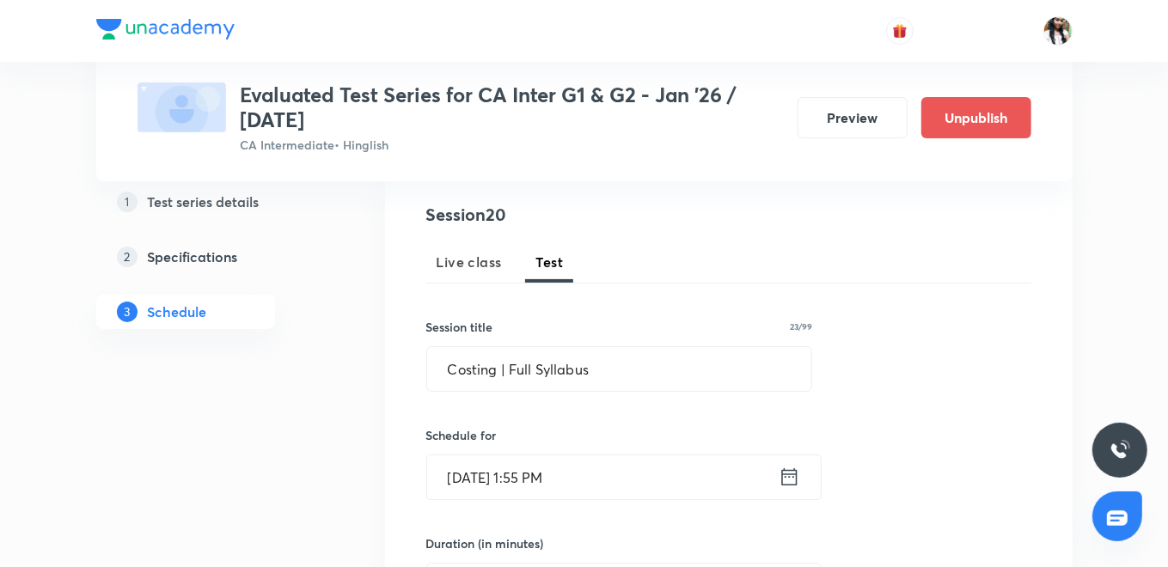
click at [792, 474] on icon at bounding box center [788, 477] width 21 height 24
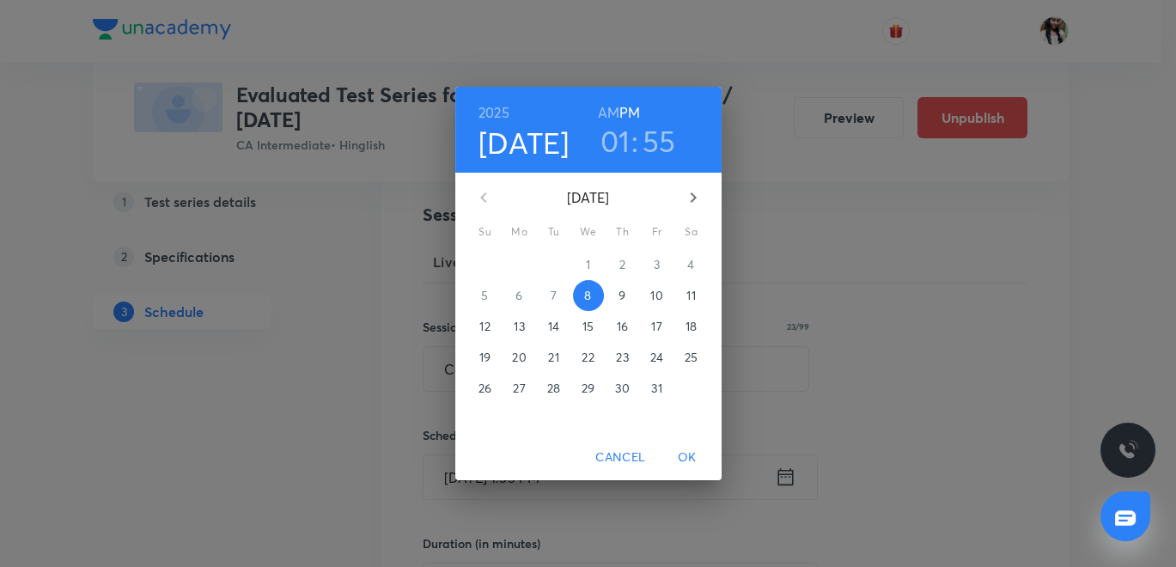
click at [698, 197] on icon "button" at bounding box center [693, 197] width 21 height 21
click at [520, 287] on p "3" at bounding box center [519, 295] width 6 height 17
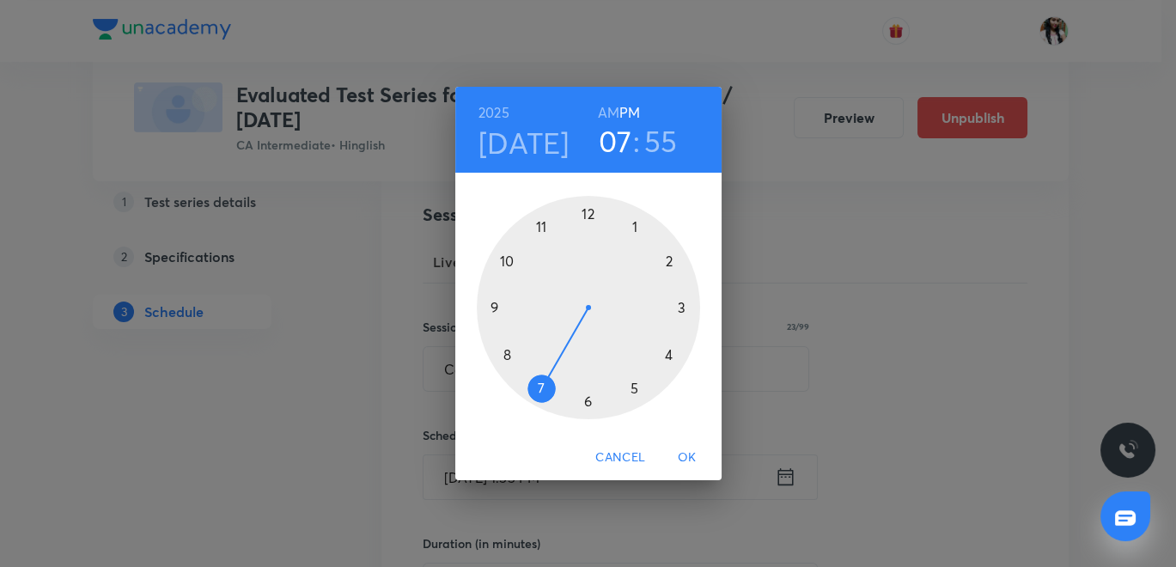
click at [542, 389] on div at bounding box center [588, 307] width 223 height 223
click at [589, 216] on div at bounding box center [588, 307] width 223 height 223
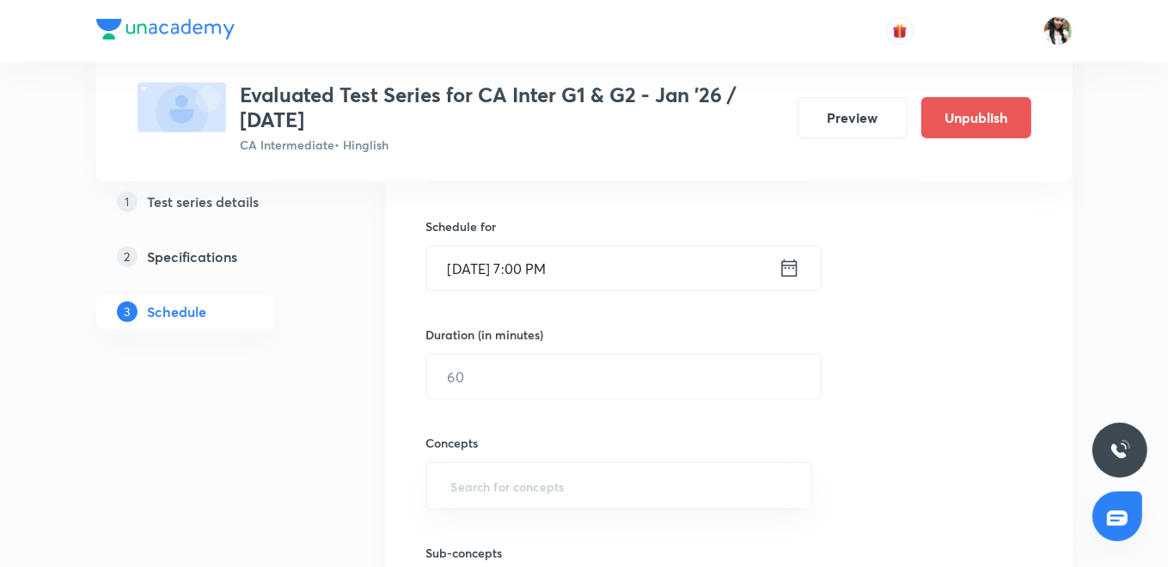
scroll to position [477, 0]
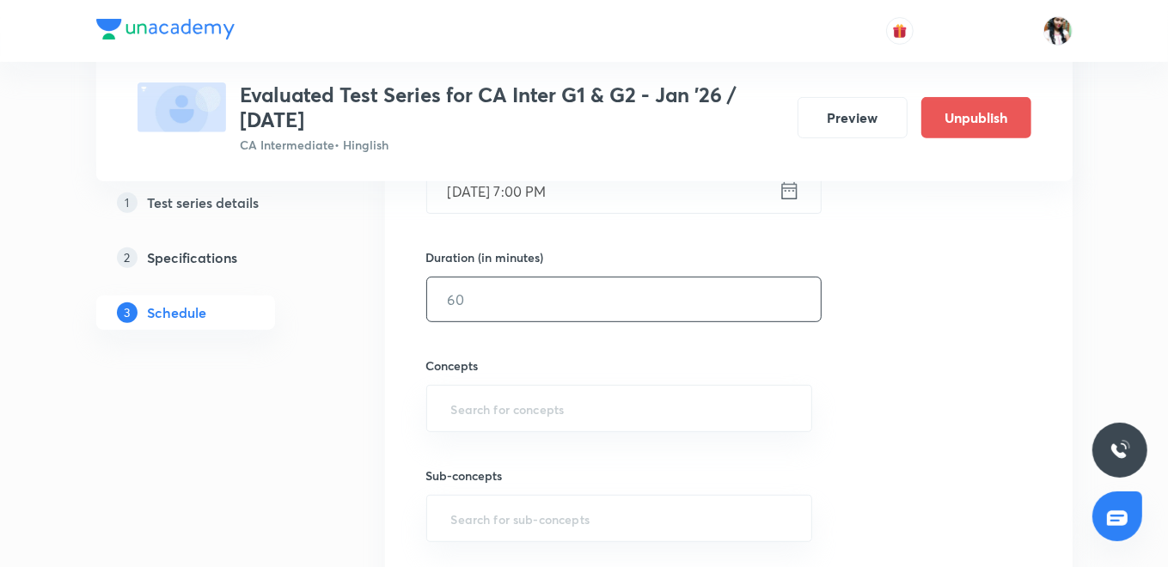
click at [479, 284] on input "text" at bounding box center [624, 300] width 394 height 44
type input "180"
click at [498, 411] on input "text" at bounding box center [620, 409] width 344 height 32
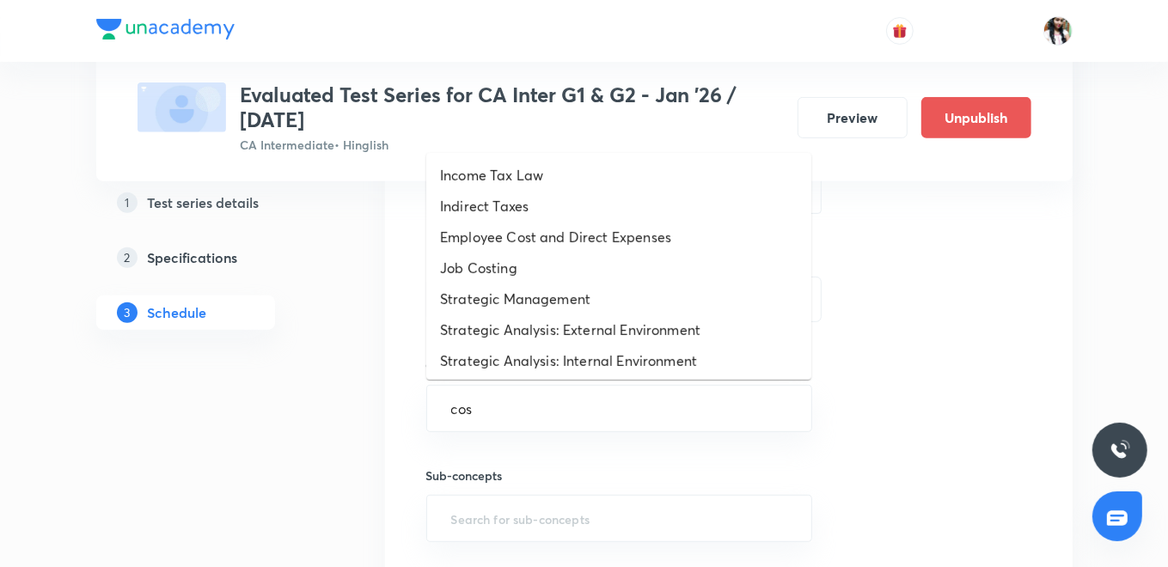
type input "cost"
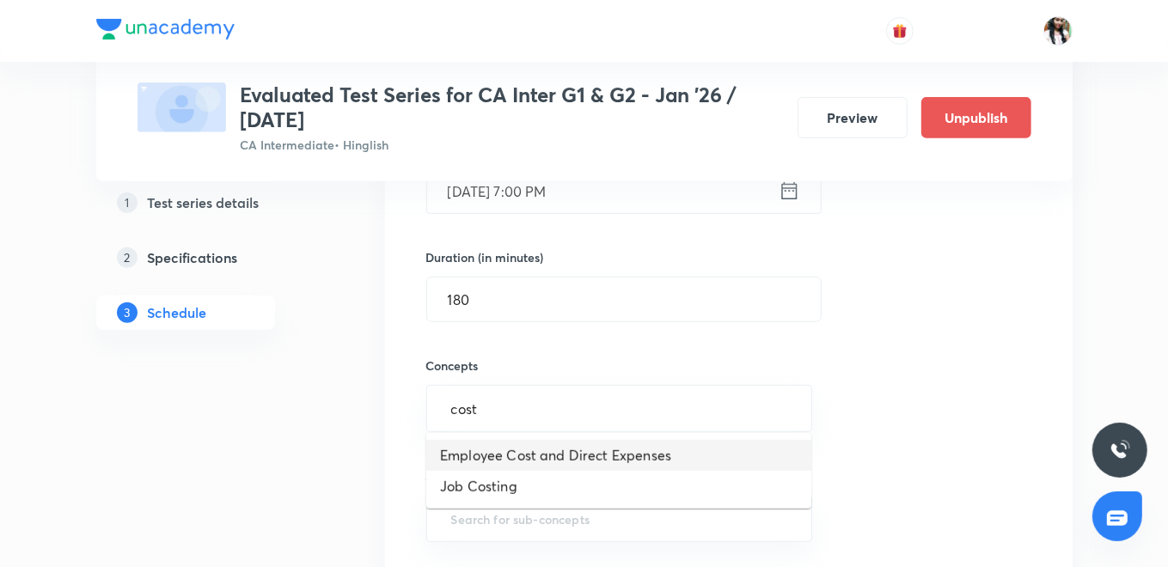
click at [503, 454] on li "Employee Cost and Direct Expenses" at bounding box center [618, 455] width 385 height 31
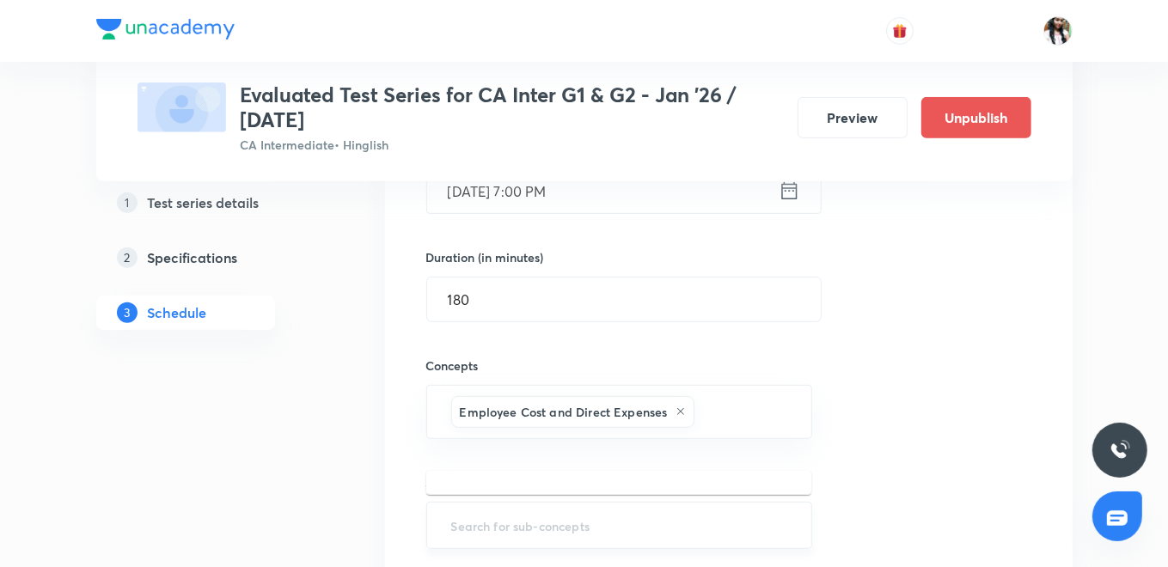
click at [476, 537] on input "text" at bounding box center [620, 526] width 344 height 32
click at [516, 471] on li "Employee Cost and Direct Expenses" at bounding box center [618, 472] width 385 height 31
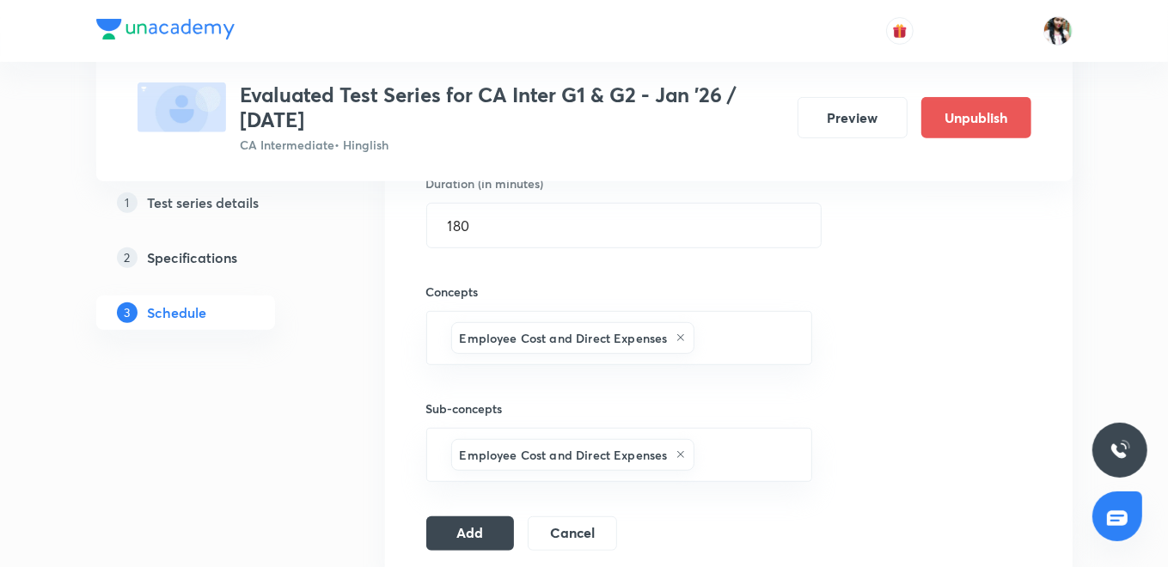
scroll to position [763, 0]
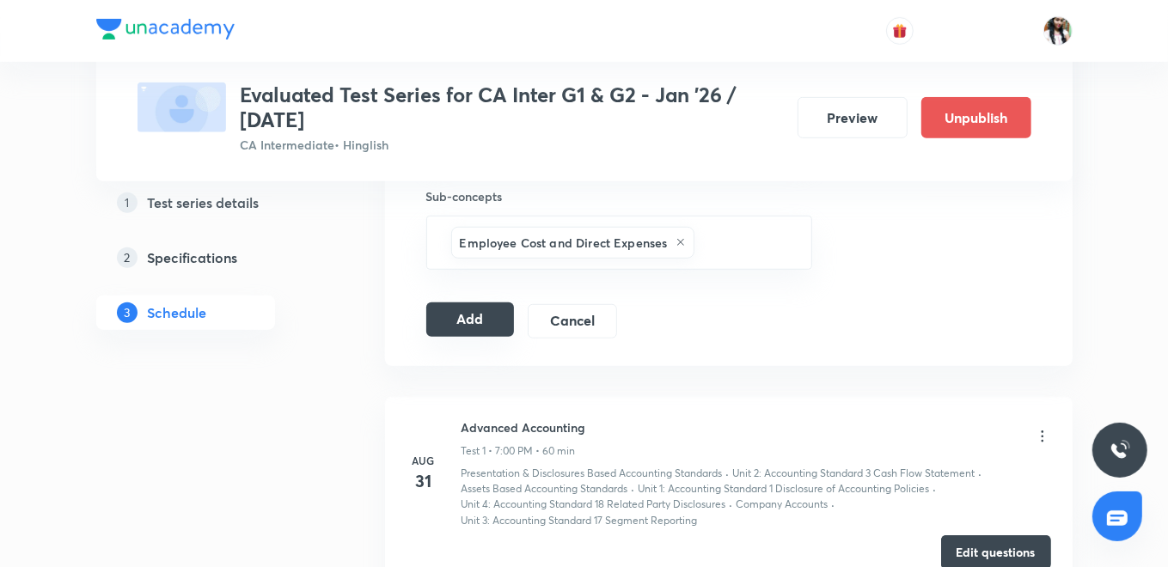
click at [465, 320] on button "Add" at bounding box center [470, 319] width 88 height 34
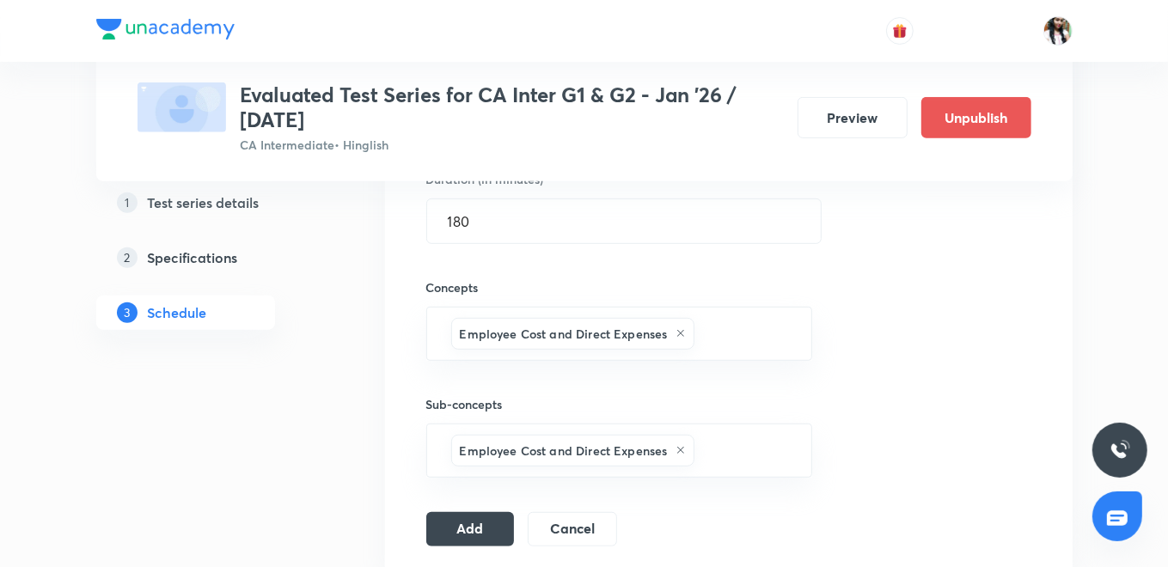
scroll to position [572, 0]
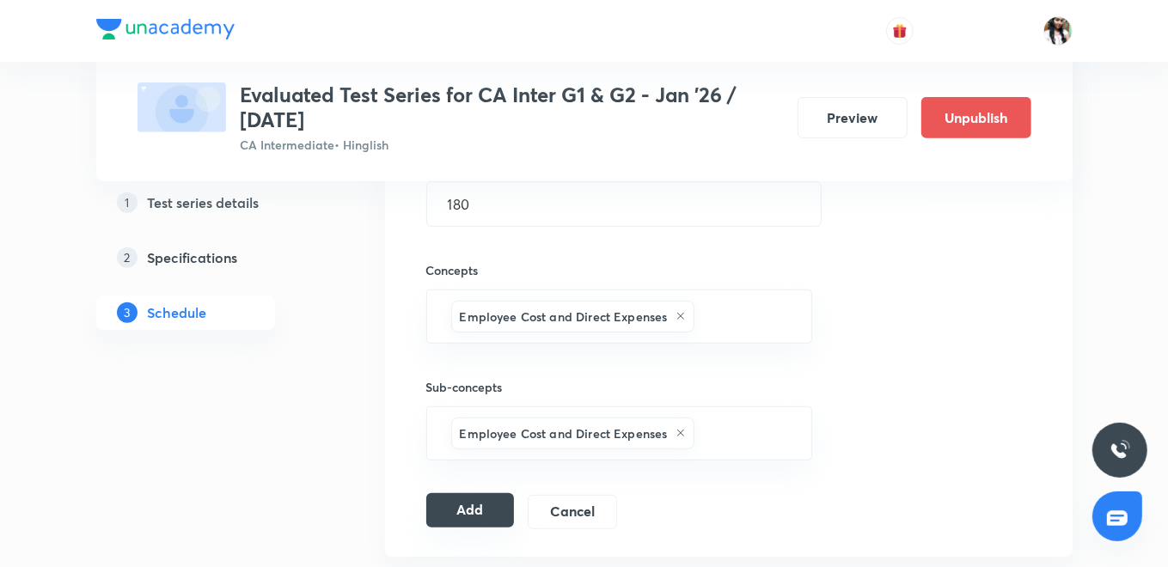
click at [479, 512] on button "Add" at bounding box center [470, 510] width 88 height 34
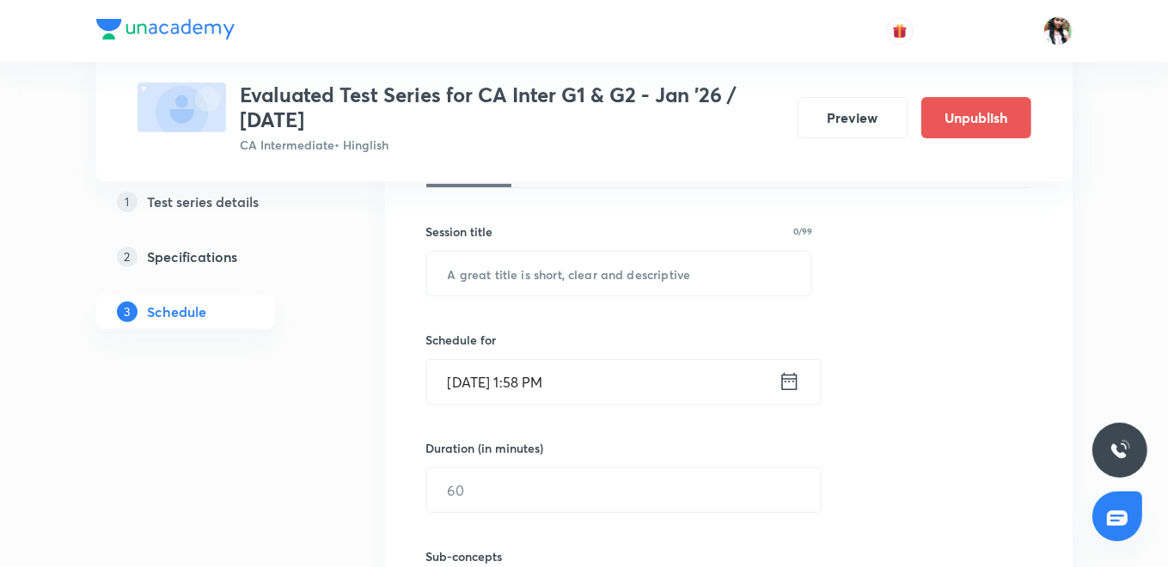
scroll to position [191, 0]
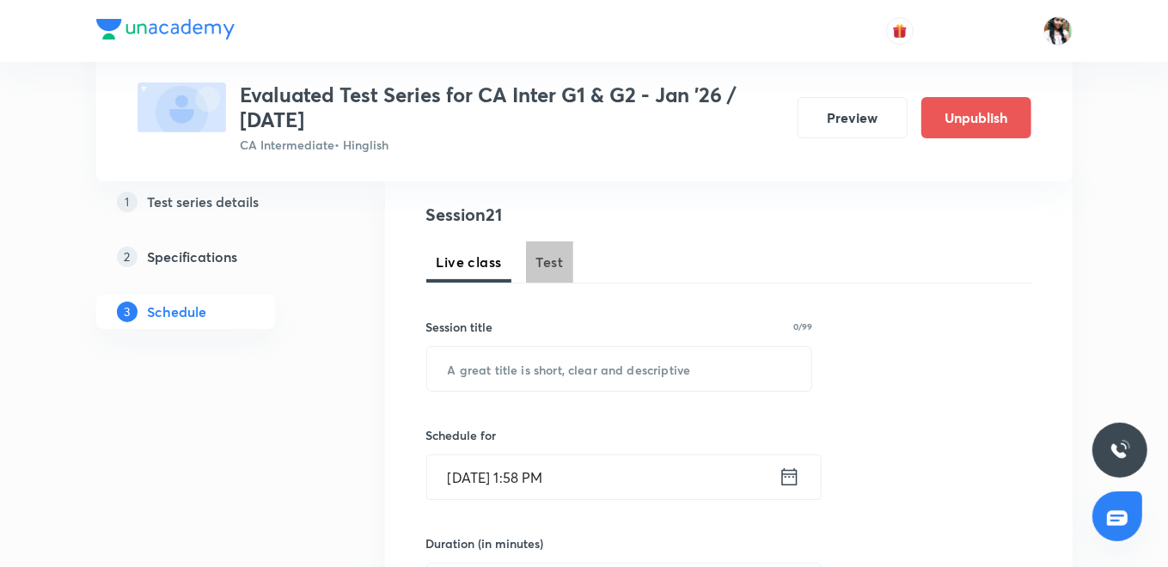
drag, startPoint x: 550, startPoint y: 256, endPoint x: 537, endPoint y: 332, distance: 76.7
click at [549, 255] on span "Test" at bounding box center [549, 262] width 27 height 21
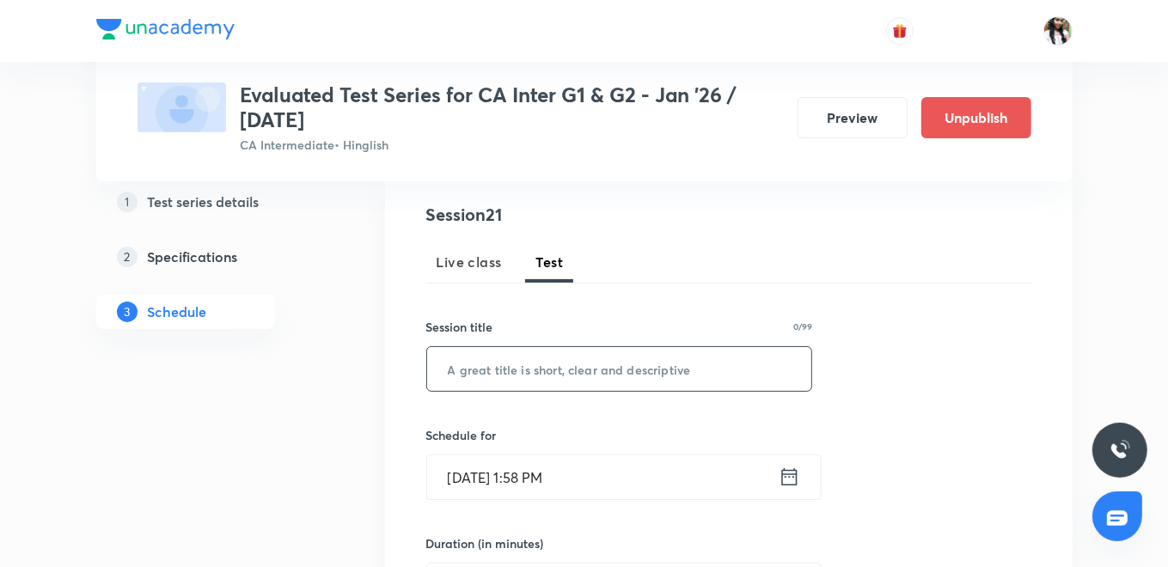
drag, startPoint x: 510, startPoint y: 381, endPoint x: 539, endPoint y: 326, distance: 61.1
click at [511, 380] on input "text" at bounding box center [619, 369] width 385 height 44
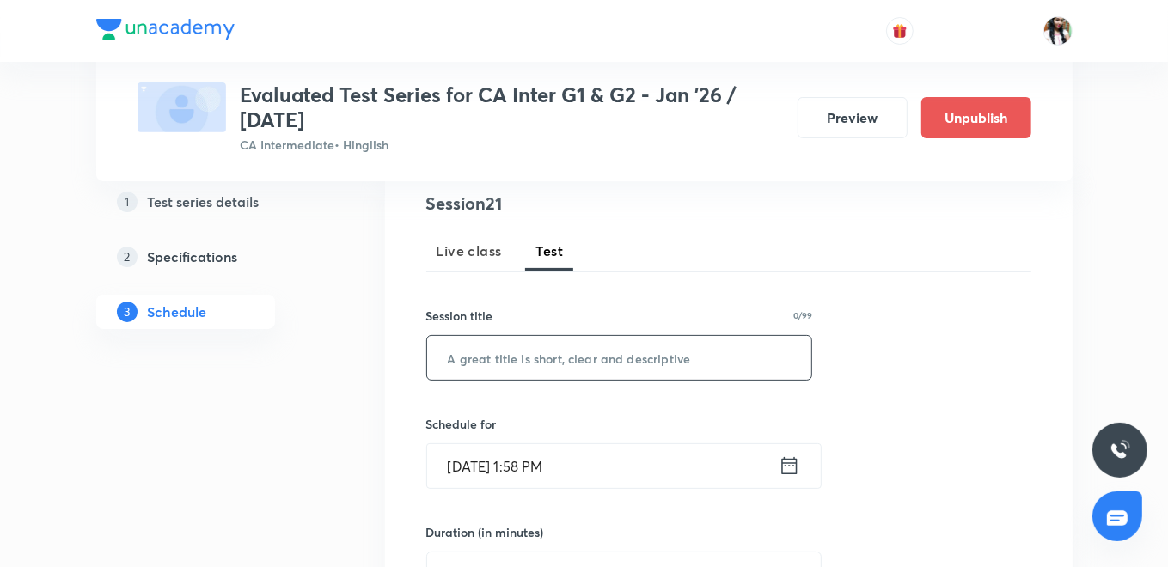
scroll to position [286, 0]
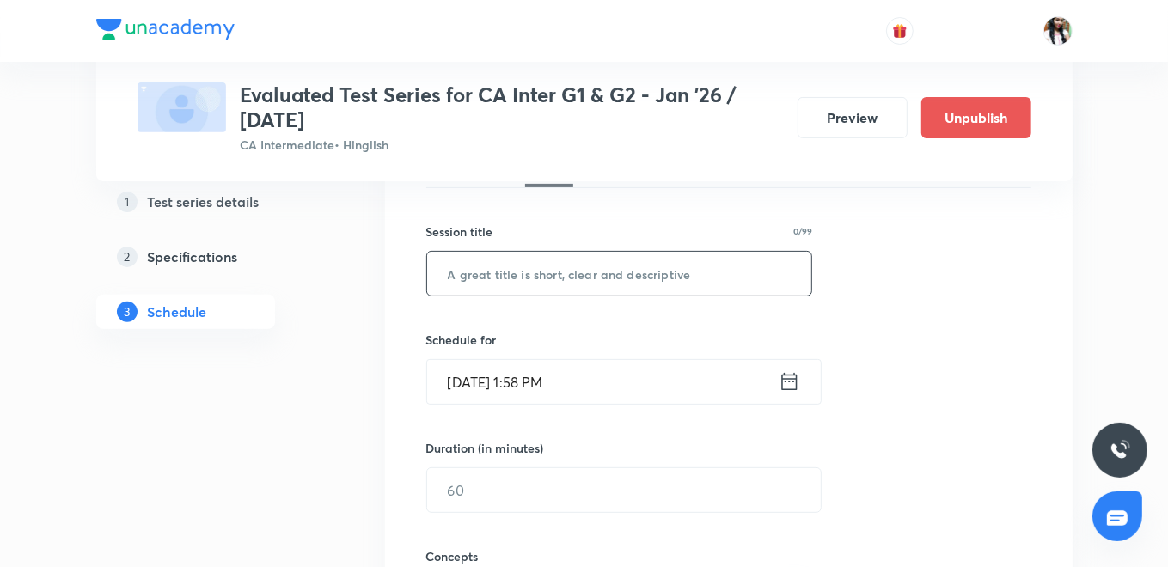
click at [511, 275] on input "text" at bounding box center [619, 274] width 385 height 44
type input "Auditing & Ethics"
click at [786, 376] on icon at bounding box center [788, 381] width 21 height 24
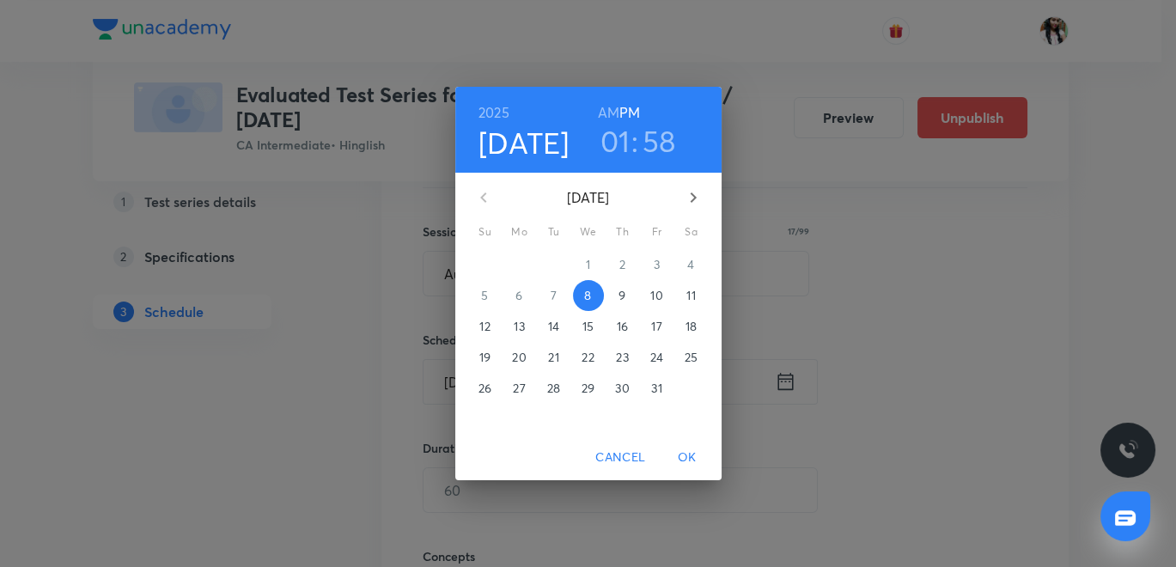
click at [686, 199] on icon "button" at bounding box center [693, 197] width 21 height 21
click at [516, 296] on p "3" at bounding box center [519, 295] width 6 height 17
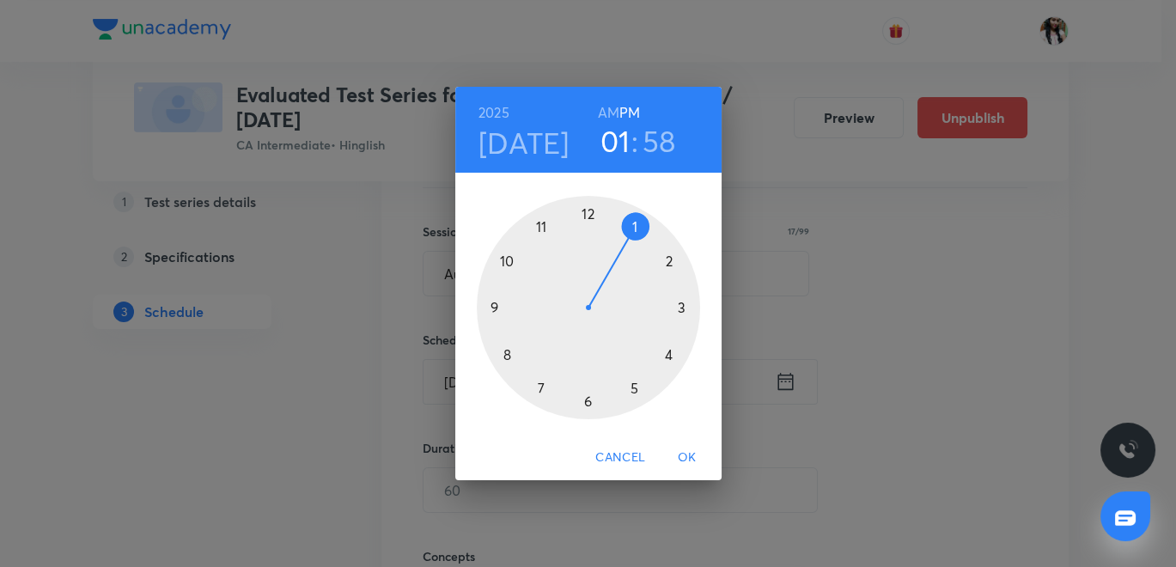
click at [542, 385] on div at bounding box center [588, 307] width 223 height 223
drag, startPoint x: 586, startPoint y: 214, endPoint x: 602, endPoint y: 221, distance: 17.7
click at [585, 215] on div at bounding box center [588, 307] width 223 height 223
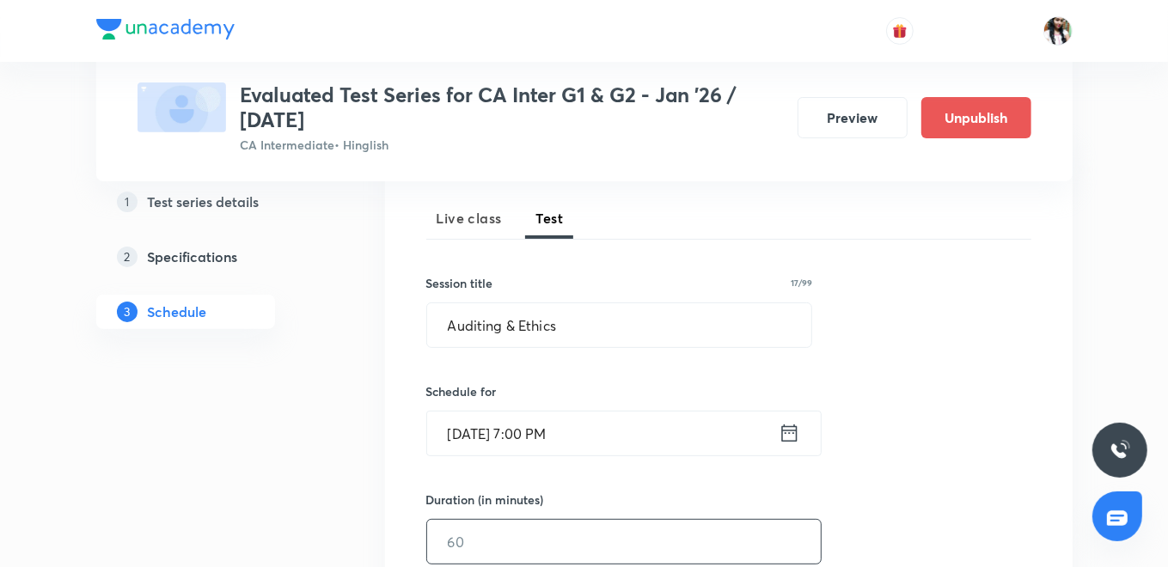
scroll to position [381, 0]
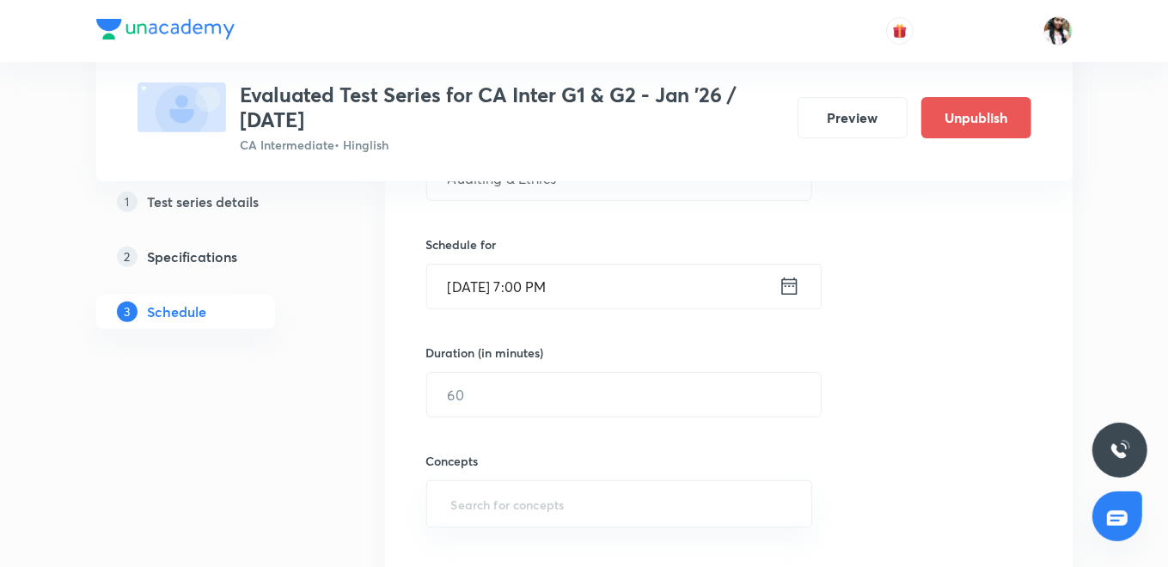
click at [792, 277] on icon at bounding box center [788, 286] width 21 height 24
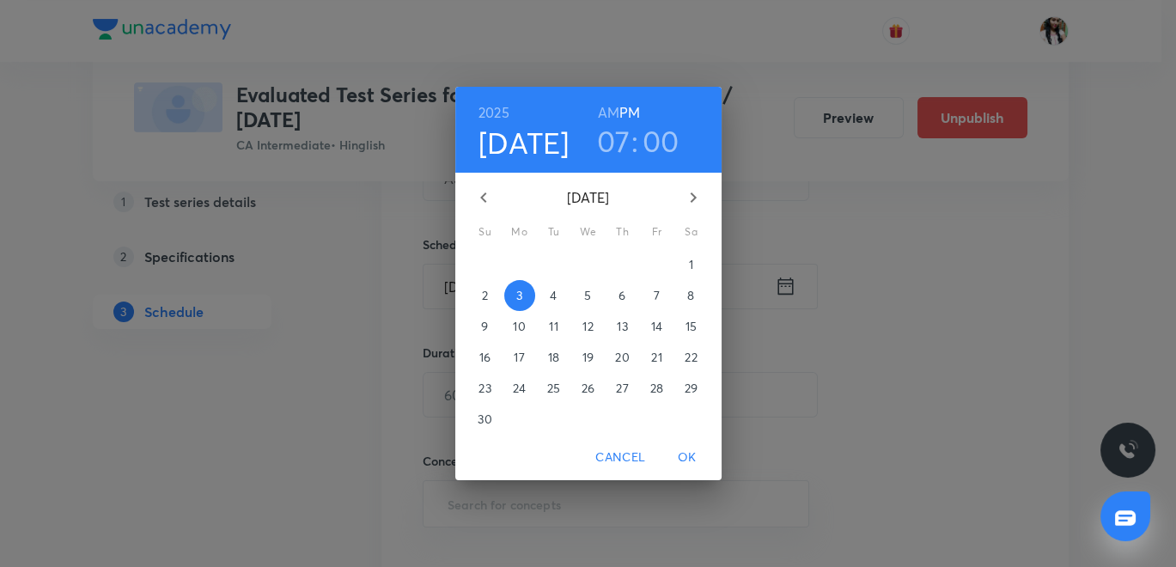
click at [589, 296] on p "5" at bounding box center [587, 295] width 7 height 17
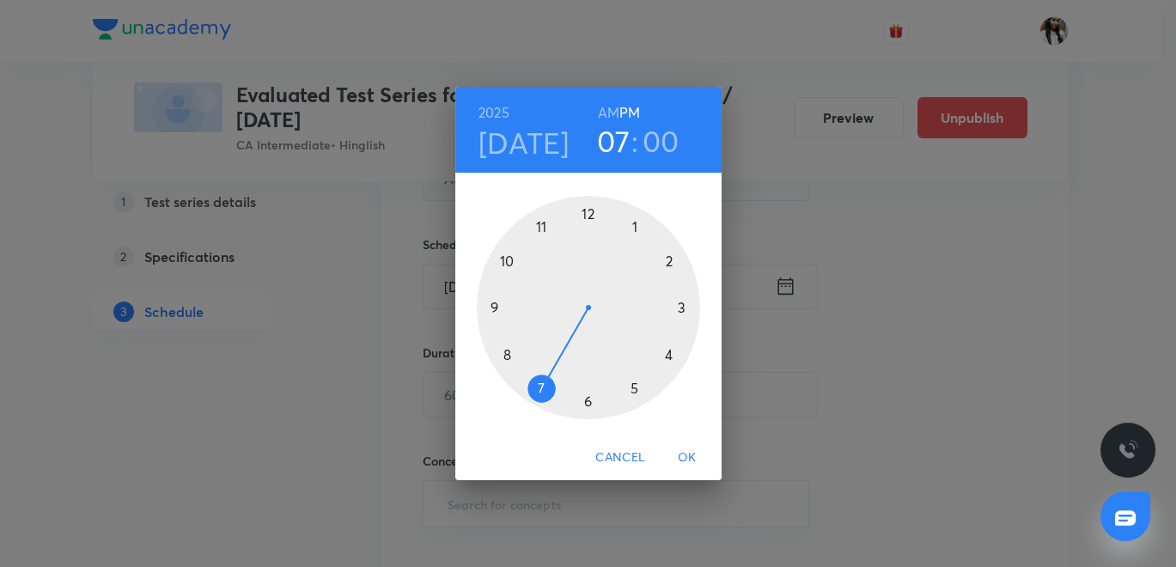
click at [685, 453] on span "OK" at bounding box center [687, 457] width 41 height 21
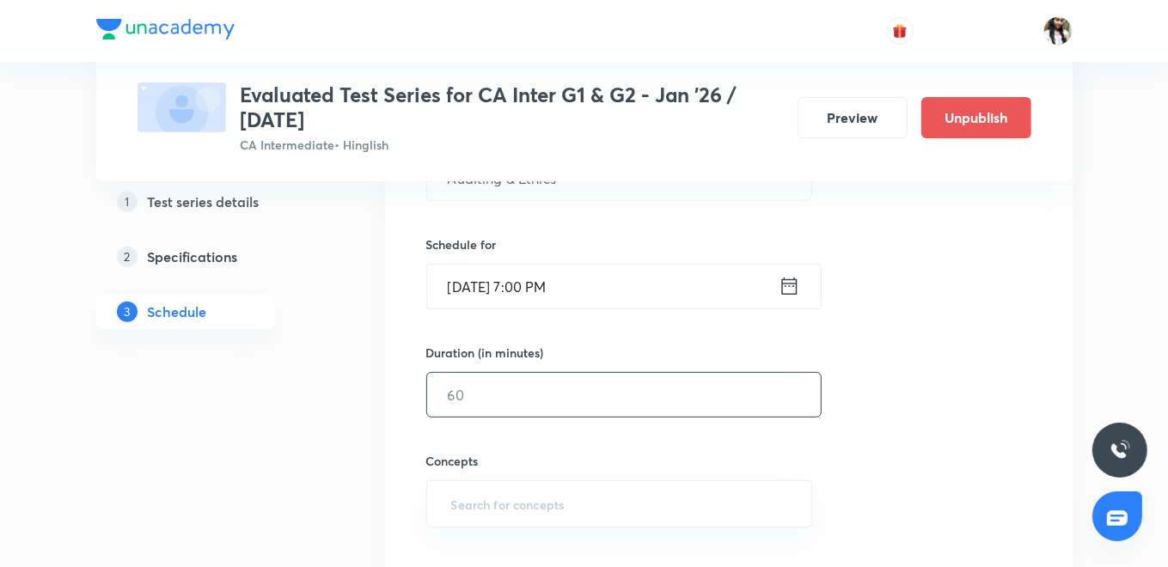
click at [469, 395] on input "text" at bounding box center [624, 395] width 394 height 44
type input "180"
click at [508, 506] on input "text" at bounding box center [620, 504] width 344 height 32
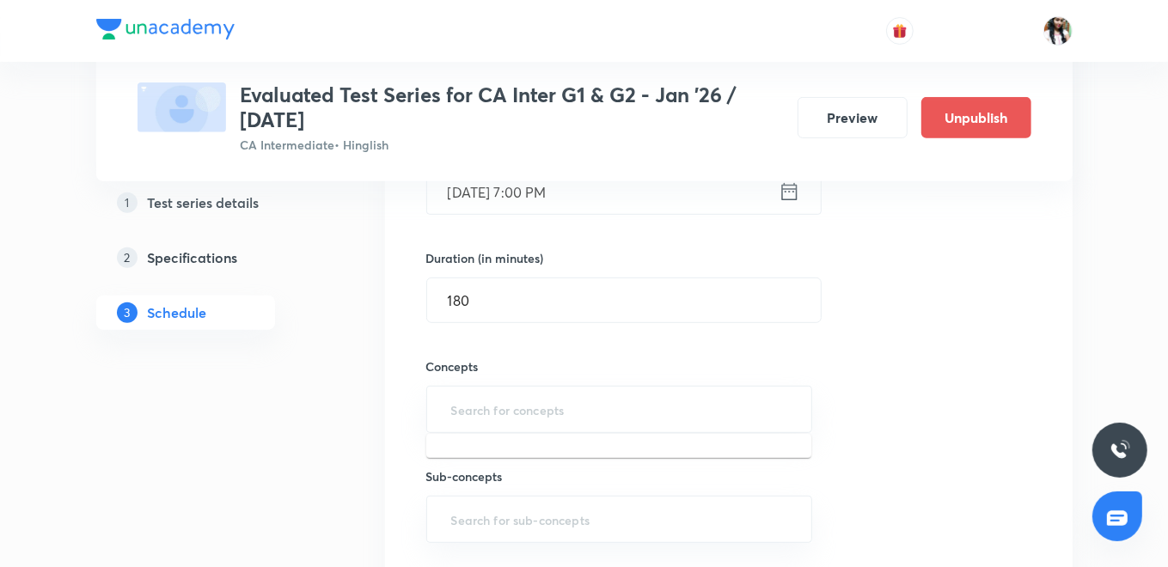
scroll to position [477, 0]
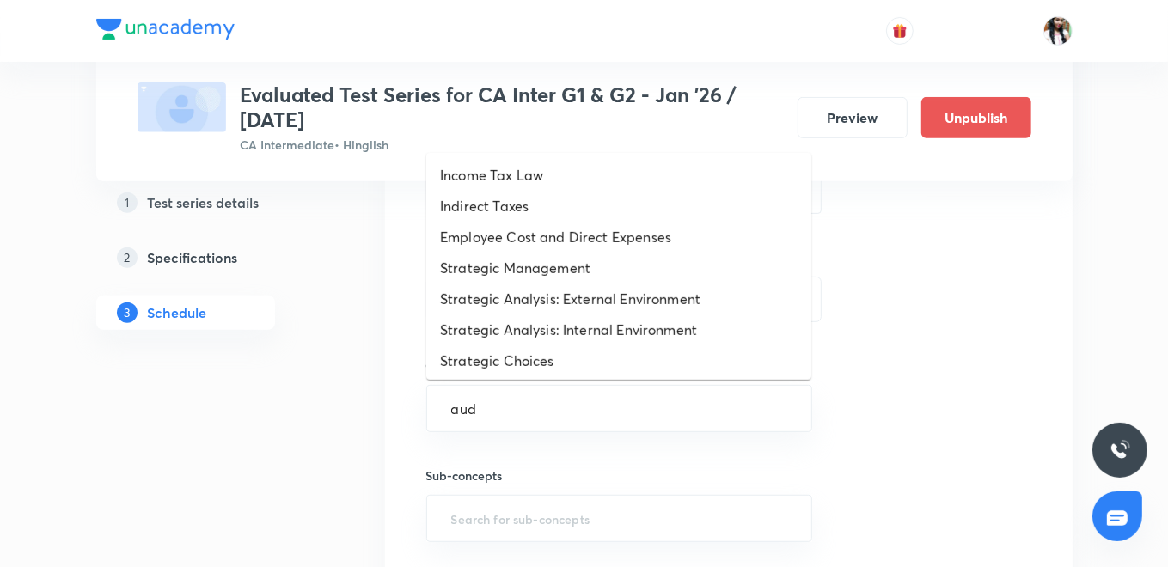
type input "audi"
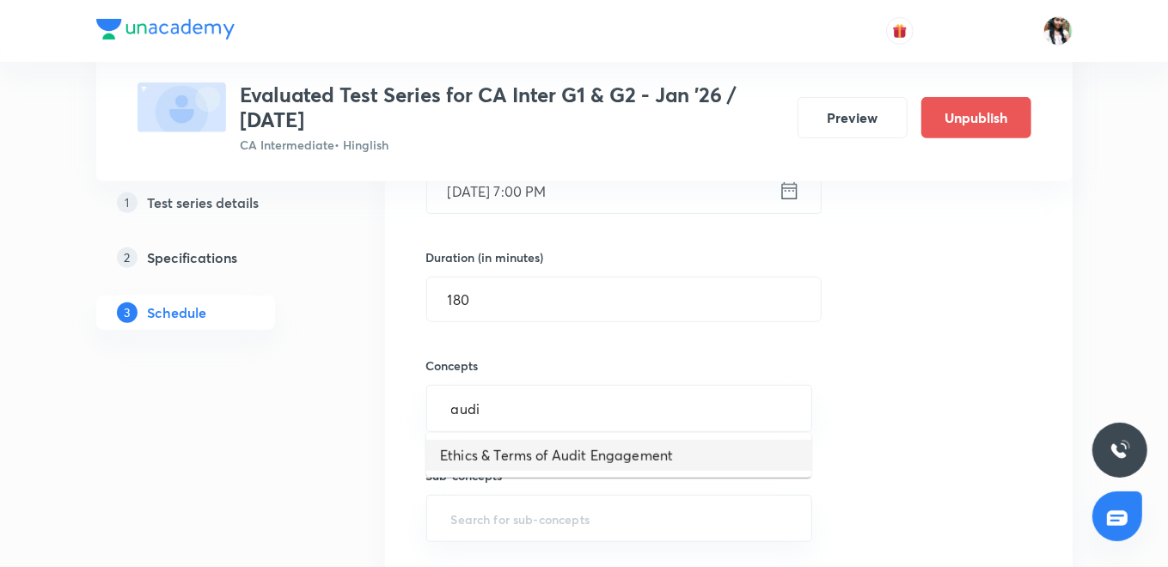
click at [481, 459] on li "Ethics & Terms of Audit Engagement" at bounding box center [618, 455] width 385 height 31
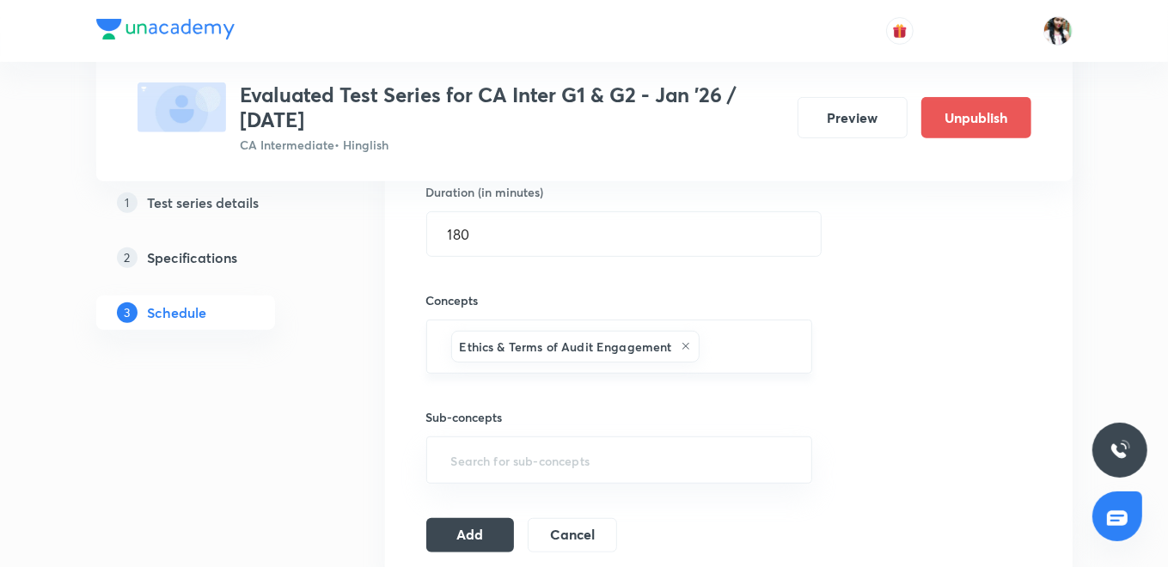
scroll to position [572, 0]
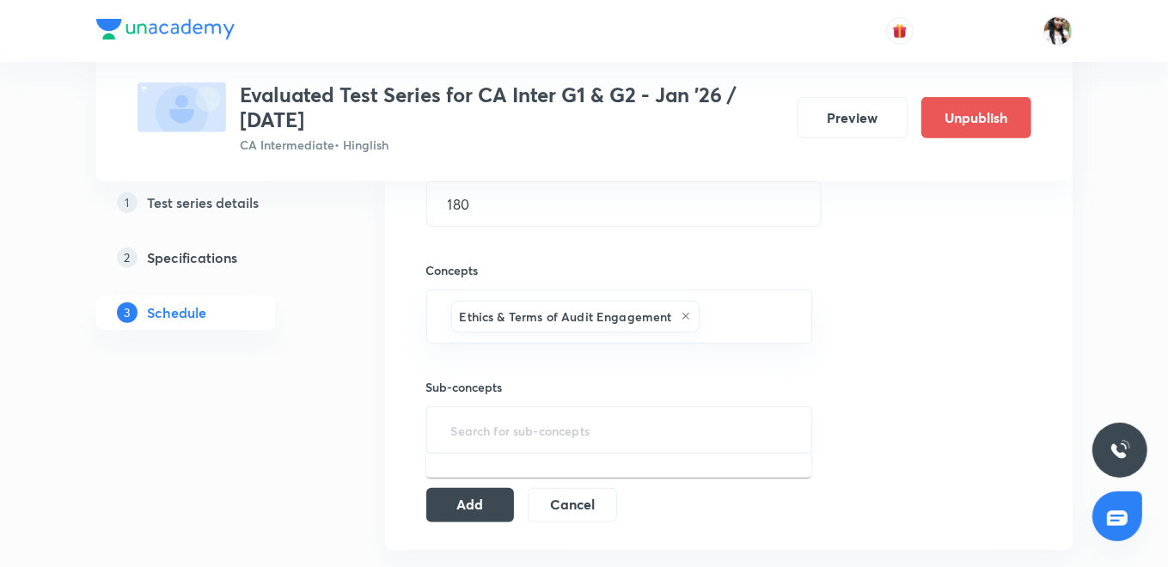
click at [513, 430] on input "text" at bounding box center [620, 430] width 344 height 32
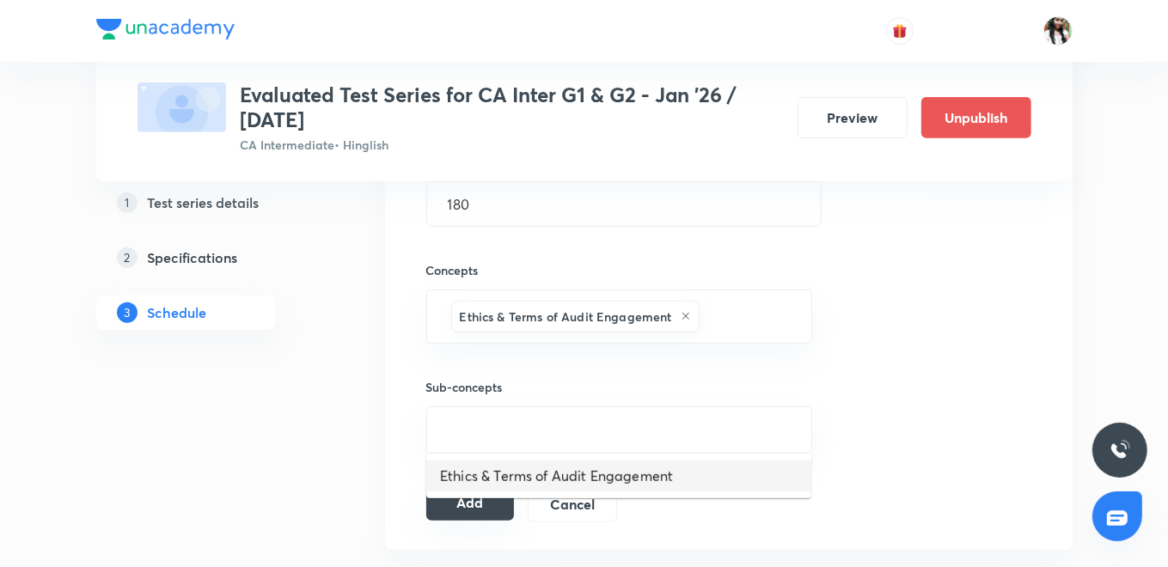
drag, startPoint x: 524, startPoint y: 469, endPoint x: 478, endPoint y: 513, distance: 63.8
click at [522, 470] on li "Ethics & Terms of Audit Engagement" at bounding box center [618, 476] width 385 height 31
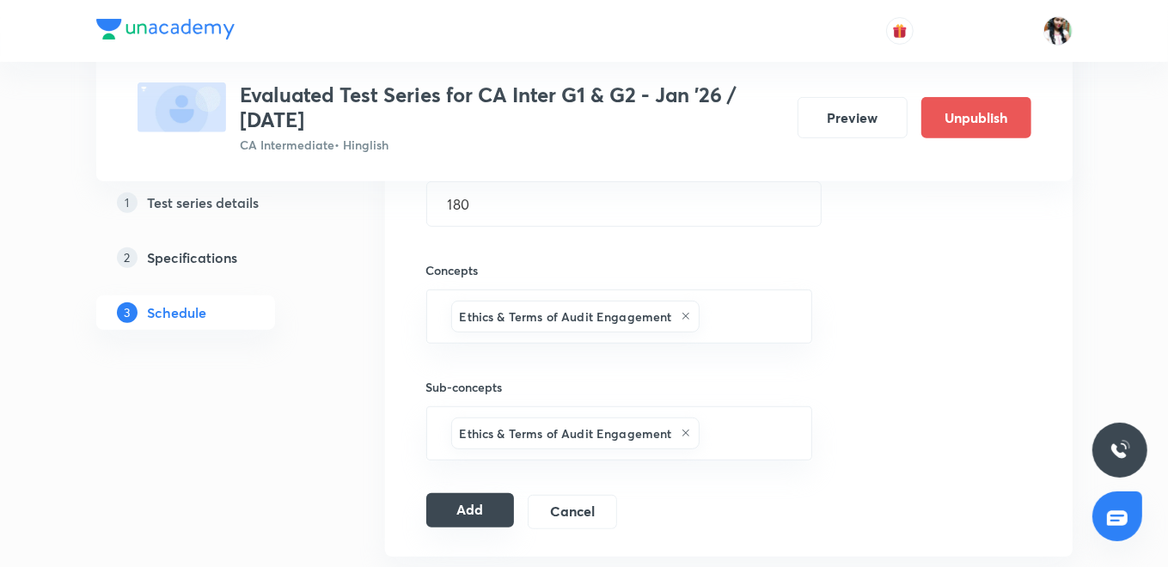
click at [465, 504] on button "Add" at bounding box center [470, 510] width 88 height 34
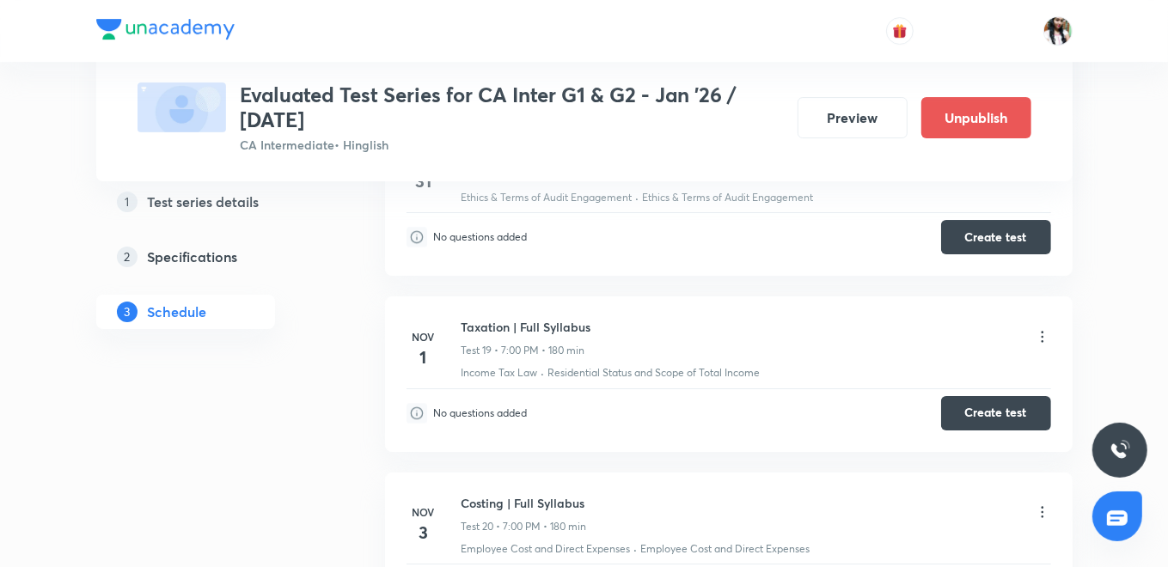
scroll to position [4024, 0]
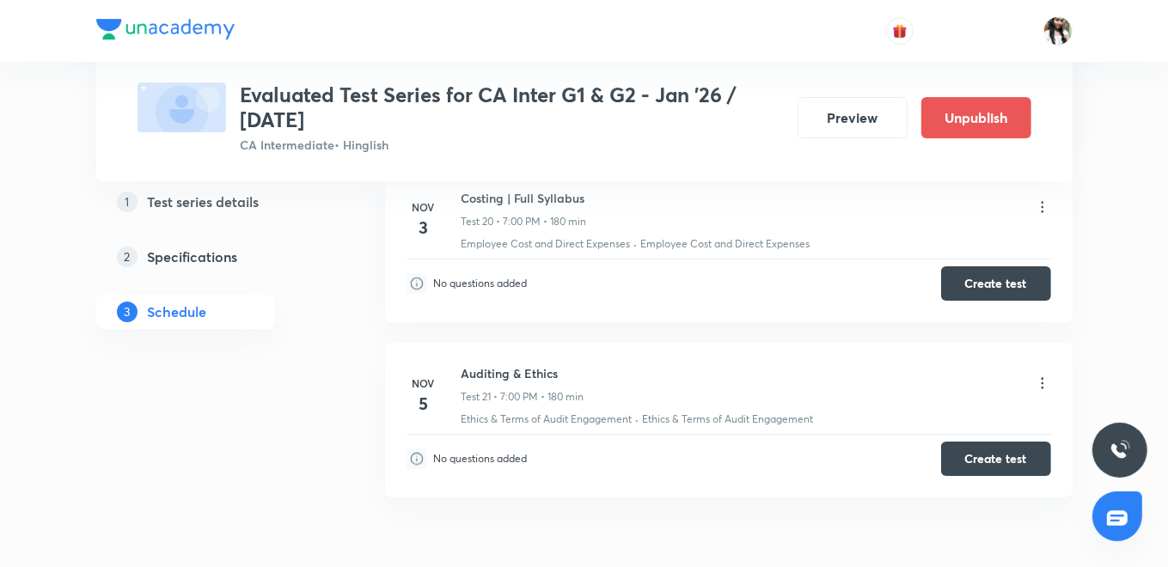
scroll to position [4172, 0]
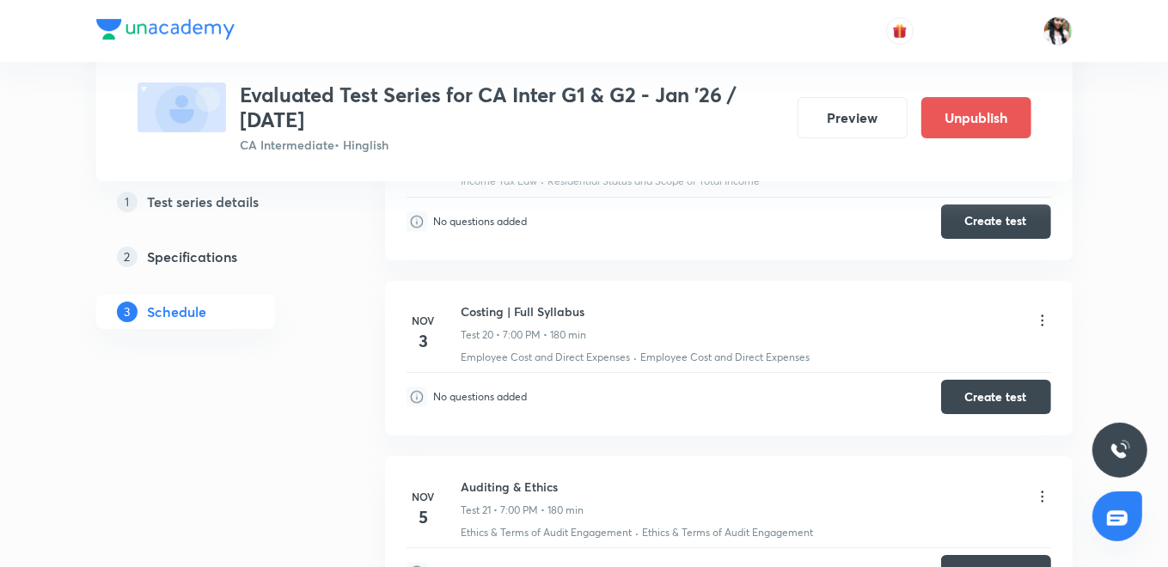
click at [1038, 488] on icon at bounding box center [1042, 496] width 17 height 17
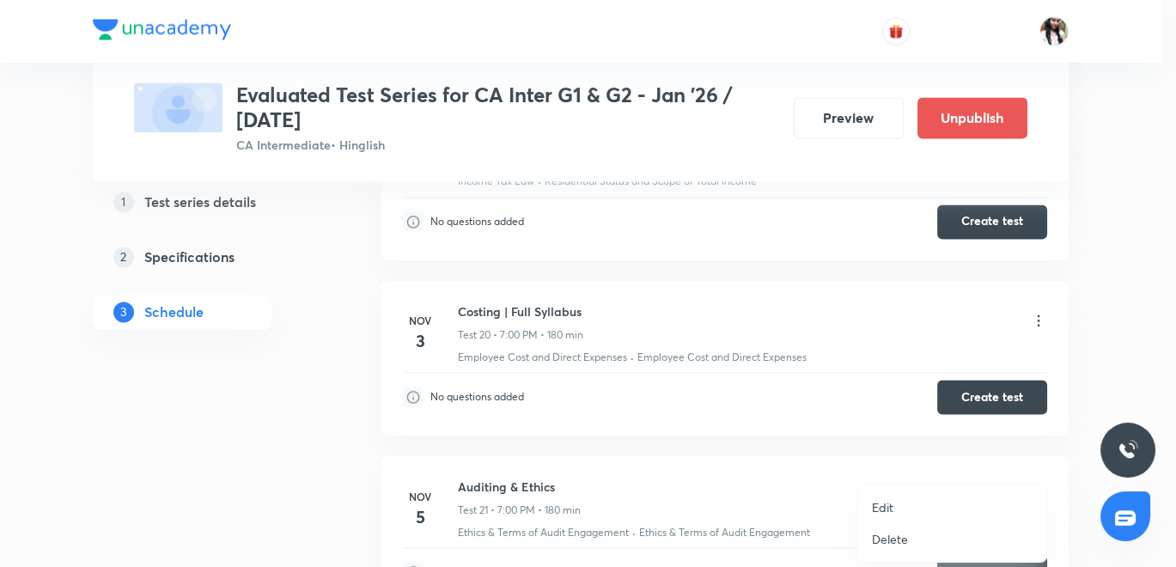
click at [887, 505] on p "Edit" at bounding box center [882, 507] width 21 height 18
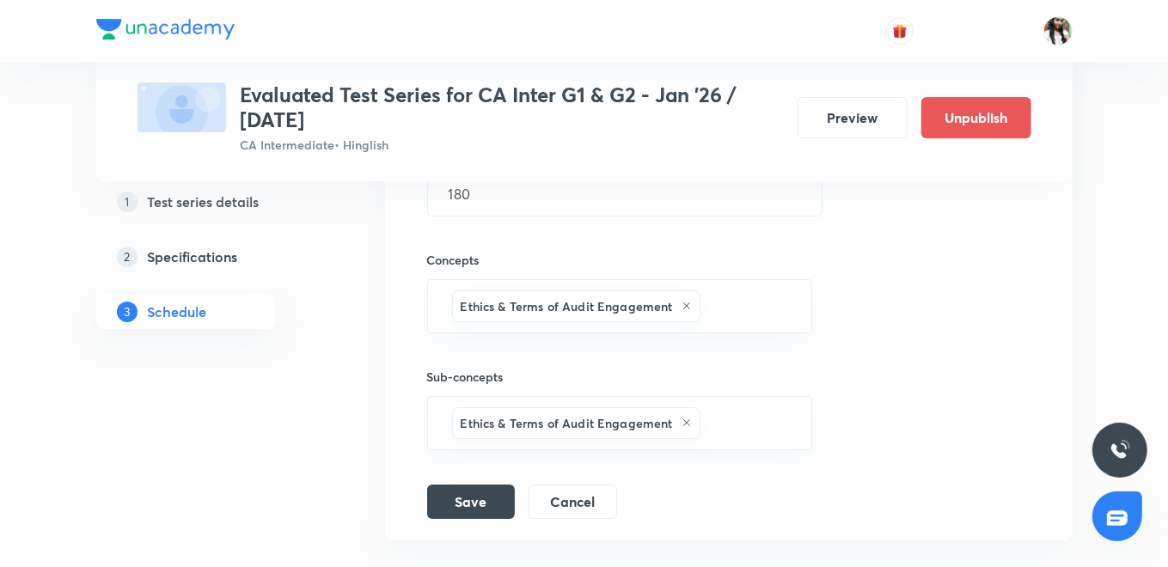
scroll to position [3885, 0]
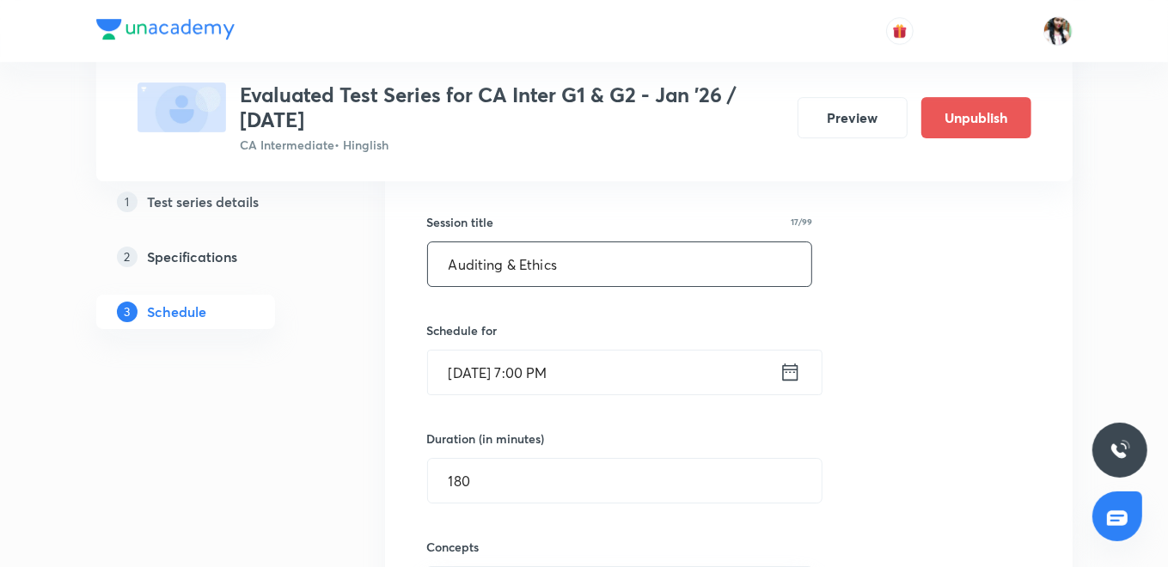
click at [564, 246] on input "Auditing & Ethics" at bounding box center [620, 264] width 384 height 44
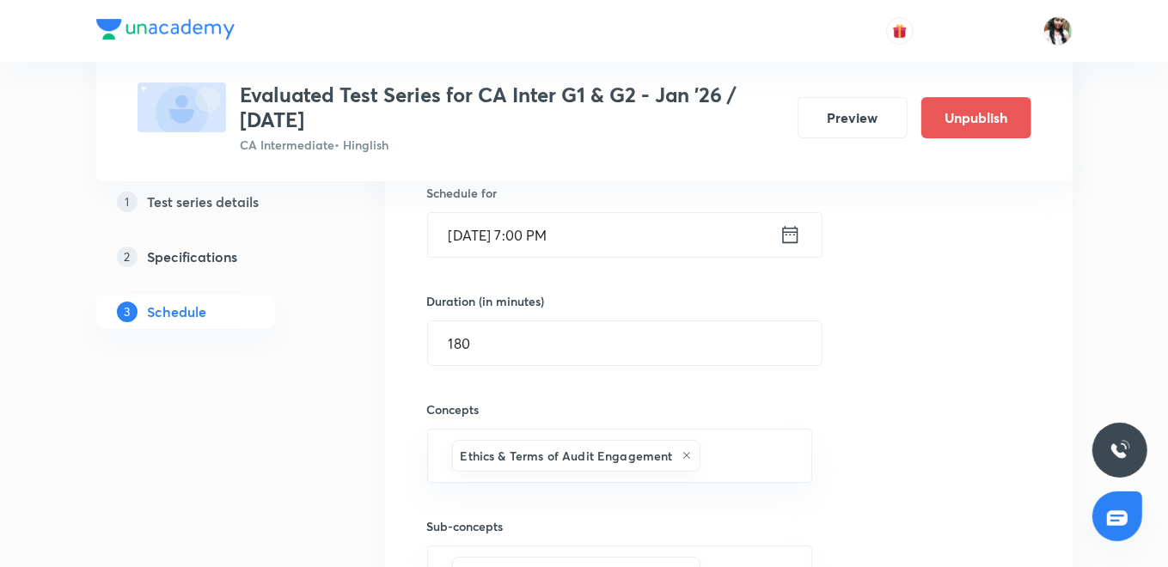
scroll to position [4172, 0]
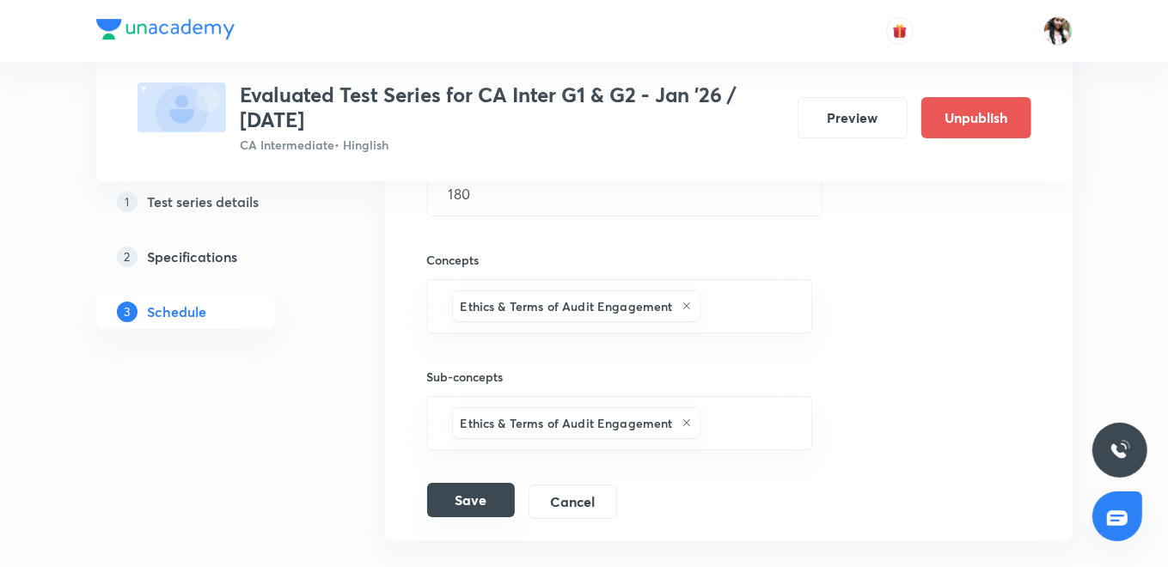
type input "Auditing & Ethics | Full Syllabus"
click at [482, 496] on button "Save" at bounding box center [471, 500] width 88 height 34
click at [484, 483] on button "Save" at bounding box center [471, 500] width 88 height 34
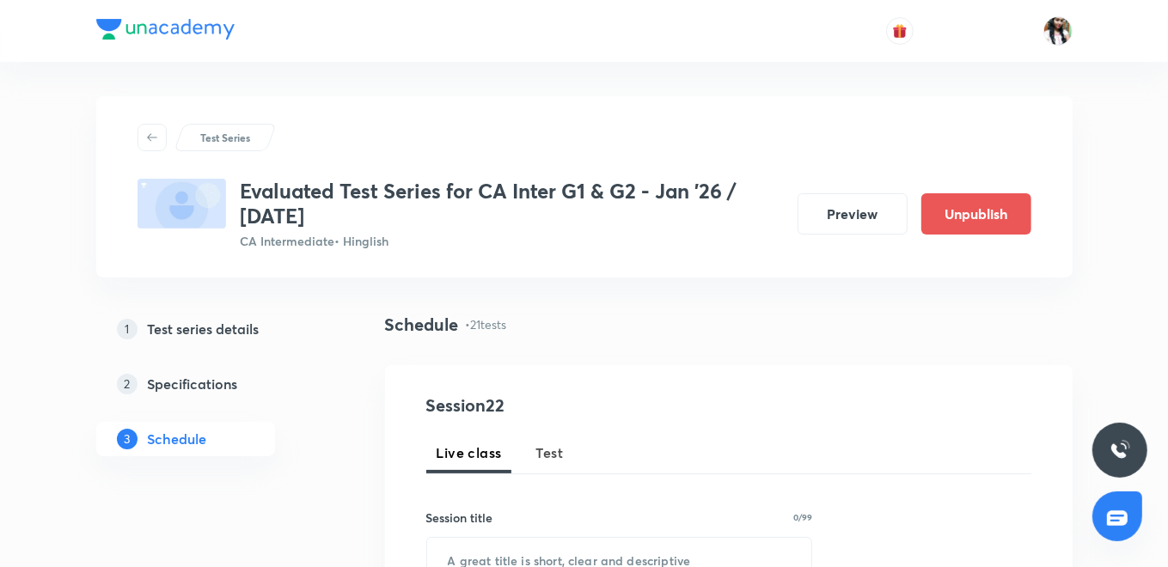
drag, startPoint x: 556, startPoint y: 449, endPoint x: 575, endPoint y: 380, distance: 71.3
click at [553, 451] on span "Test" at bounding box center [549, 452] width 27 height 21
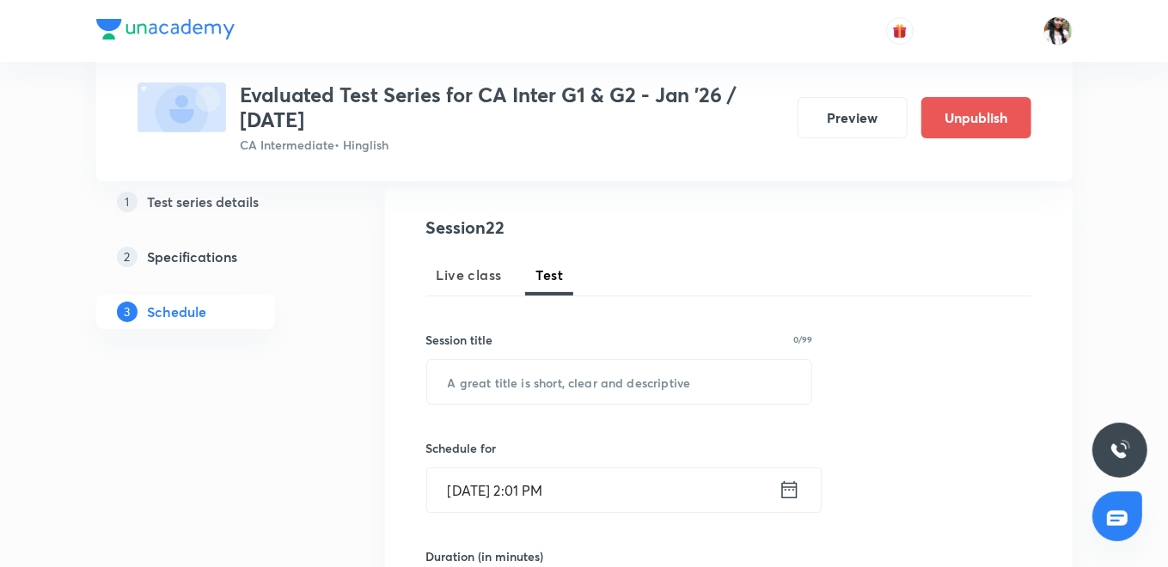
scroll to position [191, 0]
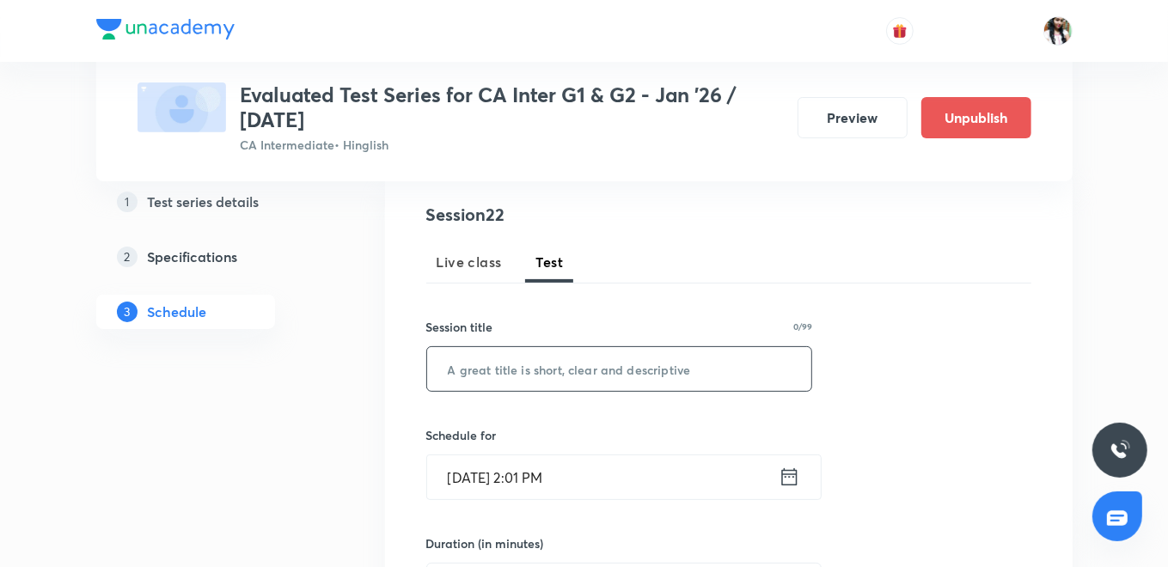
click at [533, 370] on input "text" at bounding box center [619, 369] width 385 height 44
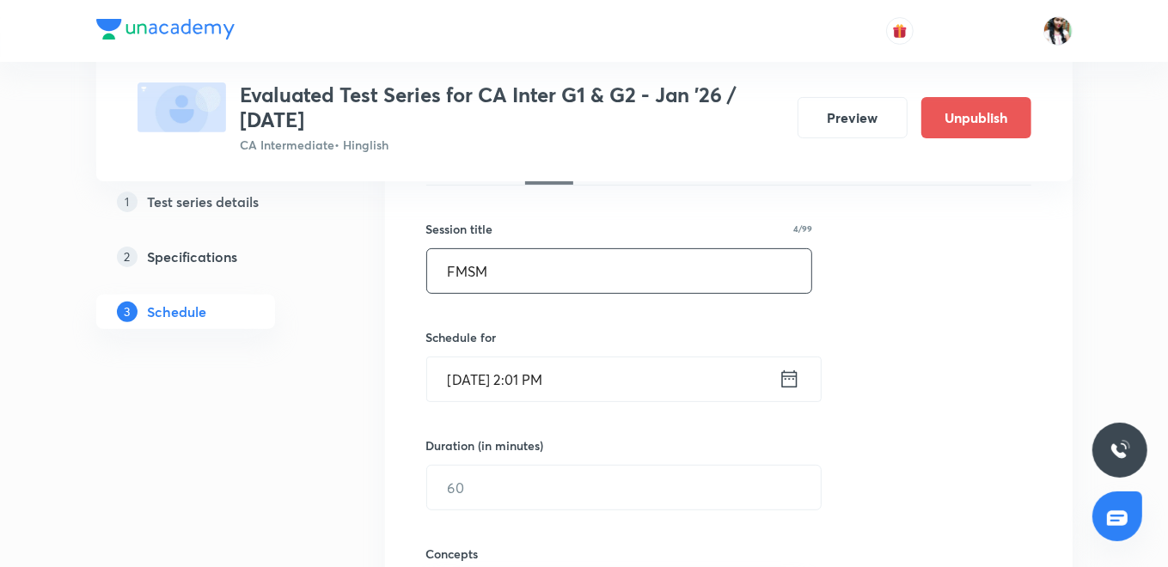
scroll to position [381, 0]
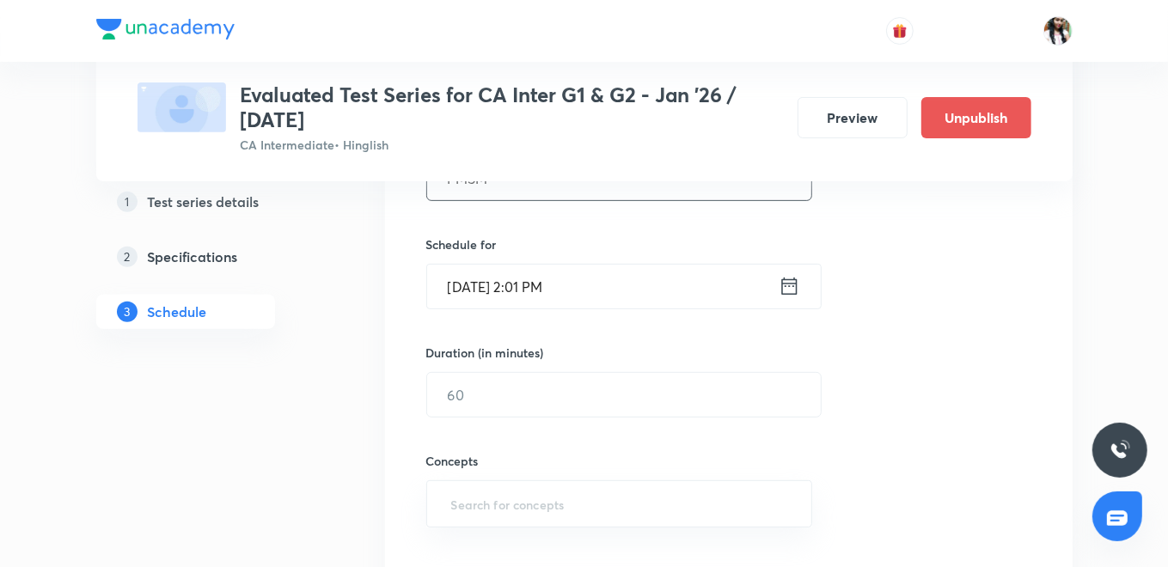
type input "FMSM"
click at [790, 284] on icon at bounding box center [788, 286] width 21 height 24
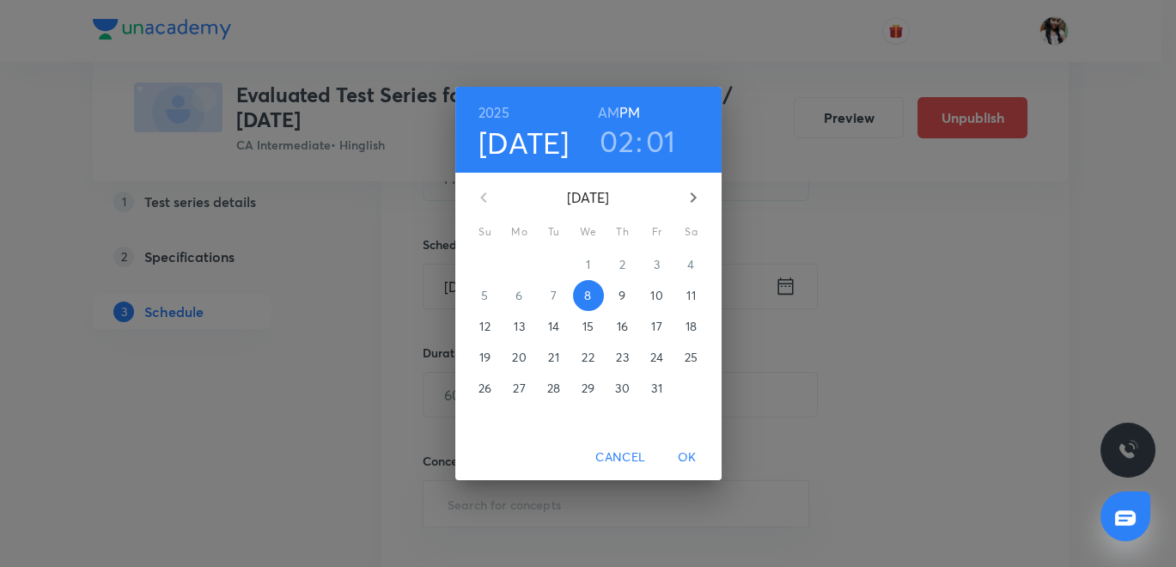
drag, startPoint x: 692, startPoint y: 192, endPoint x: 683, endPoint y: 246, distance: 54.0
click at [692, 192] on icon "button" at bounding box center [693, 197] width 21 height 21
click at [655, 292] on p "7" at bounding box center [657, 295] width 6 height 17
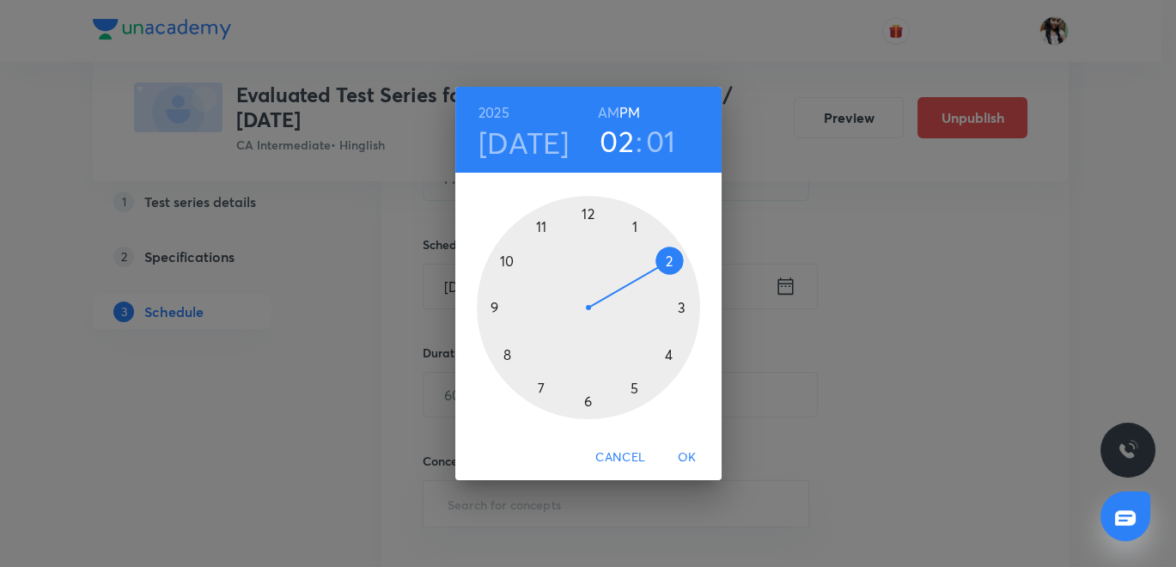
drag, startPoint x: 540, startPoint y: 395, endPoint x: 563, endPoint y: 332, distance: 67.4
click at [540, 391] on div at bounding box center [588, 307] width 223 height 223
drag, startPoint x: 584, startPoint y: 202, endPoint x: 594, endPoint y: 274, distance: 72.8
click at [584, 204] on div at bounding box center [588, 307] width 223 height 223
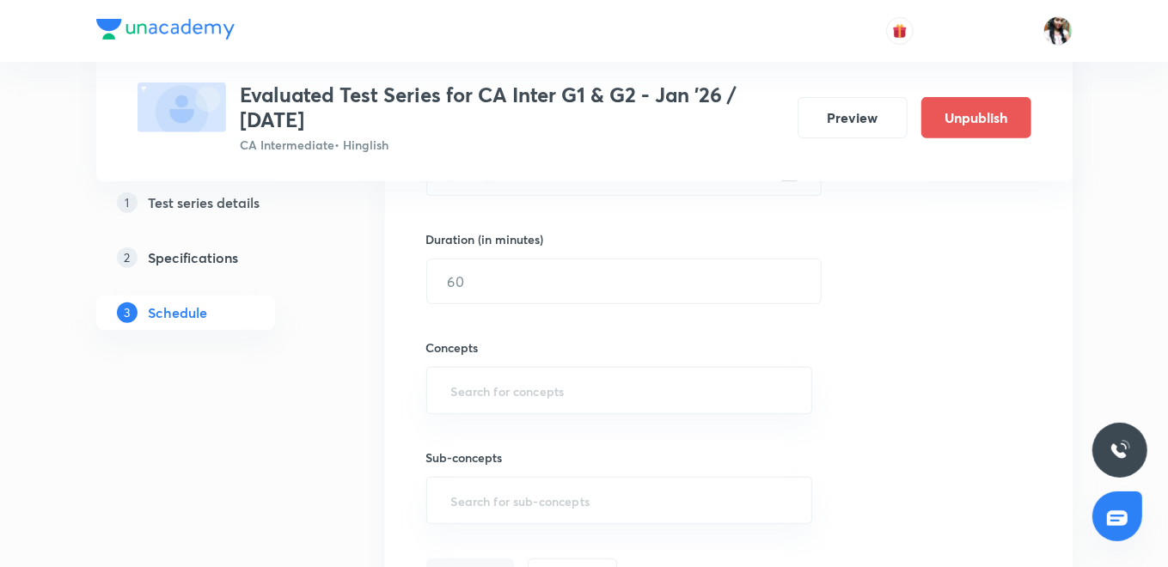
scroll to position [572, 0]
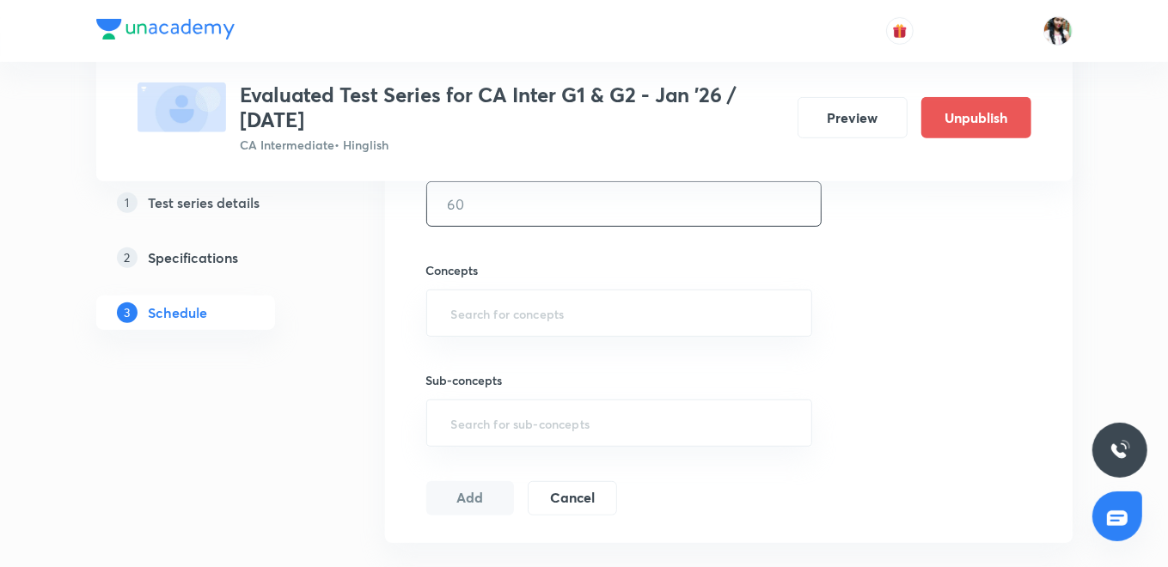
click at [480, 193] on input "text" at bounding box center [624, 204] width 394 height 44
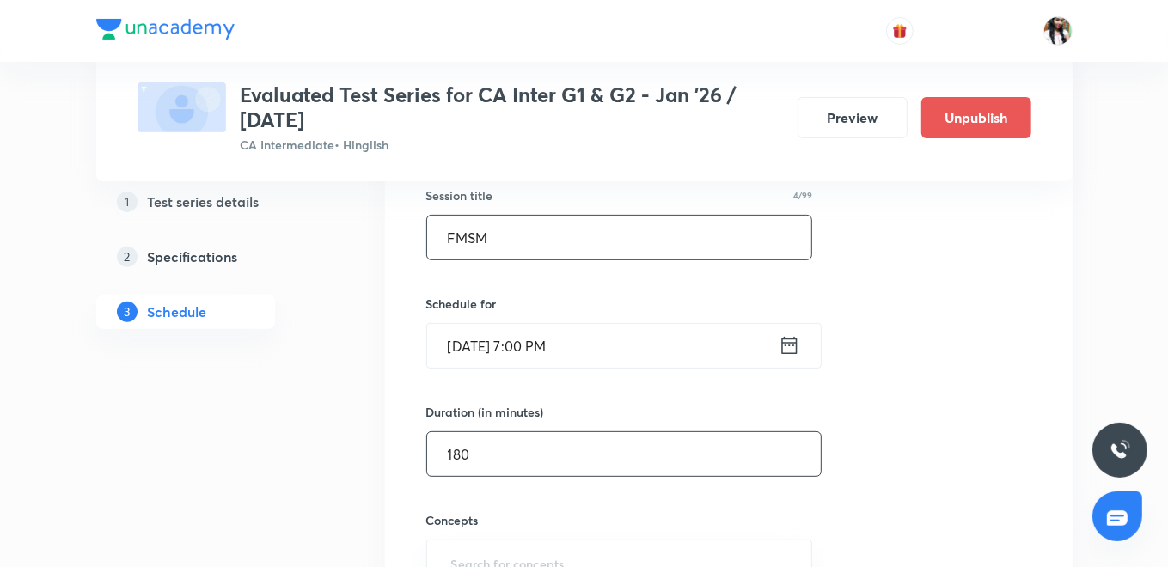
scroll to position [191, 0]
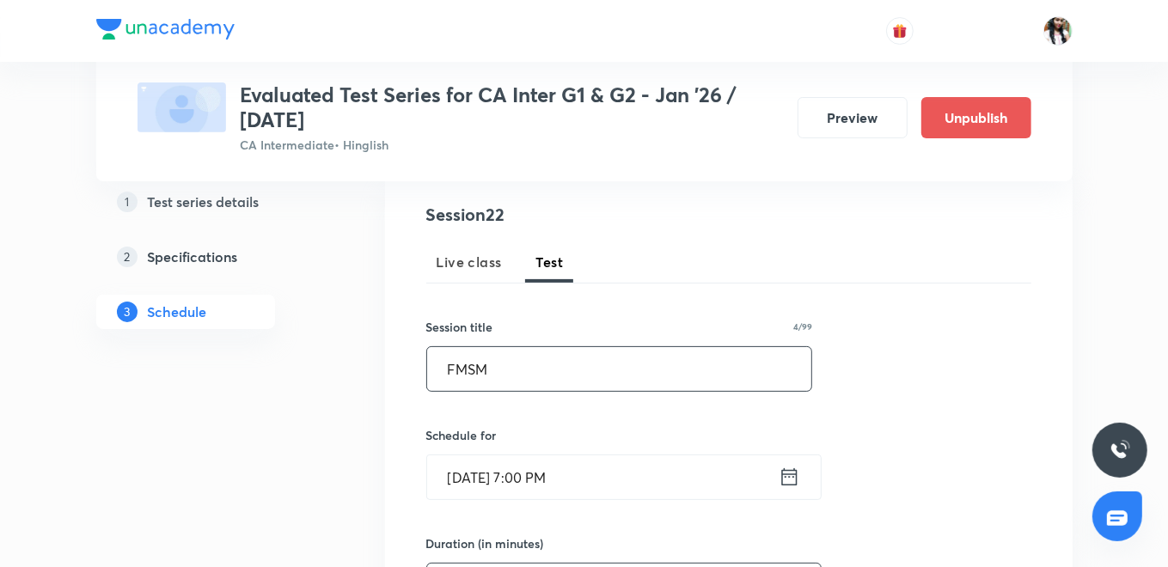
type input "180"
click at [592, 379] on input "FMSM" at bounding box center [619, 369] width 385 height 44
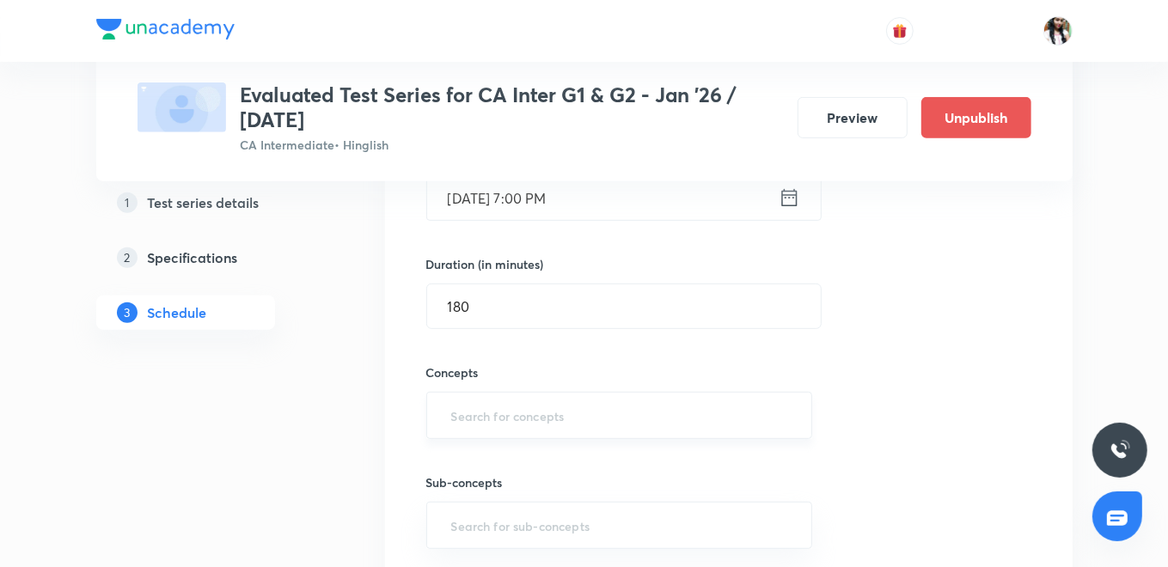
scroll to position [477, 0]
type input "FMSM | Full Syllabus"
click at [547, 414] on input "text" at bounding box center [620, 409] width 344 height 32
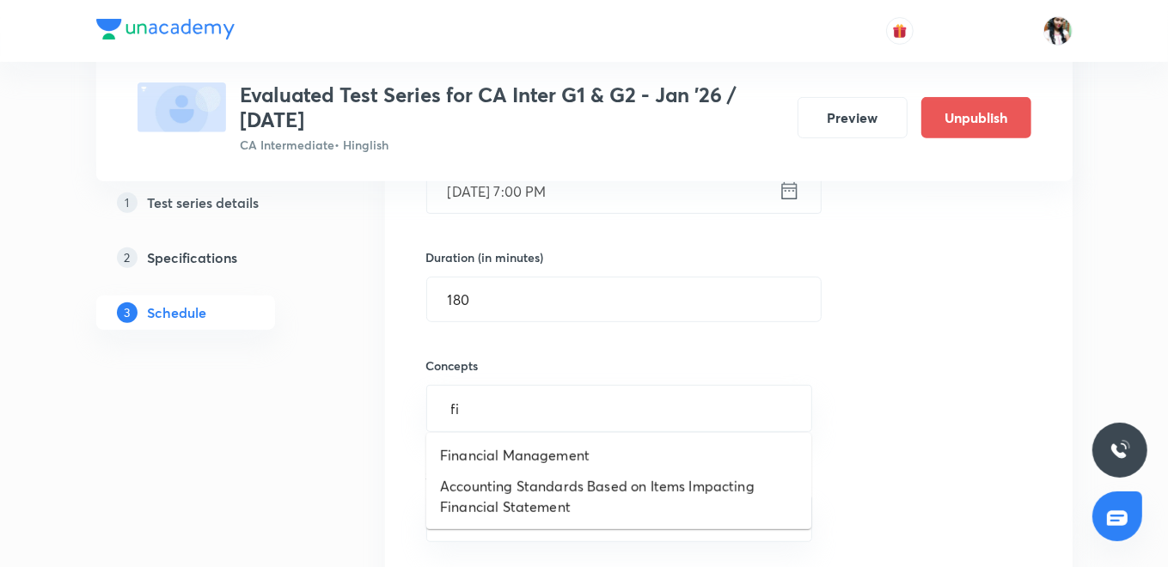
type input "fin"
drag, startPoint x: 601, startPoint y: 461, endPoint x: 601, endPoint y: 446, distance: 15.5
click at [601, 462] on li "Financial Management" at bounding box center [618, 455] width 385 height 31
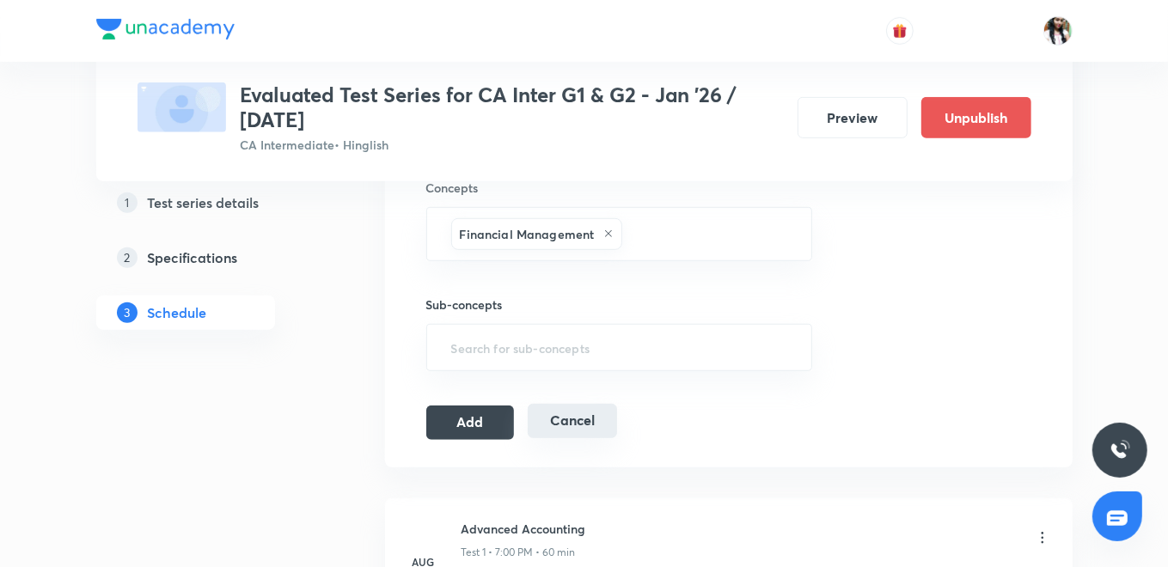
scroll to position [668, 0]
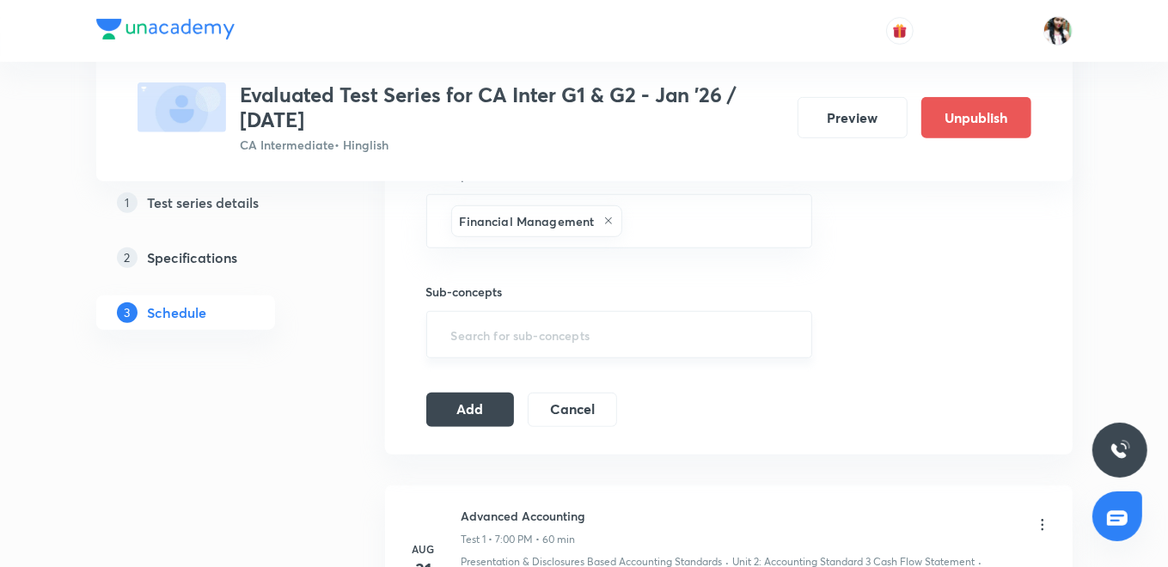
click at [558, 333] on input "text" at bounding box center [620, 335] width 344 height 32
click at [571, 378] on li "Strategy Implementation and Evaluation" at bounding box center [618, 380] width 385 height 31
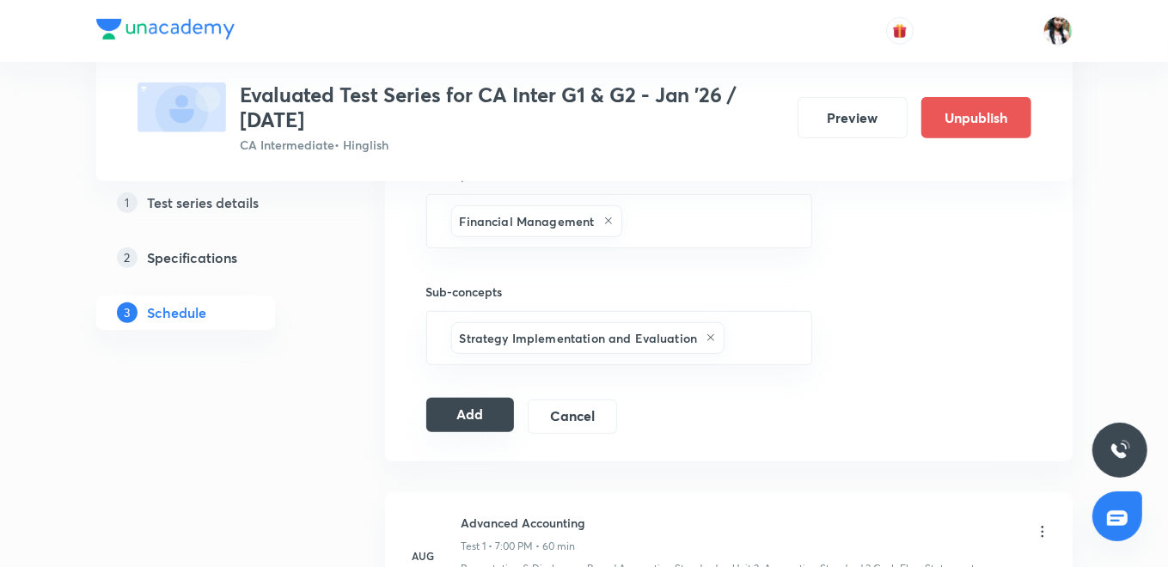
drag, startPoint x: 453, startPoint y: 410, endPoint x: 463, endPoint y: 405, distance: 11.5
click at [453, 409] on button "Add" at bounding box center [470, 415] width 88 height 34
click at [451, 407] on button "Add" at bounding box center [470, 415] width 88 height 34
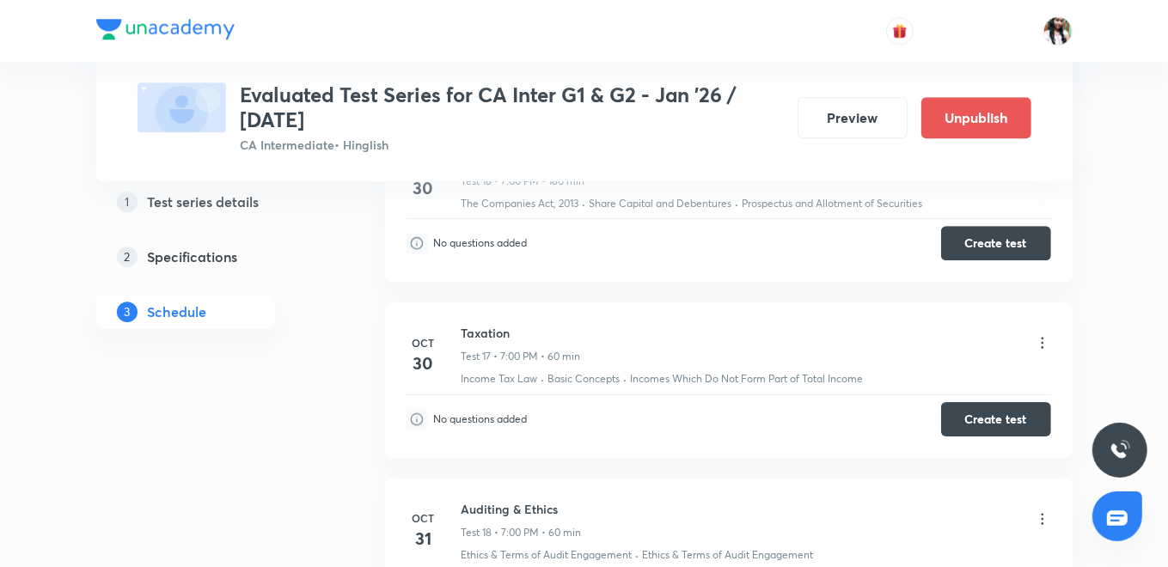
scroll to position [3584, 0]
